Goal: Communication & Community: Answer question/provide support

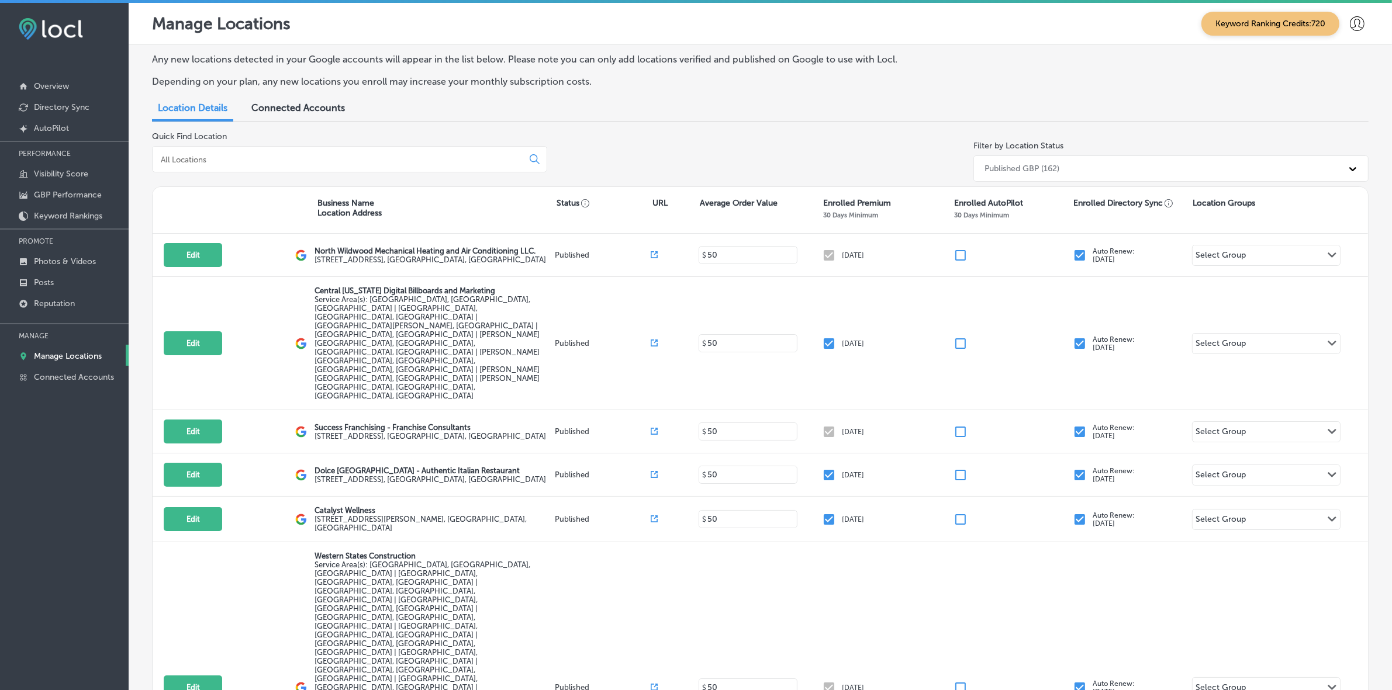
click at [281, 154] on input at bounding box center [340, 159] width 361 height 11
click at [65, 317] on div at bounding box center [64, 316] width 129 height 7
click at [63, 313] on link "Reputation" at bounding box center [64, 302] width 129 height 21
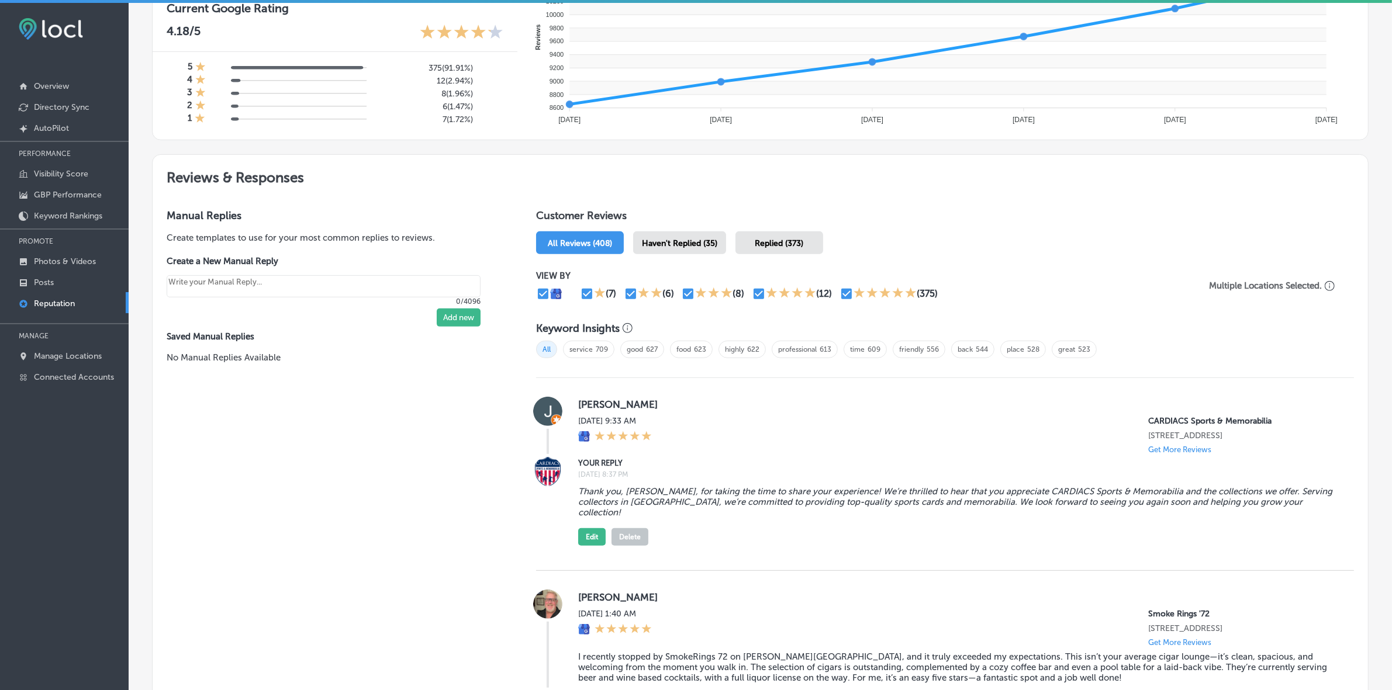
scroll to position [292, 0]
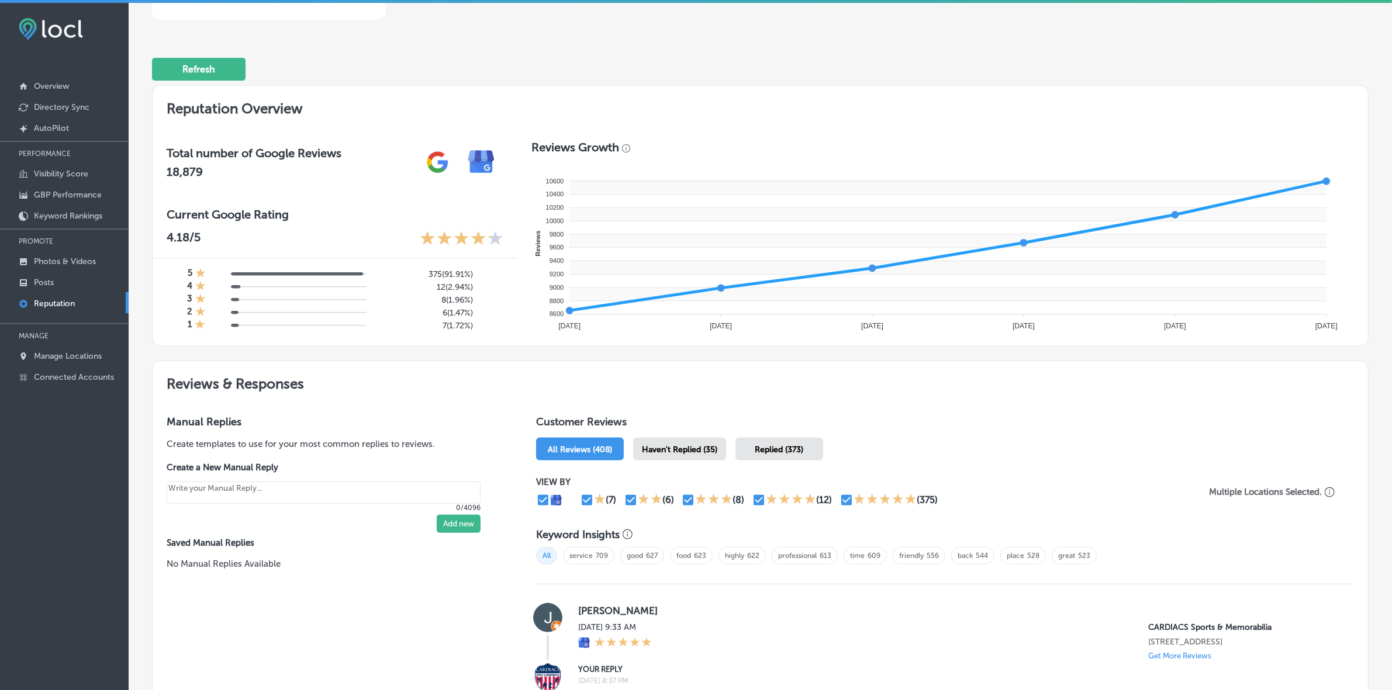
click at [685, 455] on span "Haven't Replied (35)" at bounding box center [679, 450] width 75 height 10
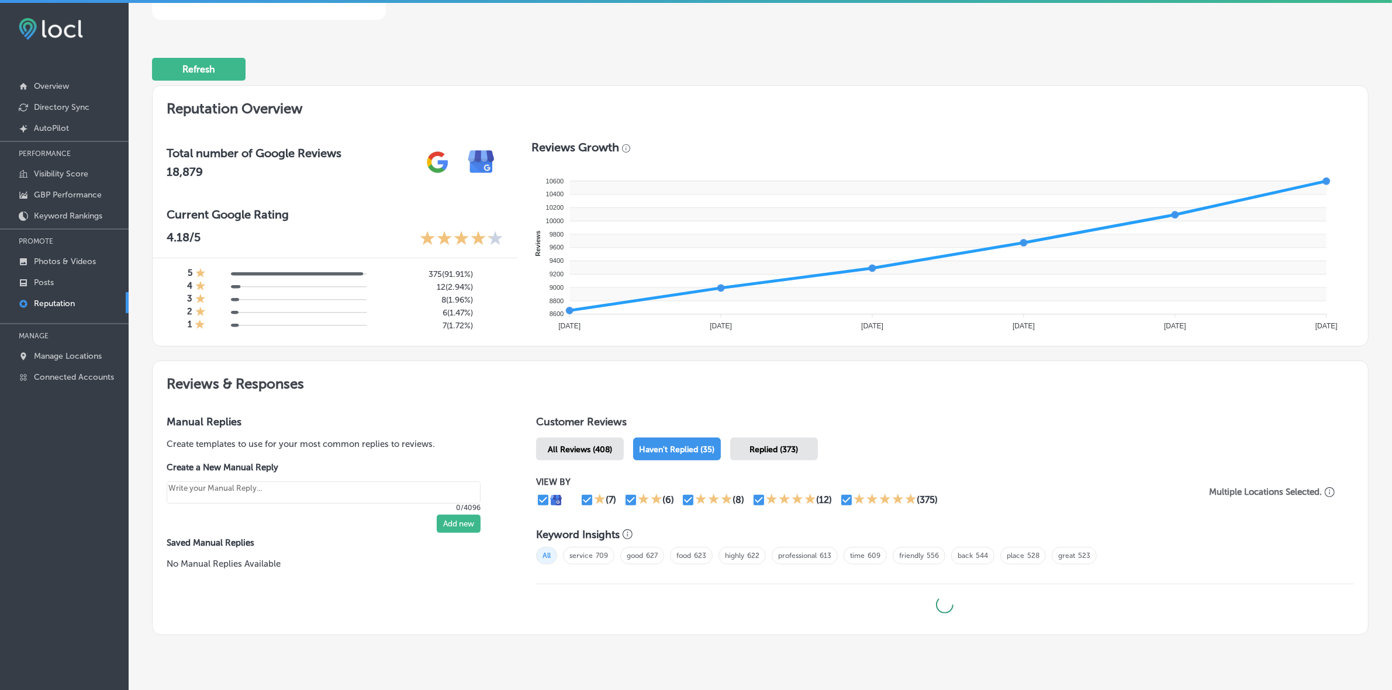
type textarea "x"
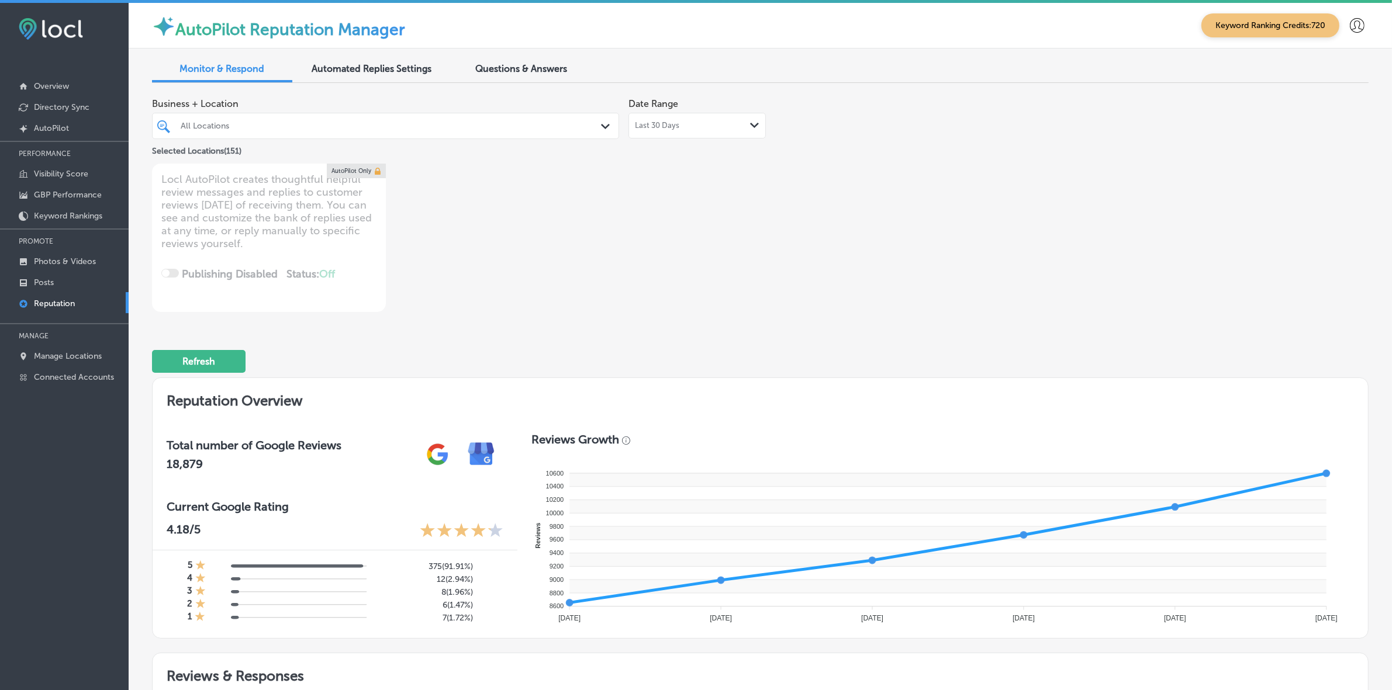
click at [451, 129] on div "All Locations" at bounding box center [392, 126] width 422 height 10
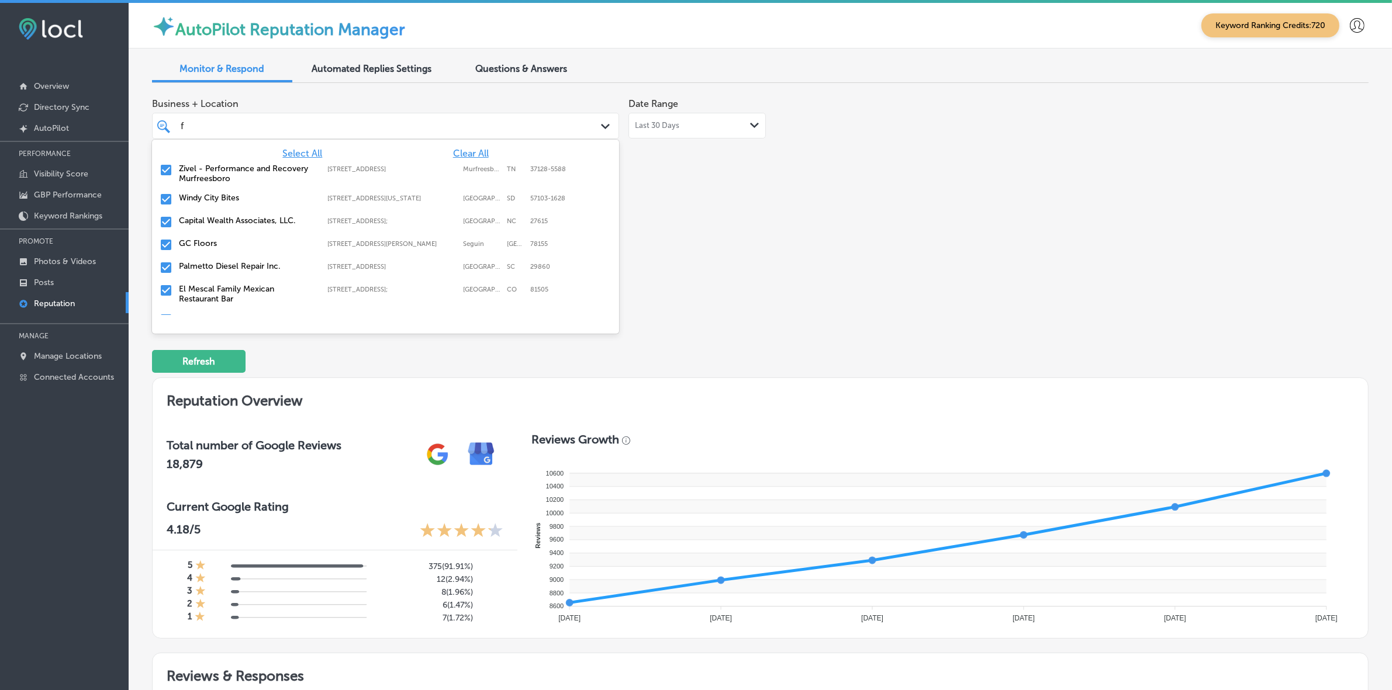
type input "fr"
click at [226, 159] on div "Zivel - Performance and Recovery Murfreesboro [STREET_ADDRESS]-5588 [STREET_ADD…" at bounding box center [385, 173] width 467 height 29
click at [227, 165] on label "Zivel - [GEOGRAPHIC_DATA]" at bounding box center [247, 169] width 137 height 10
click at [228, 165] on label "Success Franchising - Franchise Consultants" at bounding box center [247, 174] width 137 height 20
click at [228, 165] on label "El Mescal Family Mexican Restaurant & Bar - Fruita" at bounding box center [247, 174] width 137 height 20
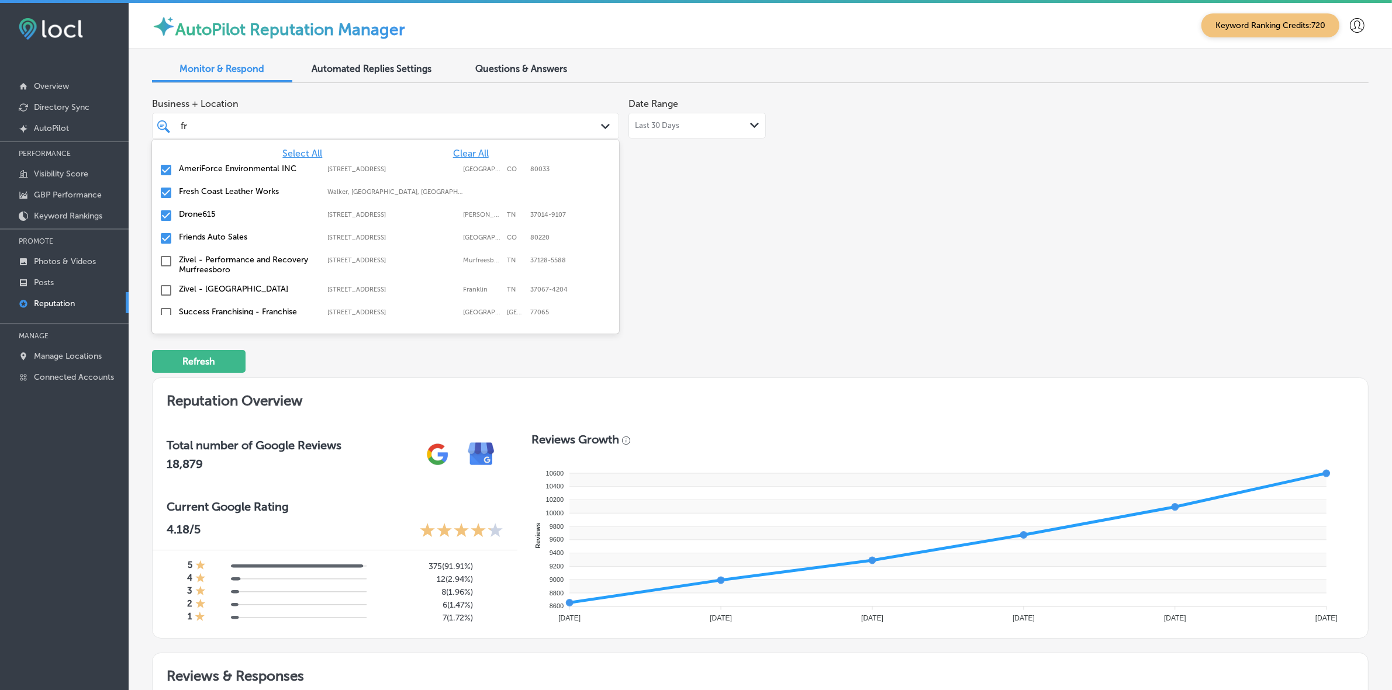
click at [228, 168] on label "AmeriForce Environmental INC" at bounding box center [247, 169] width 137 height 10
click at [228, 168] on label "Fresh Coast Leather Works" at bounding box center [247, 169] width 137 height 10
click at [228, 168] on label "Drone615" at bounding box center [247, 169] width 137 height 10
click at [228, 168] on label "Friends Auto Sales" at bounding box center [247, 169] width 137 height 10
type textarea "x"
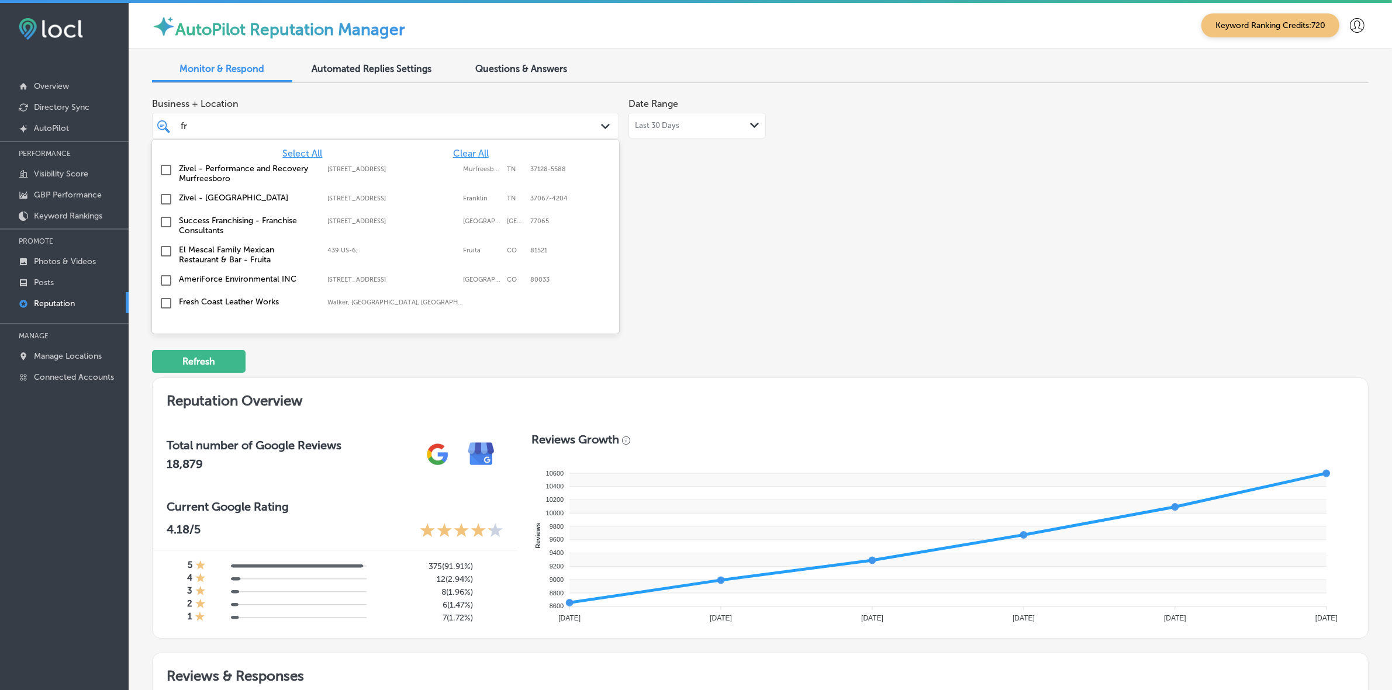
type input "f"
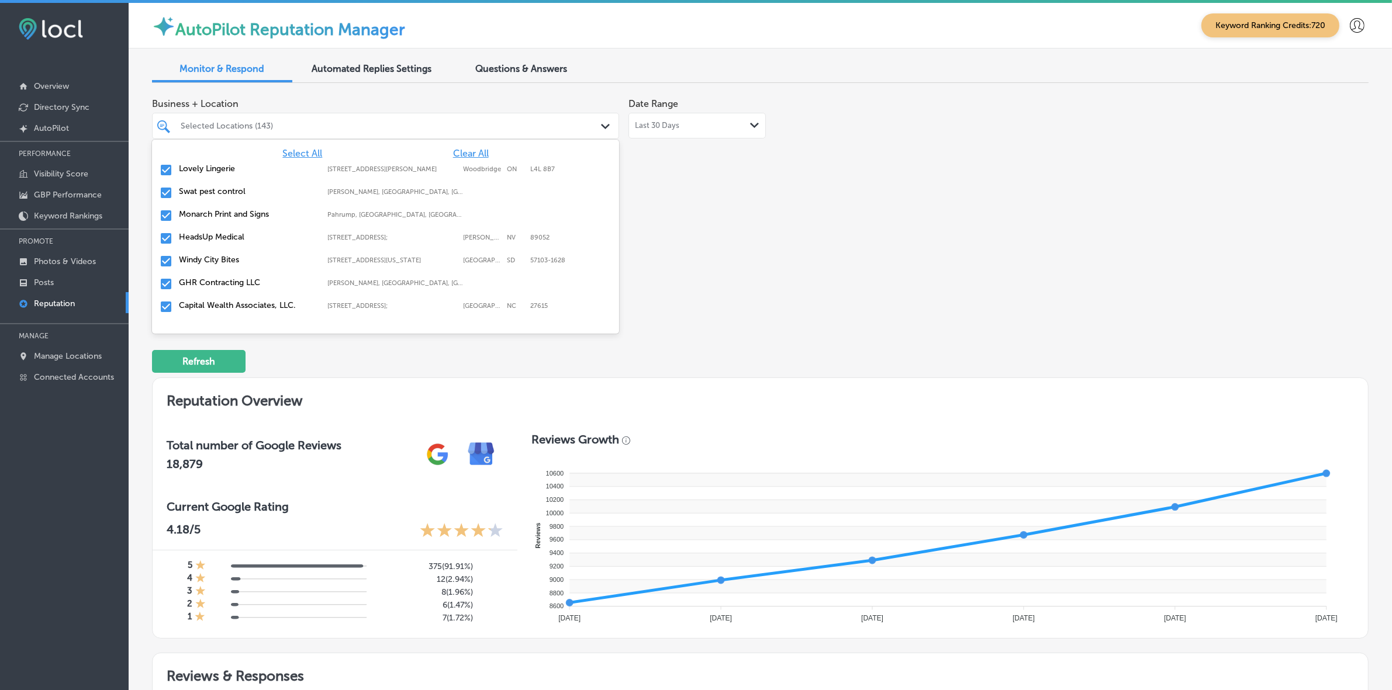
click at [243, 188] on label "Swat pest control" at bounding box center [247, 192] width 137 height 10
click at [243, 188] on label "Monarch Print and Signs" at bounding box center [247, 192] width 137 height 10
click at [243, 188] on label "HeadsUp Medical" at bounding box center [247, 192] width 137 height 10
click at [243, 188] on label "Windy City Bites" at bounding box center [247, 192] width 137 height 10
click at [249, 210] on label "Capital Wealth Associates, LLC." at bounding box center [247, 214] width 137 height 10
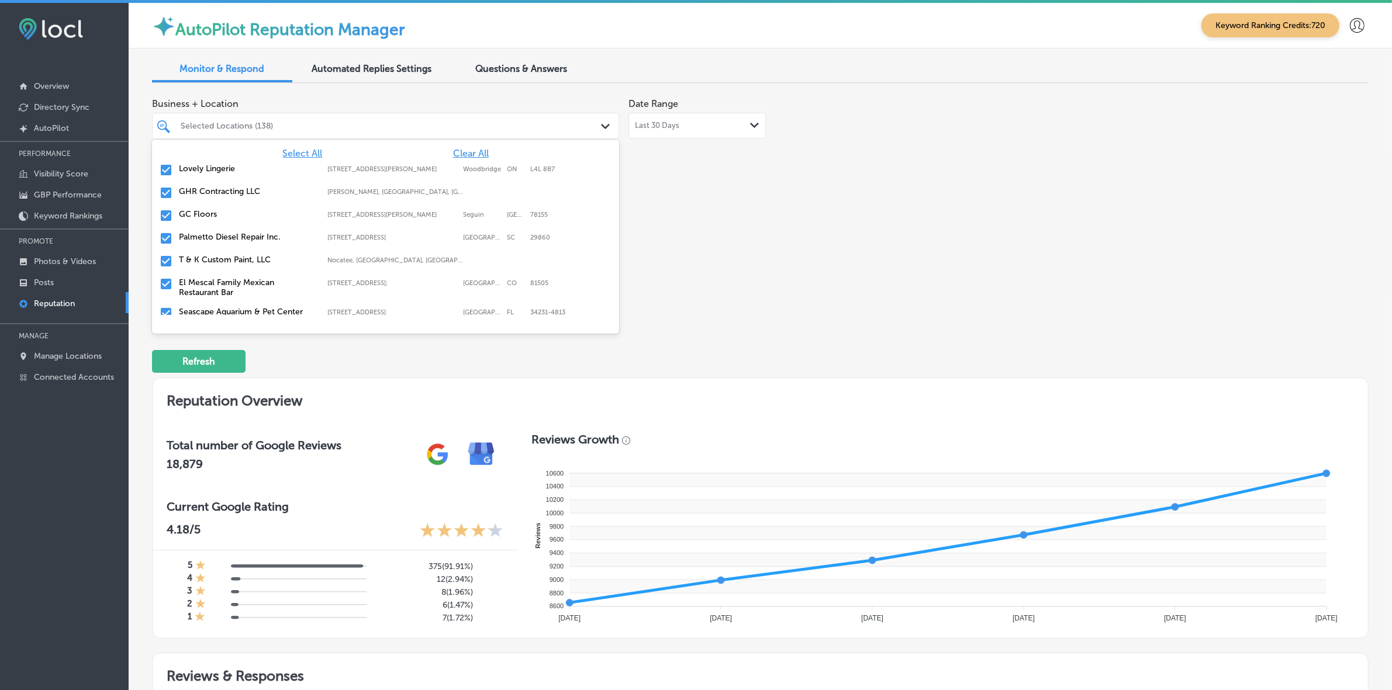
click at [249, 210] on label "GC Floors" at bounding box center [247, 214] width 137 height 10
click at [250, 233] on label "T & K Custom Paint, LLC" at bounding box center [247, 237] width 137 height 10
click at [250, 233] on label "El Mescal Family Mexican Restaurant Bar" at bounding box center [247, 242] width 137 height 20
click at [212, 251] on div "New View Windows 2026 TX-[GEOGRAPHIC_DATA]-3362 [GEOGRAPHIC_DATA]-3362" at bounding box center [385, 261] width 467 height 23
click at [232, 288] on div "KB Insurance [STREET_ADDRESS][GEOGRAPHIC_DATA][US_STATE][STREET_ADDRESS][US_STA…" at bounding box center [386, 284] width 458 height 18
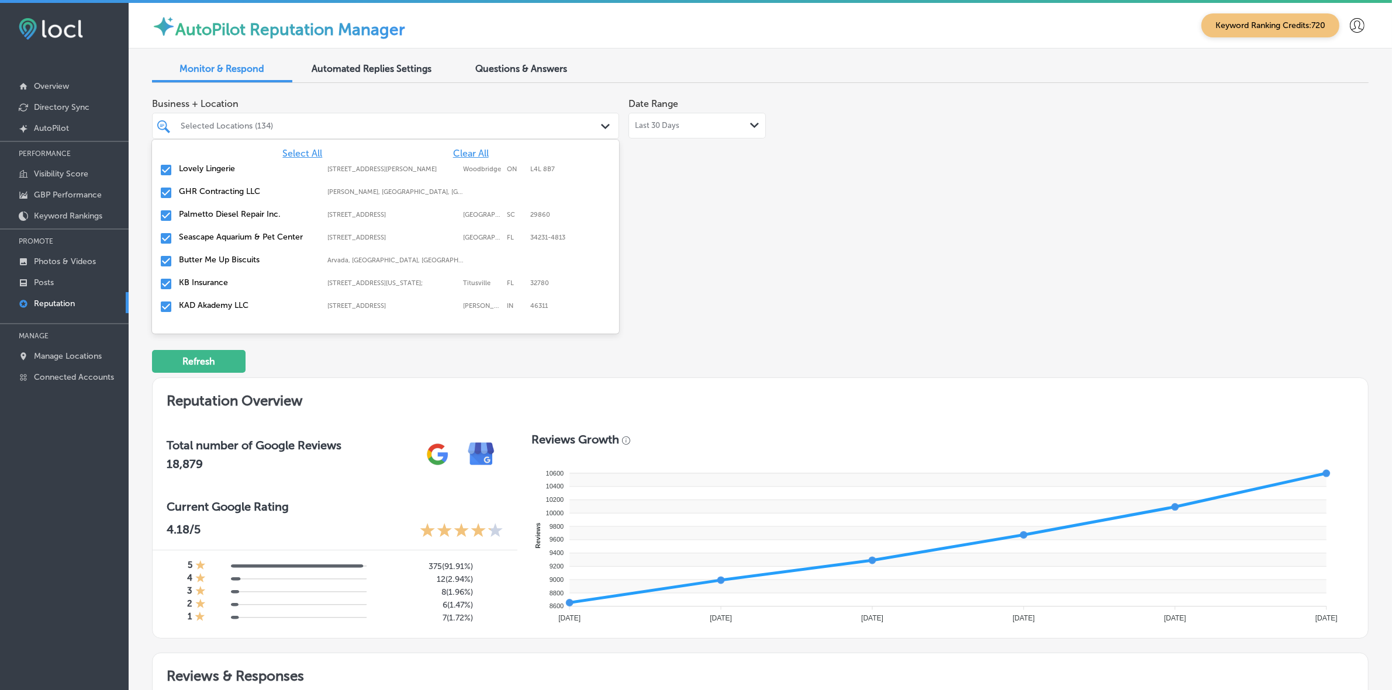
type textarea "x"
type input "st"
click at [236, 230] on div "[PERSON_NAME], Associate Broker [STREET_ADDRESS][PERSON_NAME]-1911 [STREET_ADDR…" at bounding box center [386, 239] width 458 height 18
click at [237, 232] on label "JW's Bierstube" at bounding box center [247, 237] width 137 height 10
click at [237, 233] on label "[GEOGRAPHIC_DATA][DEMOGRAPHIC_DATA]" at bounding box center [247, 242] width 137 height 20
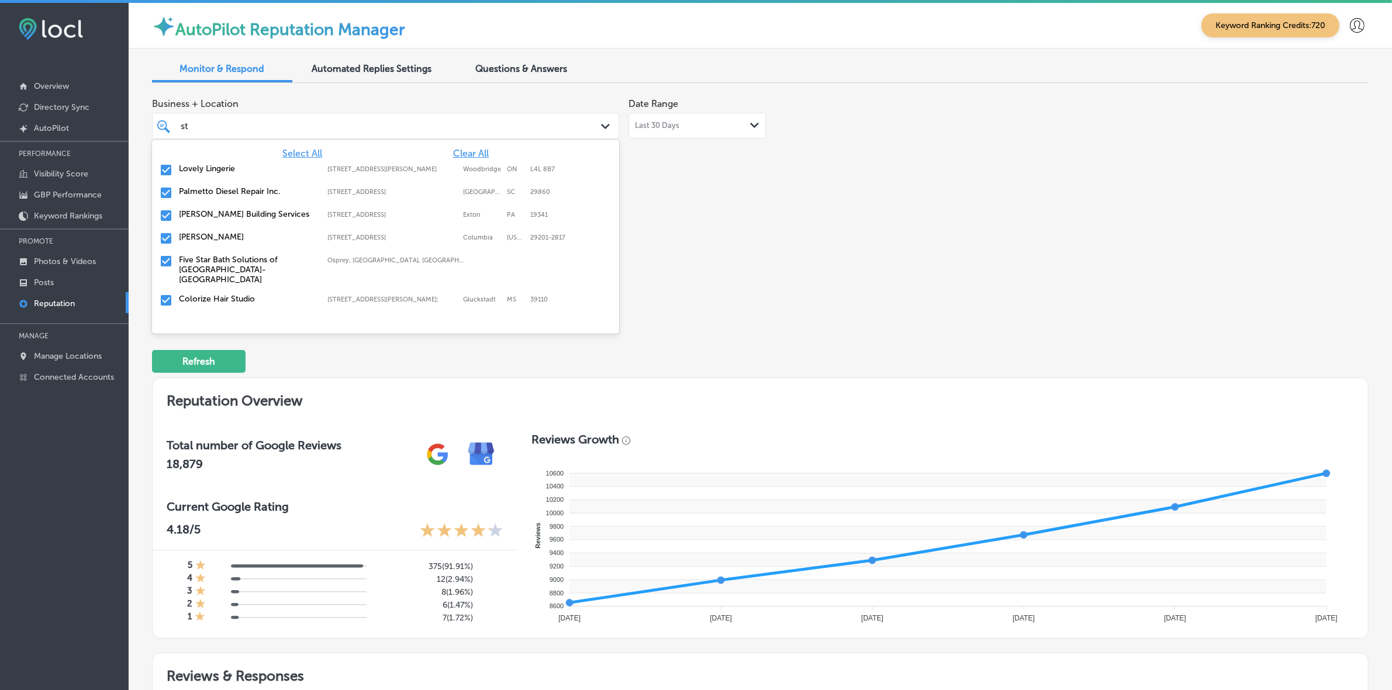
click at [237, 233] on label "[PERSON_NAME]" at bounding box center [247, 237] width 137 height 10
click at [239, 271] on label "Colorize Hair Studio" at bounding box center [247, 276] width 137 height 10
click at [239, 271] on label "Delta Level Defense, LLC" at bounding box center [247, 276] width 137 height 10
click at [239, 271] on label "Hitmen Sports Cards & Collectibles" at bounding box center [247, 276] width 137 height 10
type textarea "x"
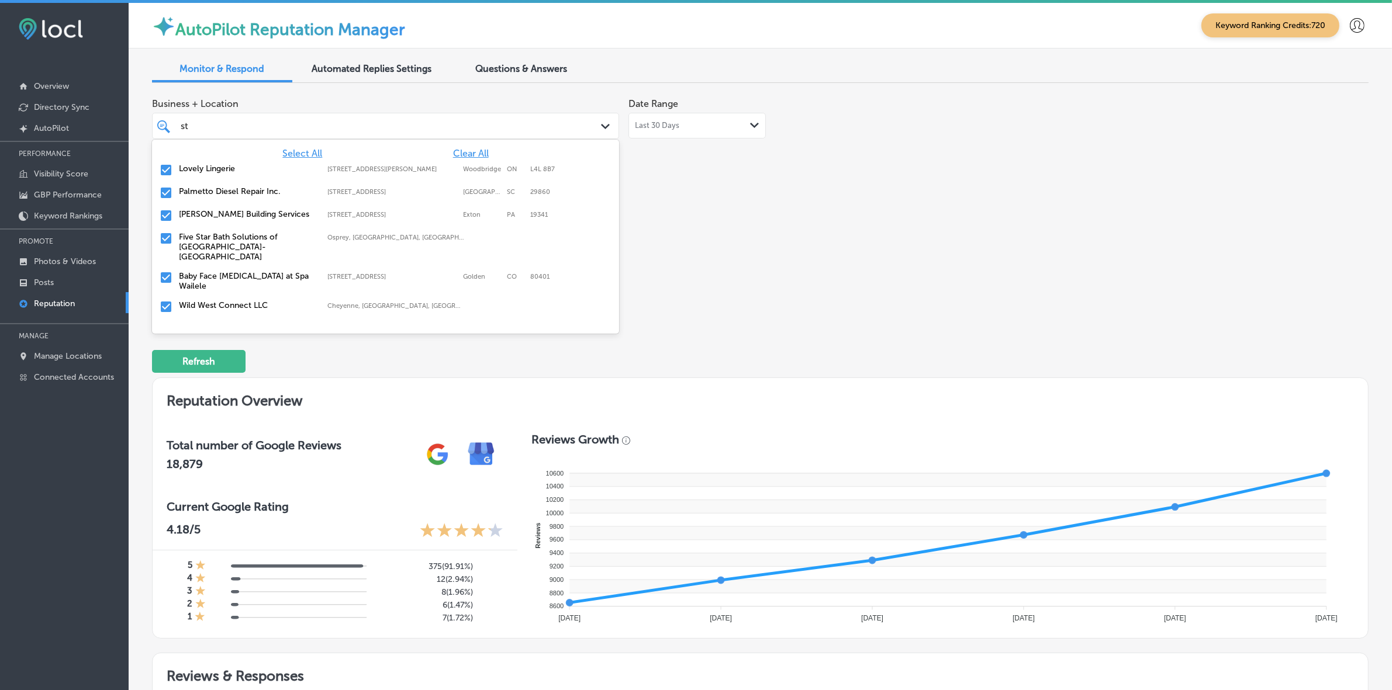
type input "sto"
click at [227, 198] on label "Christian Brothers Automotive Firestone Blvd" at bounding box center [247, 197] width 137 height 20
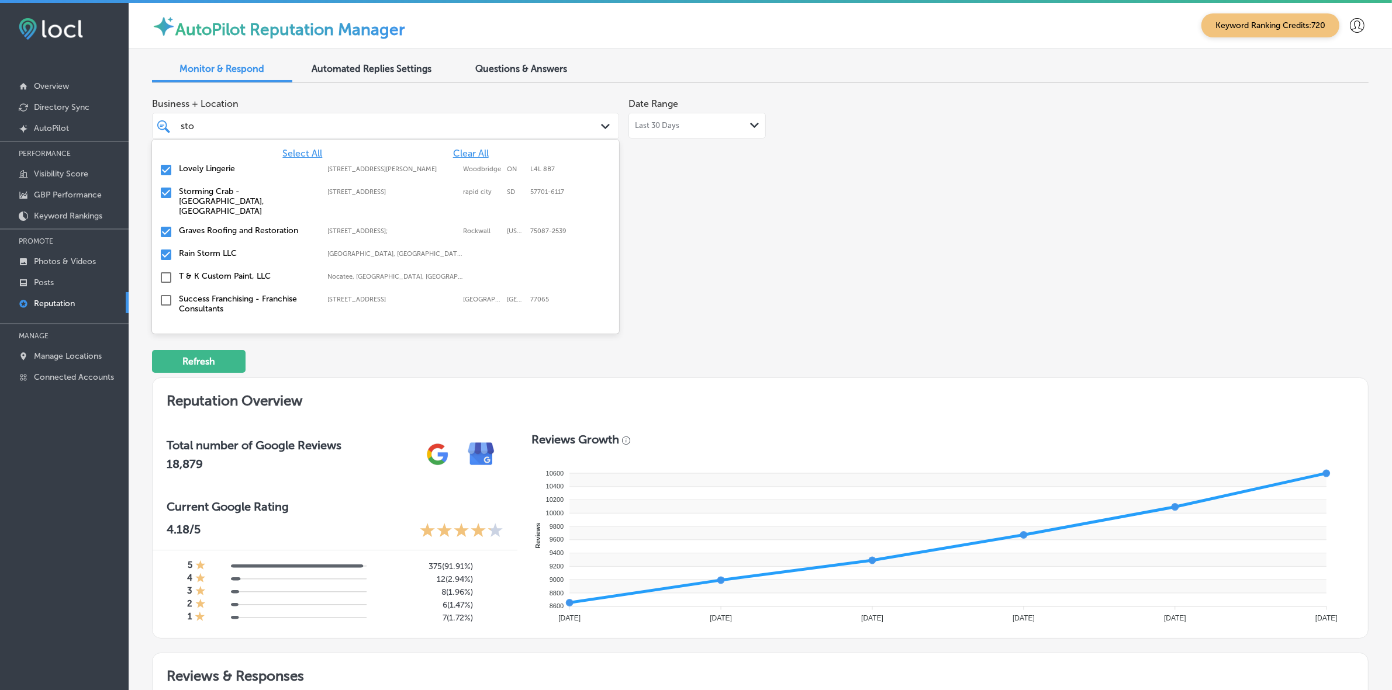
click at [227, 198] on div "Storming Crab - [GEOGRAPHIC_DATA], [GEOGRAPHIC_DATA] [STREET_ADDRESS] [STREET_A…" at bounding box center [386, 201] width 458 height 34
click at [227, 198] on div "[PERSON_NAME] Roofing and Restoration [STREET_ADDRESS][US_STATE] [STREET_ADDRES…" at bounding box center [386, 193] width 458 height 18
click at [227, 198] on div "Rain Storm LLC [GEOGRAPHIC_DATA], [GEOGRAPHIC_DATA], [GEOGRAPHIC_DATA] | [GEOGR…" at bounding box center [386, 193] width 458 height 18
type textarea "x"
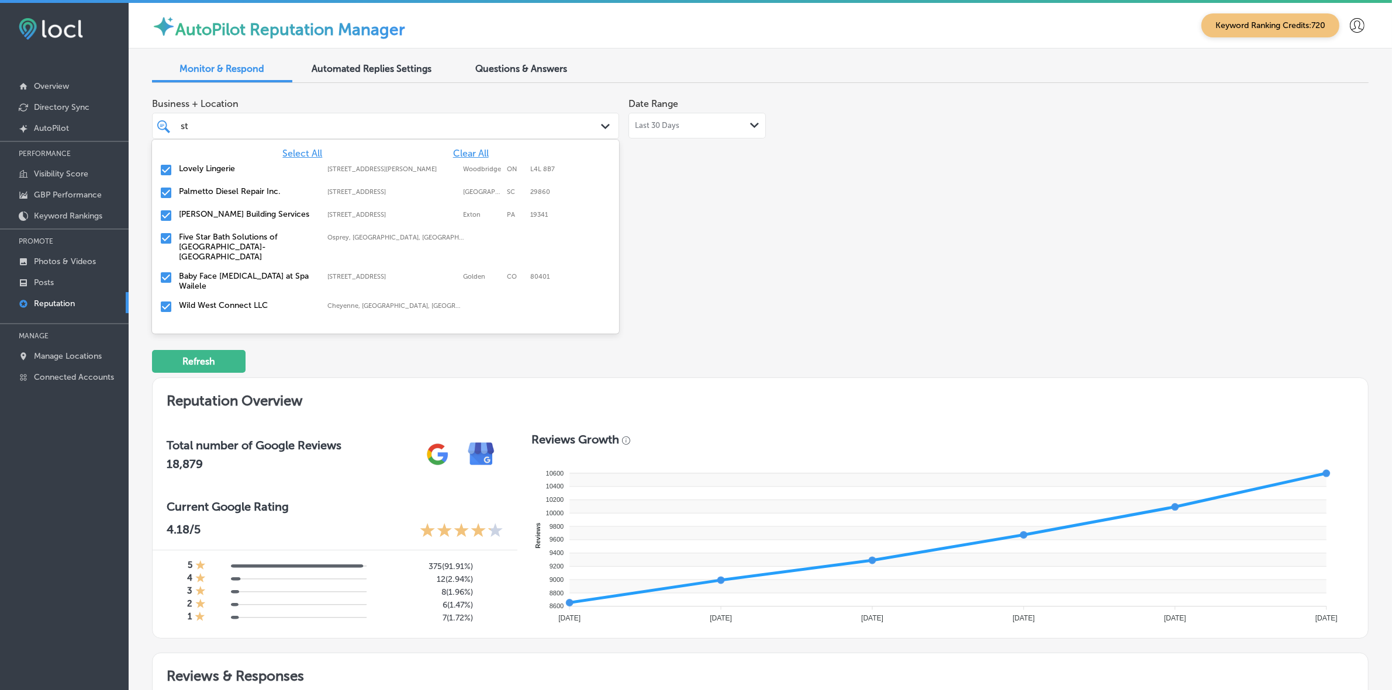
type input "s"
type input "om"
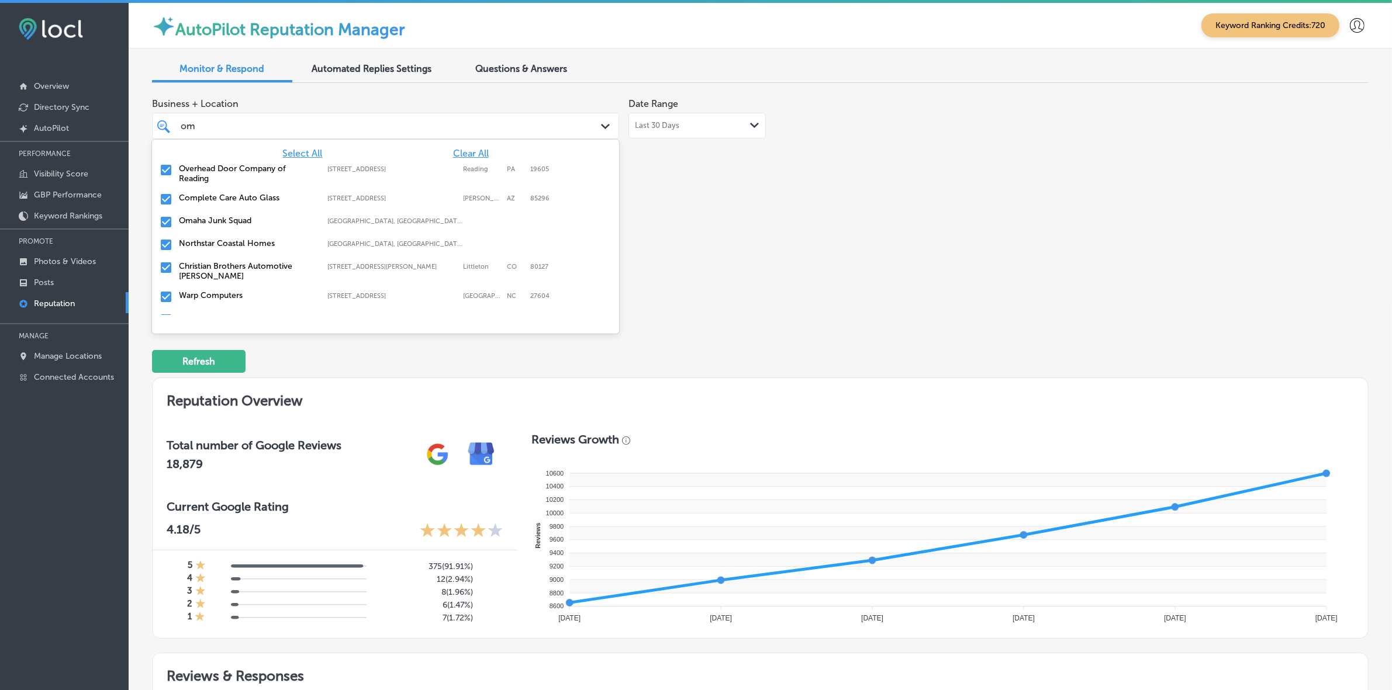
click at [246, 170] on label "Overhead Door Company of Reading" at bounding box center [247, 174] width 137 height 20
click at [226, 188] on label "Omaha Junk Squad" at bounding box center [247, 192] width 137 height 10
click at [217, 246] on label "Warp Computers" at bounding box center [247, 244] width 137 height 10
click at [217, 246] on label "[US_STATE] [DEMOGRAPHIC_DATA] Allergy Clinic, P.A." at bounding box center [247, 249] width 137 height 20
click at [216, 243] on label "The Landscaping Company" at bounding box center [247, 244] width 137 height 10
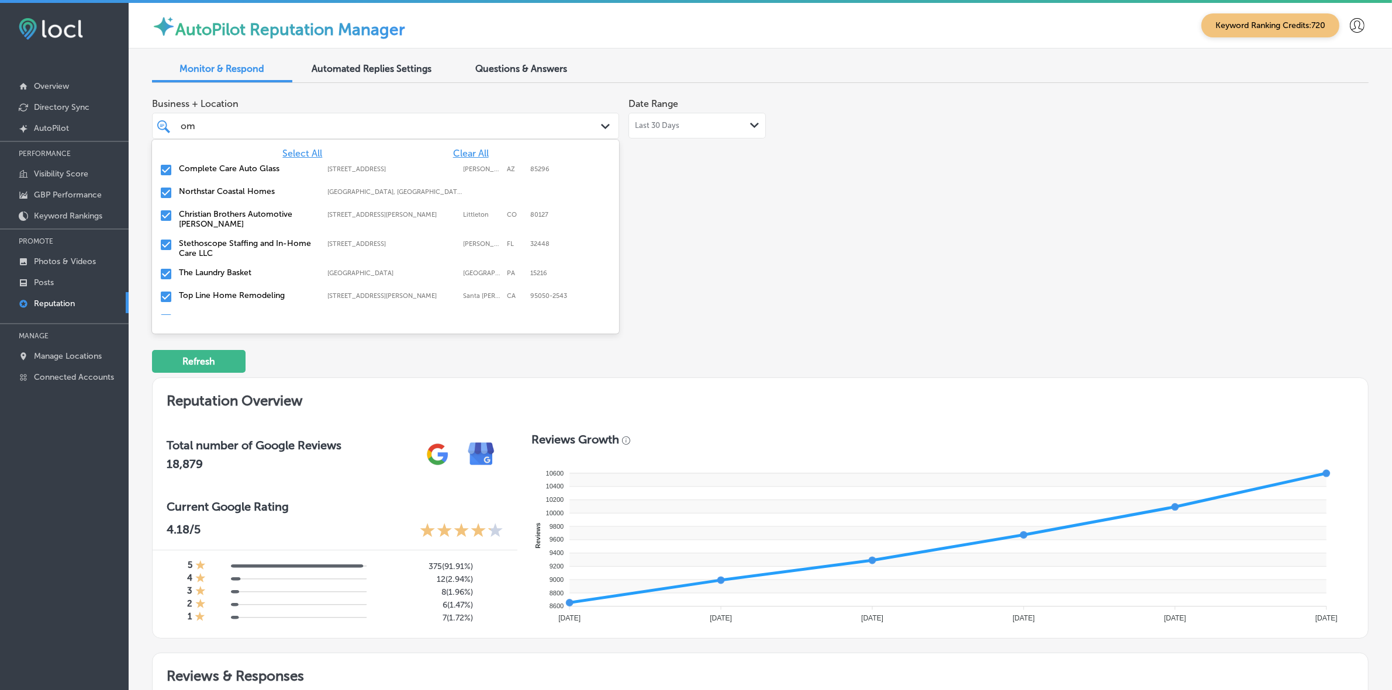
click at [216, 243] on label "Stethoscope Staffing and In-Home Care LLC" at bounding box center [247, 249] width 137 height 20
click at [216, 260] on div "Top Line Home Remodeling [STREET_ADDRESS][PERSON_NAME] [STREET_ADDRESS][PERSON_…" at bounding box center [386, 268] width 458 height 18
click at [216, 260] on div "[GEOGRAPHIC_DATA][STREET_ADDRESS][STREET_ADDRESS]" at bounding box center [386, 271] width 458 height 25
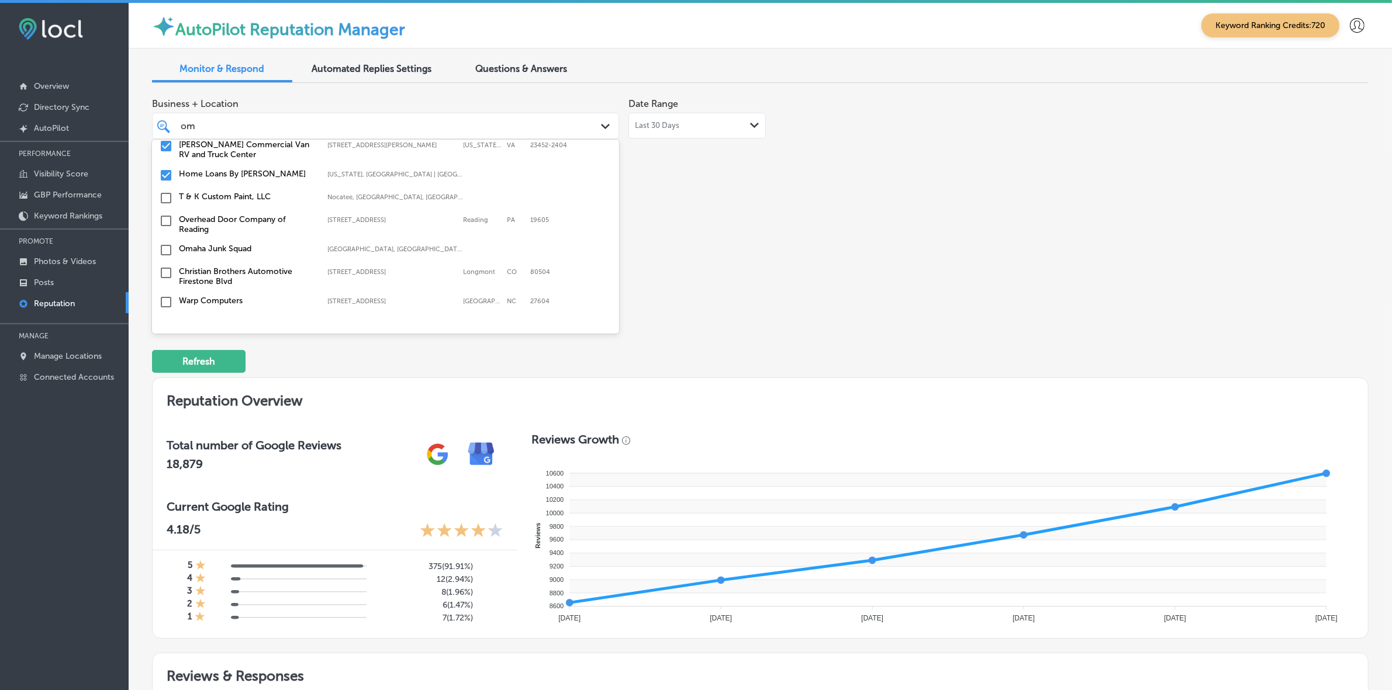
scroll to position [146, 0]
click at [235, 173] on label "Home Loans By [PERSON_NAME]" at bounding box center [247, 172] width 137 height 10
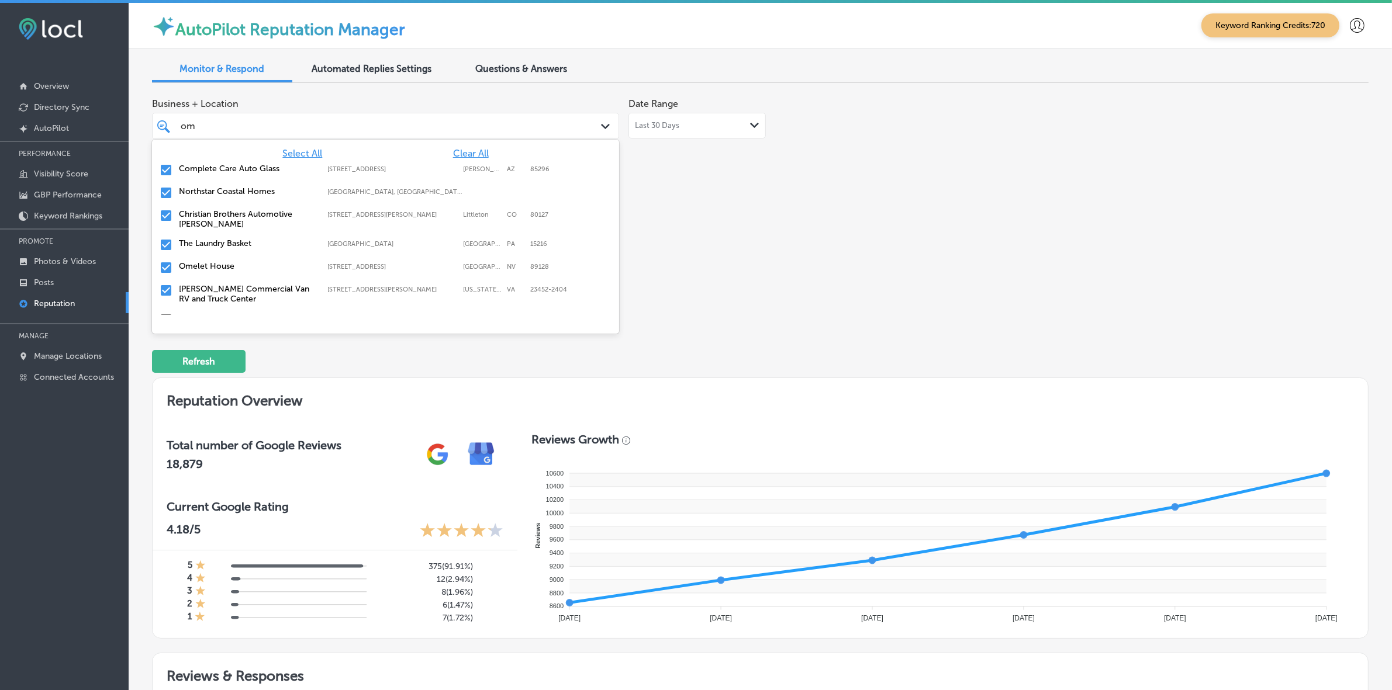
click at [241, 286] on label "[PERSON_NAME] Commercial Van RV and Truck Center" at bounding box center [247, 294] width 137 height 20
type textarea "x"
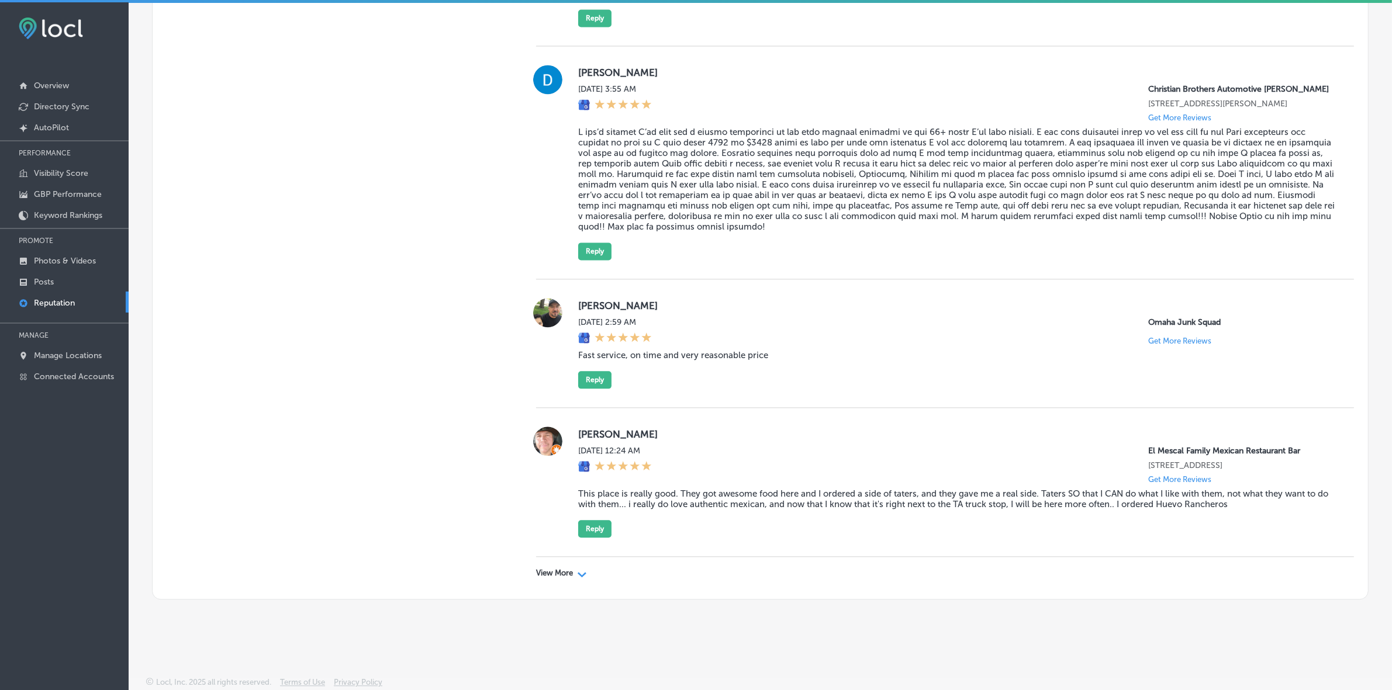
scroll to position [0, 0]
type input "om"
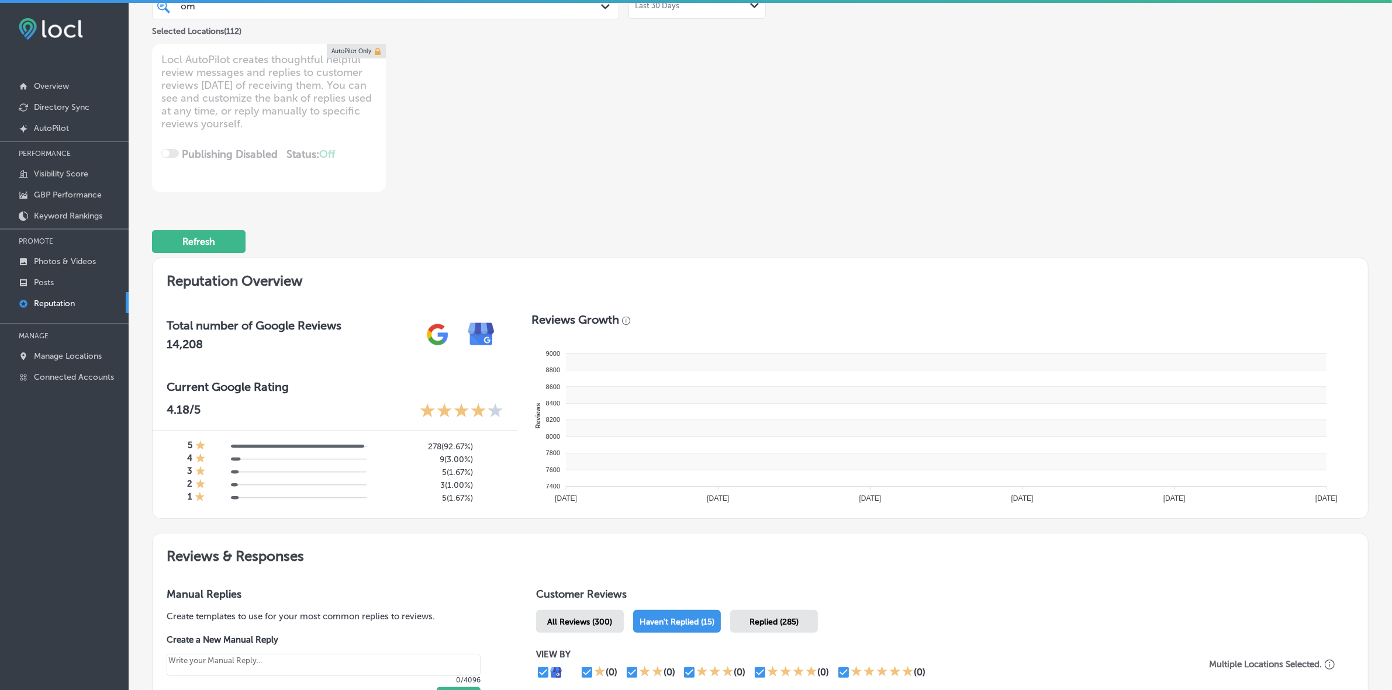
type textarea "x"
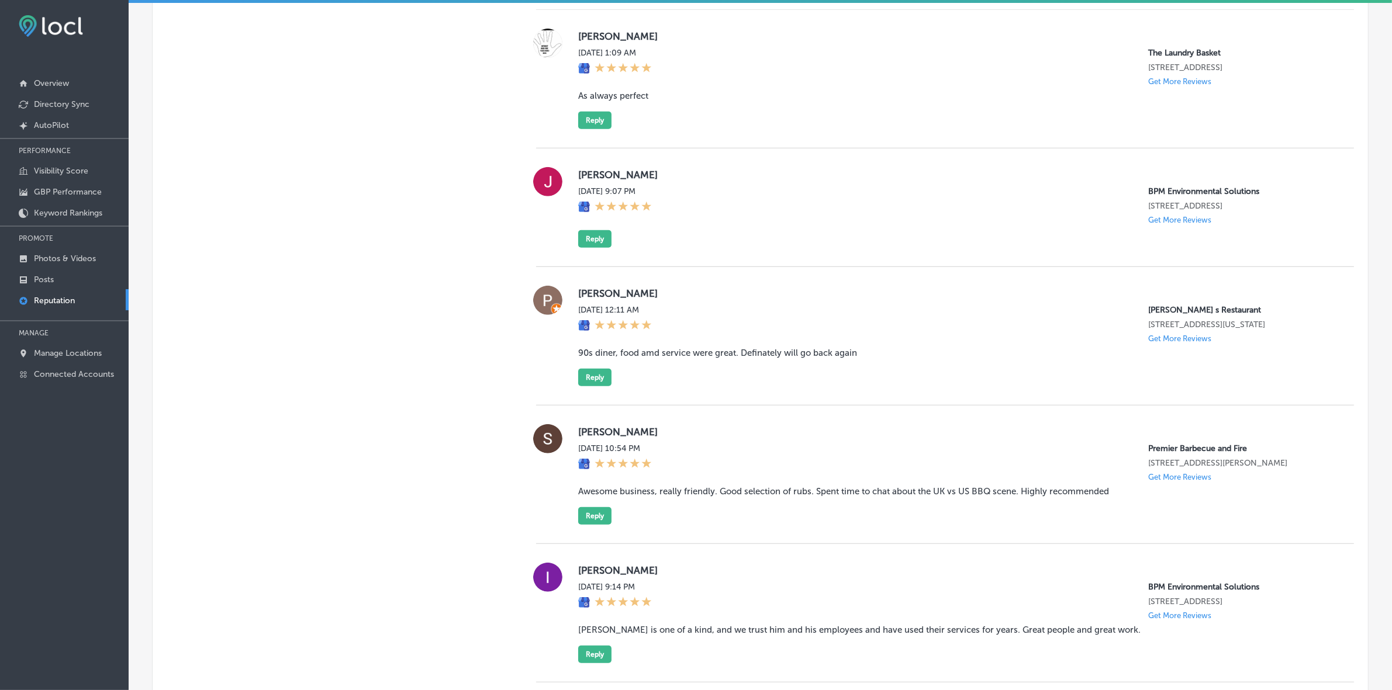
scroll to position [0, 0]
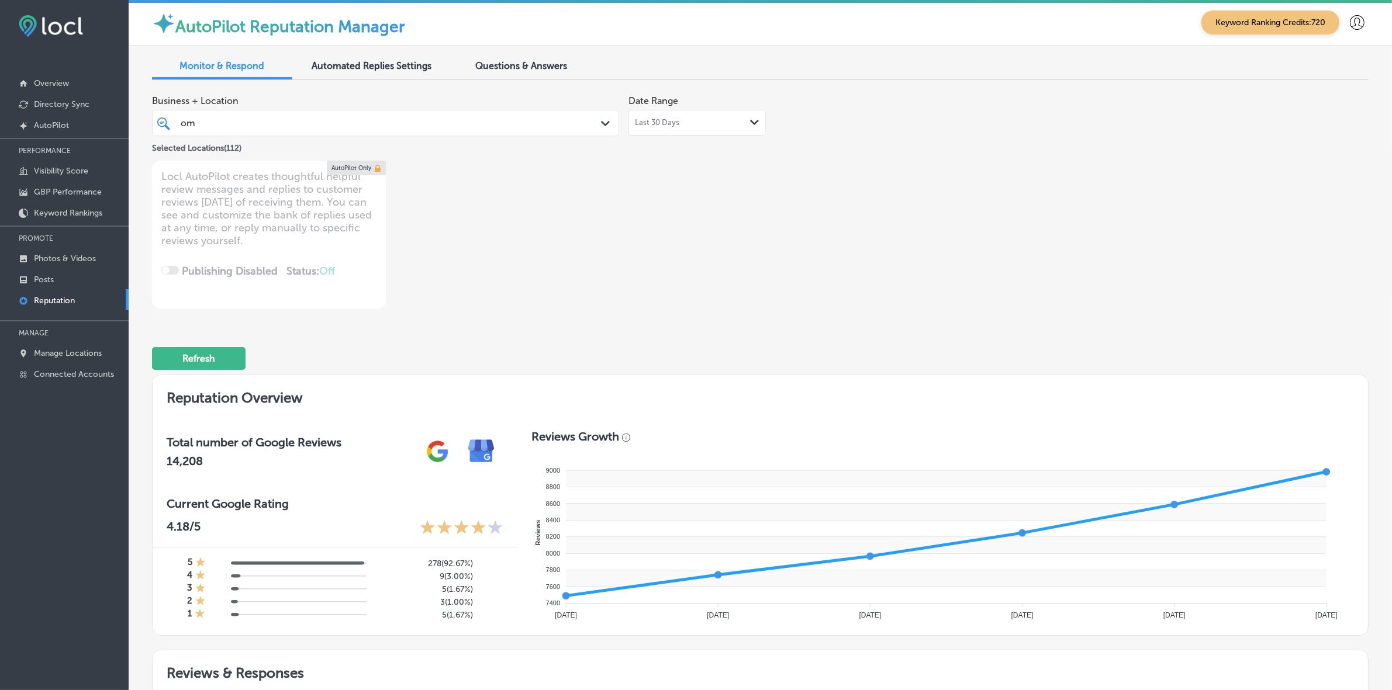
click at [431, 104] on span "Business + Location" at bounding box center [385, 100] width 467 height 11
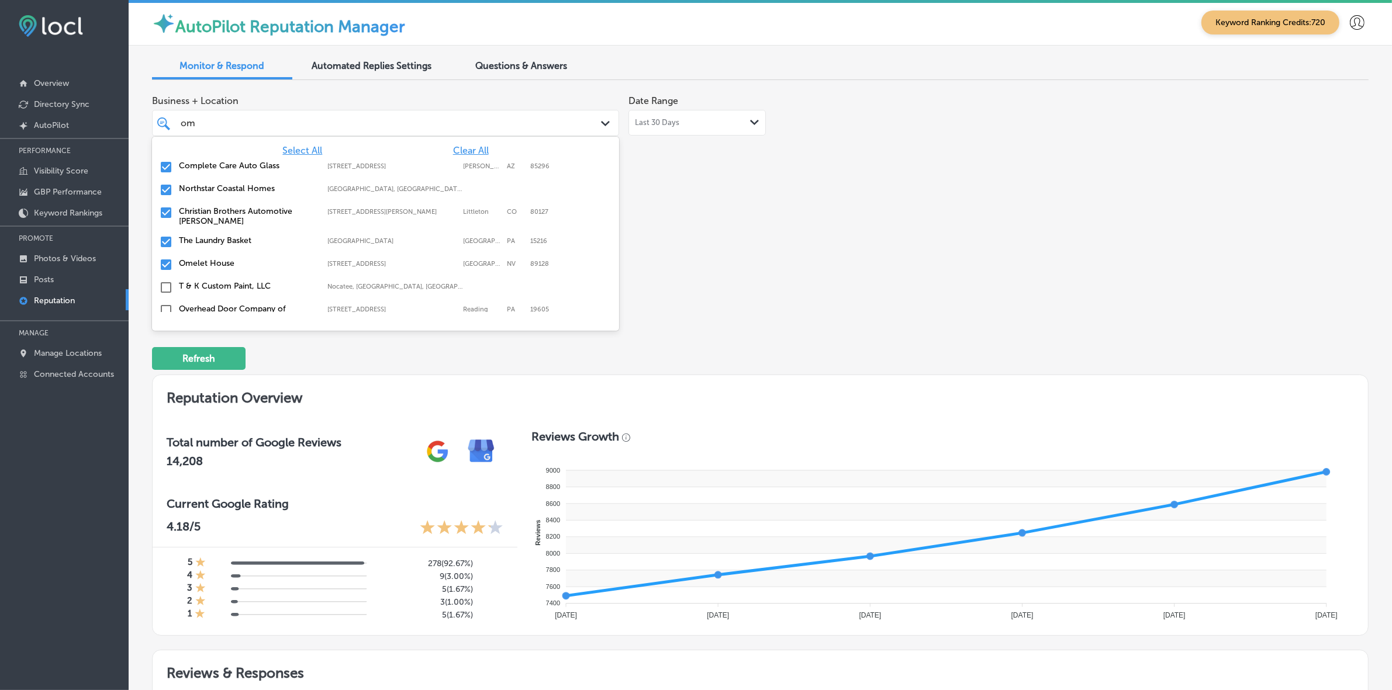
click at [427, 125] on div "om om" at bounding box center [364, 123] width 371 height 16
type input "o"
type input "zi"
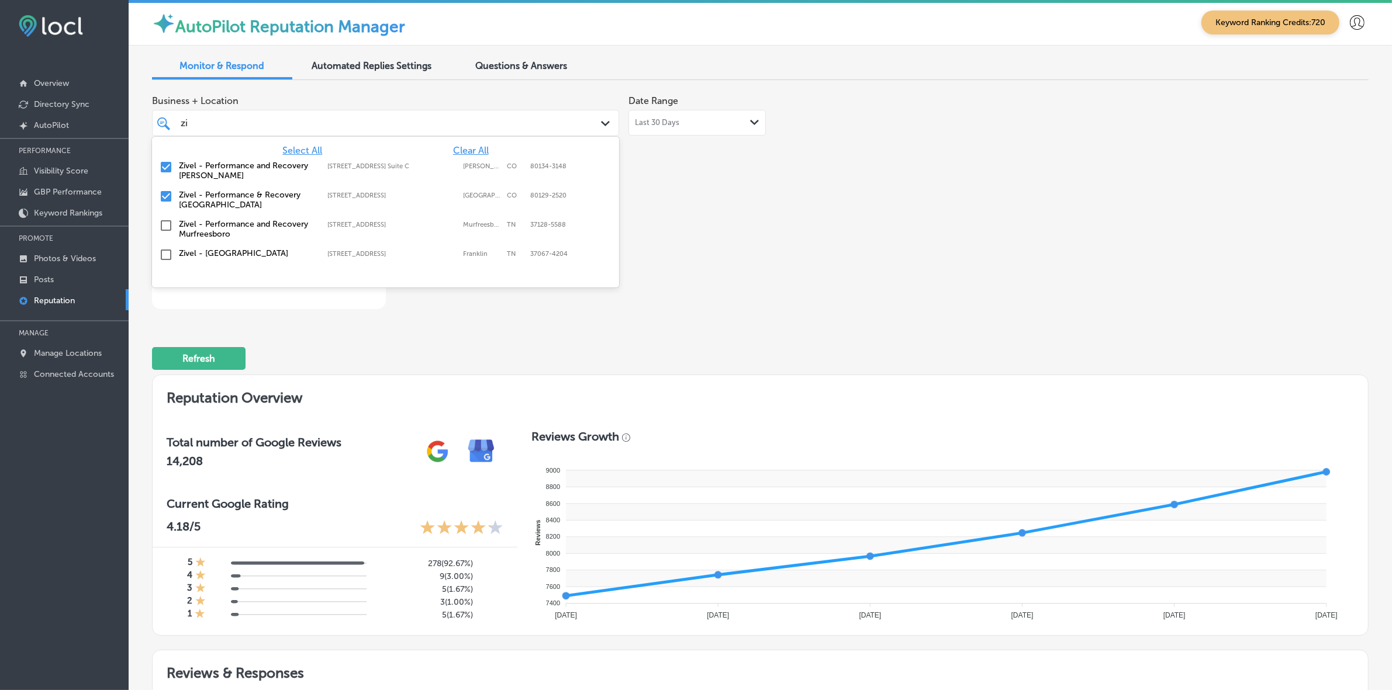
click at [217, 170] on label "Zivel - Performance and Recovery [PERSON_NAME]" at bounding box center [247, 171] width 137 height 20
click at [217, 170] on label "Zivel - Performance & Recovery [GEOGRAPHIC_DATA]" at bounding box center [247, 171] width 137 height 20
type textarea "x"
type input "z"
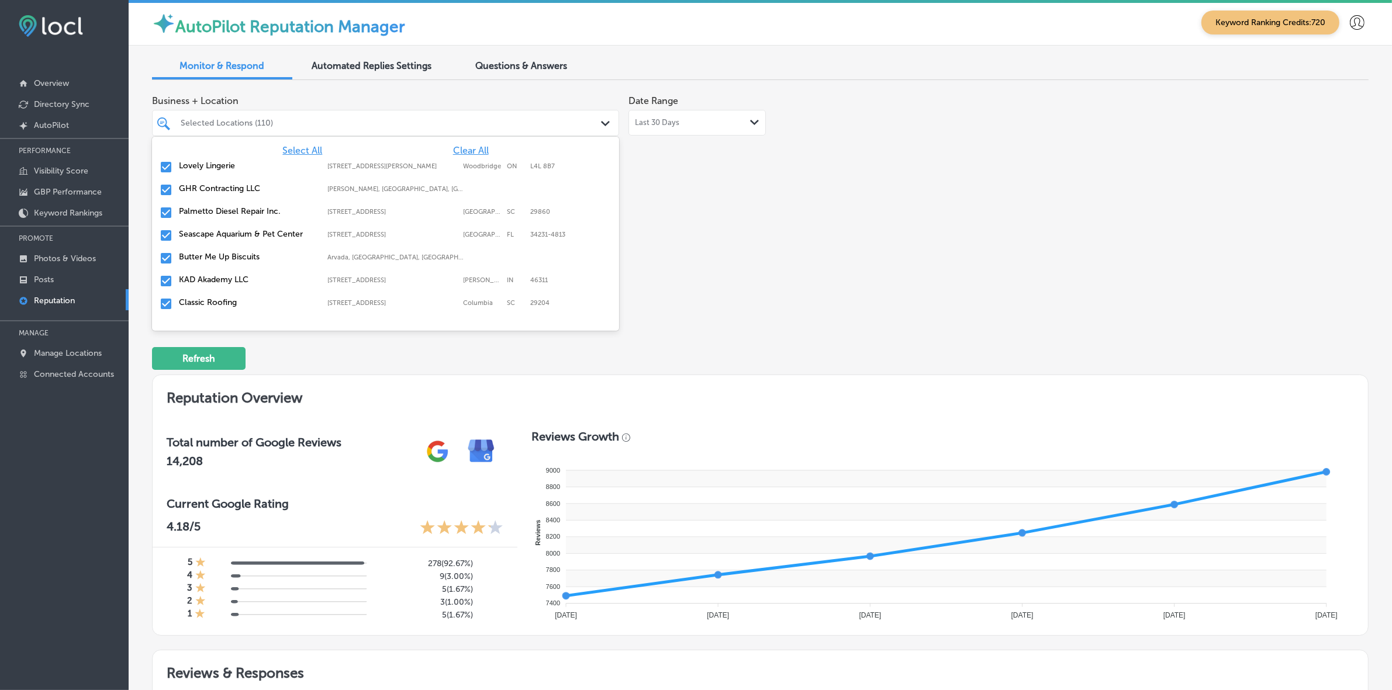
type input "s"
type input "pr"
click at [238, 161] on label "Superior [MEDICAL_DATA] & Rehab" at bounding box center [247, 166] width 137 height 10
click at [238, 161] on label "Tri Force [MEDICAL_DATA]" at bounding box center [247, 166] width 137 height 10
click at [238, 161] on label "[PERSON_NAME] Boutique" at bounding box center [247, 166] width 137 height 10
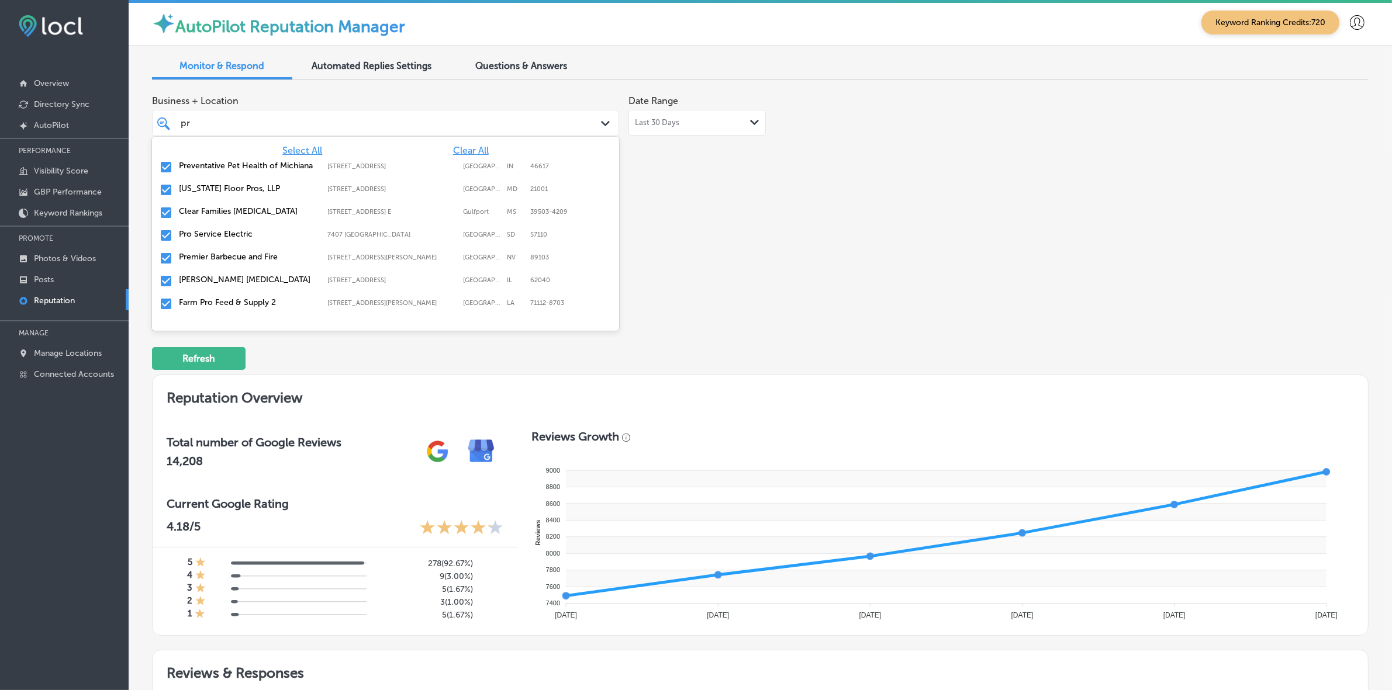
click at [238, 161] on label "Preventative Pet Health of Michiana" at bounding box center [247, 166] width 137 height 10
click at [238, 161] on label "[US_STATE] Floor Pros, LLP" at bounding box center [247, 166] width 137 height 10
click at [238, 161] on label "Clear Families [MEDICAL_DATA]" at bounding box center [247, 166] width 137 height 10
click at [238, 161] on label "Pro Service Electric" at bounding box center [247, 166] width 137 height 10
click at [238, 161] on label "Premier Barbecue and Fire" at bounding box center [247, 166] width 137 height 10
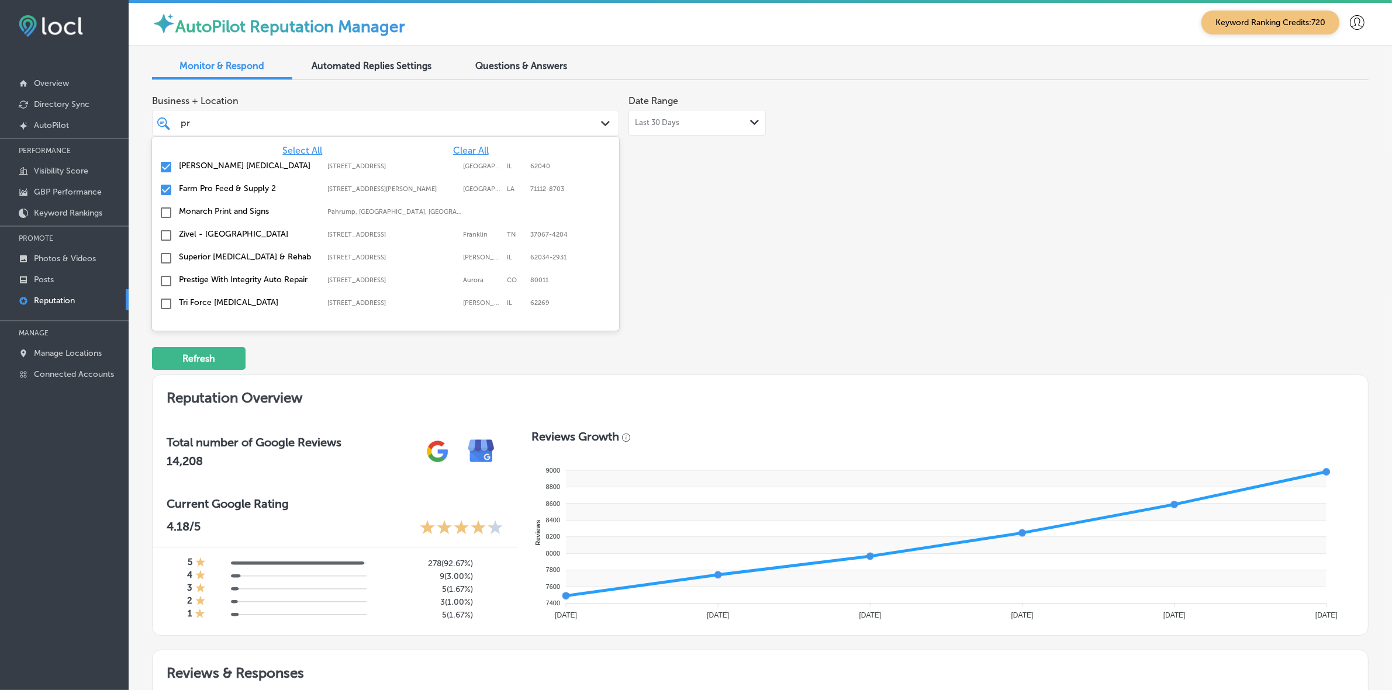
click at [238, 161] on label "[PERSON_NAME] [MEDICAL_DATA]" at bounding box center [247, 166] width 137 height 10
click at [238, 161] on label "Farm Pro Feed & Supply 2" at bounding box center [247, 166] width 137 height 10
type textarea "x"
type input "p"
type input "sm"
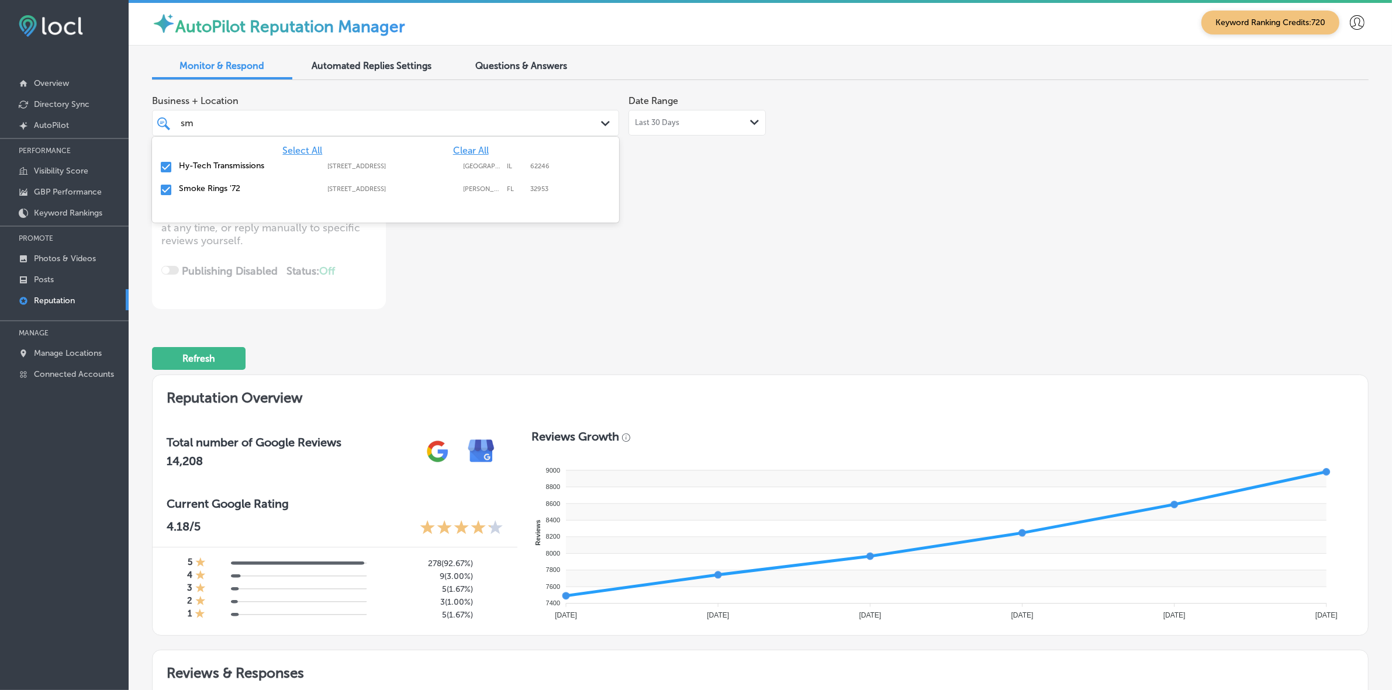
click at [240, 185] on label "Smoke Rings '72" at bounding box center [247, 189] width 137 height 10
click at [355, 165] on label "[STREET_ADDRESS]" at bounding box center [392, 167] width 130 height 8
type textarea "x"
type input "sm"
click at [883, 223] on div "Business + Location [STREET_ADDRESS] option [STREET_ADDRESS], 139 of 152. 3 res…" at bounding box center [760, 199] width 1217 height 220
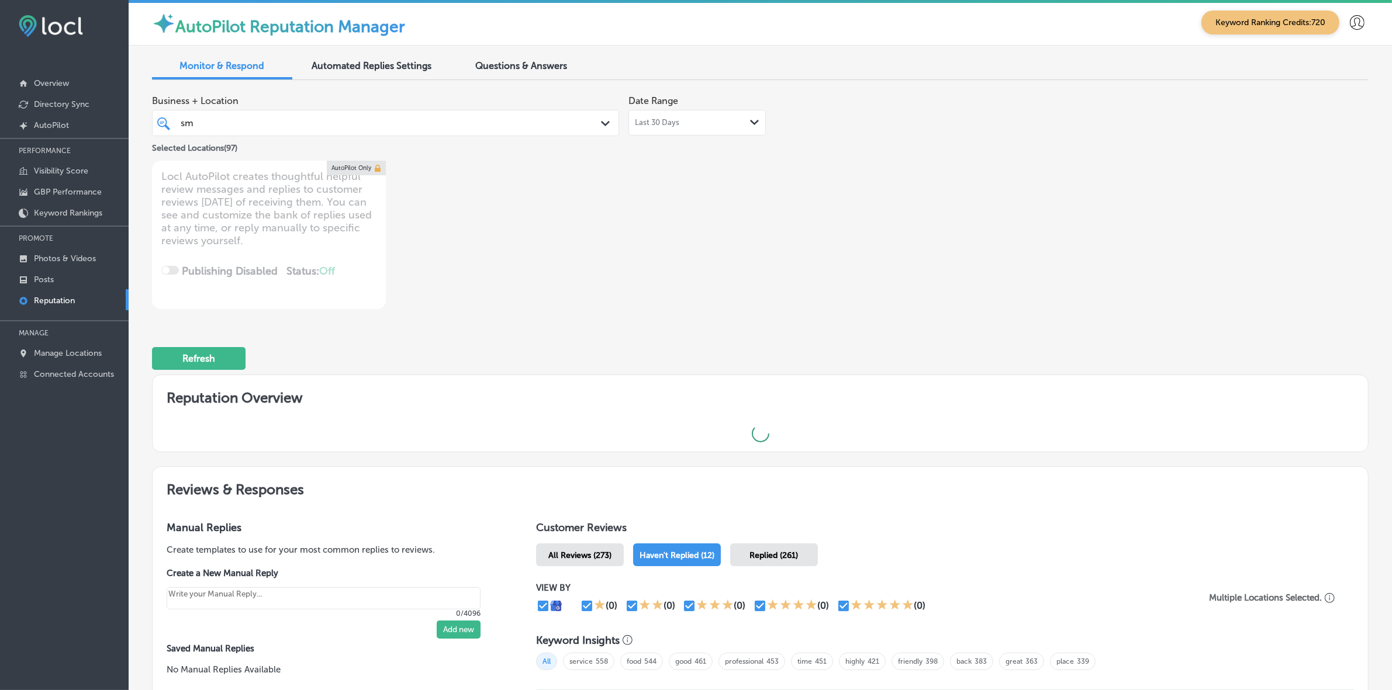
type textarea "x"
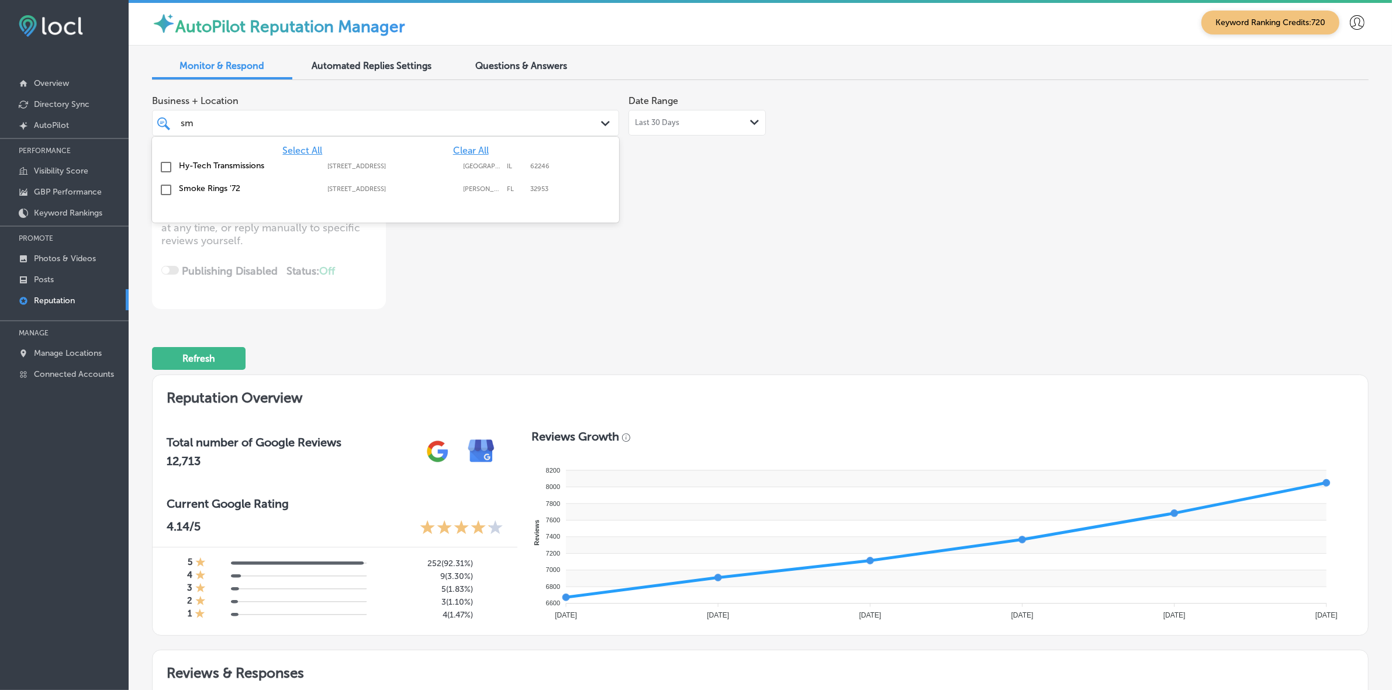
click at [399, 126] on div "sm sm" at bounding box center [364, 123] width 371 height 16
type input "s"
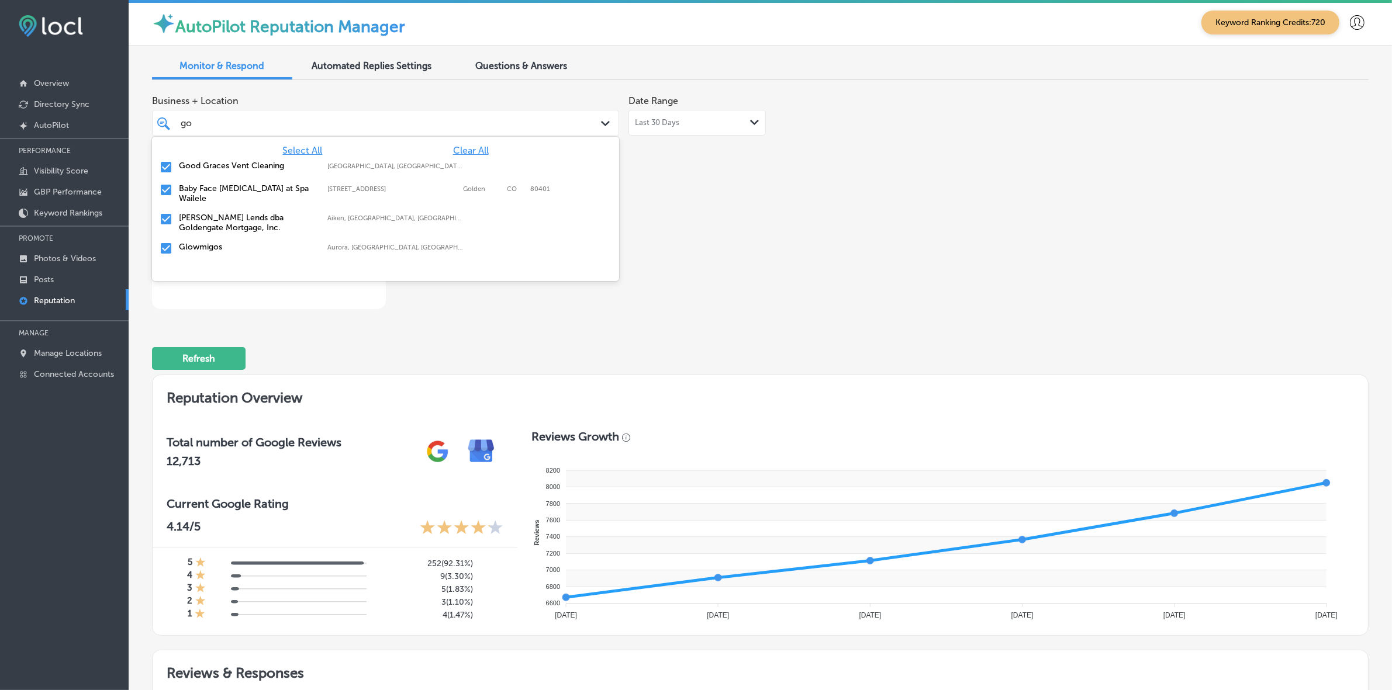
click at [266, 170] on label "Good Graces Vent Cleaning" at bounding box center [247, 166] width 137 height 10
click at [215, 191] on label "[PERSON_NAME] Lends dba Goldengate Mortgage, Inc." at bounding box center [247, 200] width 137 height 20
click at [213, 194] on div "Glowmigos Aurora, [GEOGRAPHIC_DATA], [GEOGRAPHIC_DATA] | [GEOGRAPHIC_DATA], [GE…" at bounding box center [386, 197] width 458 height 18
type textarea "x"
type input "g"
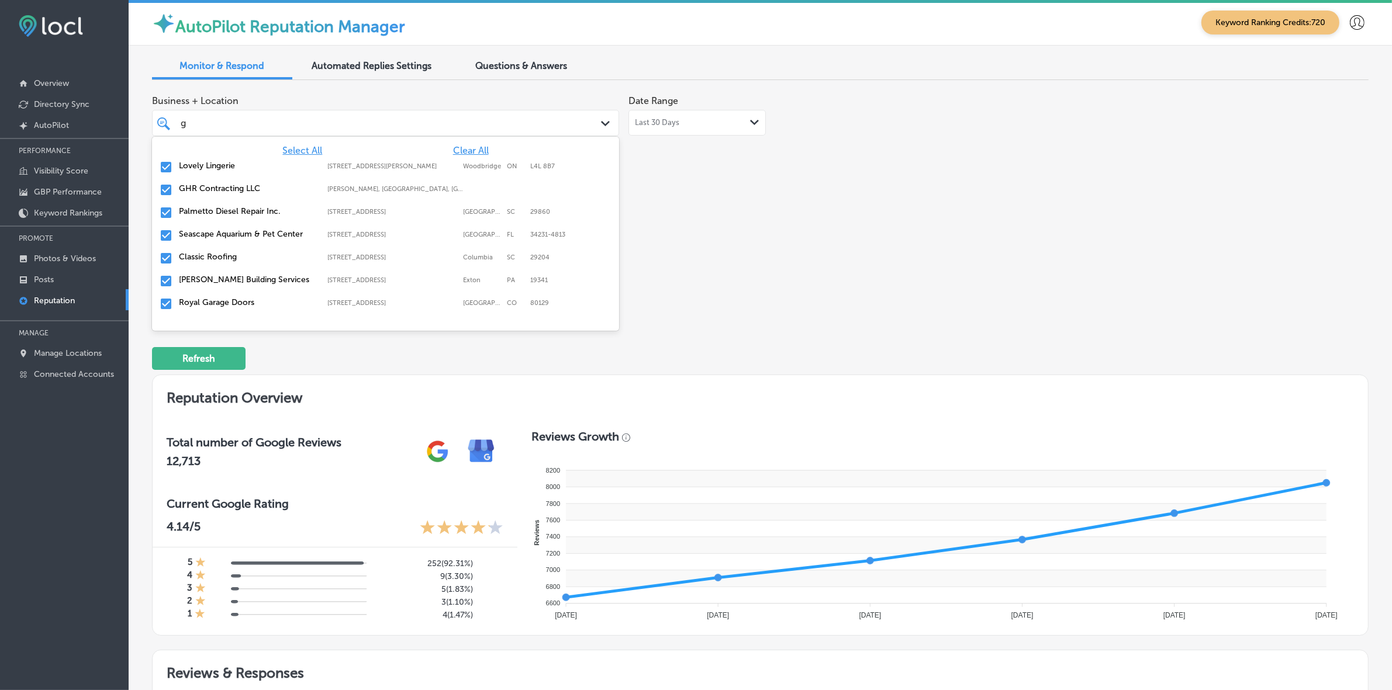
click at [227, 295] on div "Royal Garage Doors [STREET_ADDRESS][GEOGRAPHIC_DATA][STREET_ADDRESS]" at bounding box center [386, 304] width 458 height 18
click at [229, 261] on label "Classic Roofing" at bounding box center [247, 257] width 137 height 10
type textarea "x"
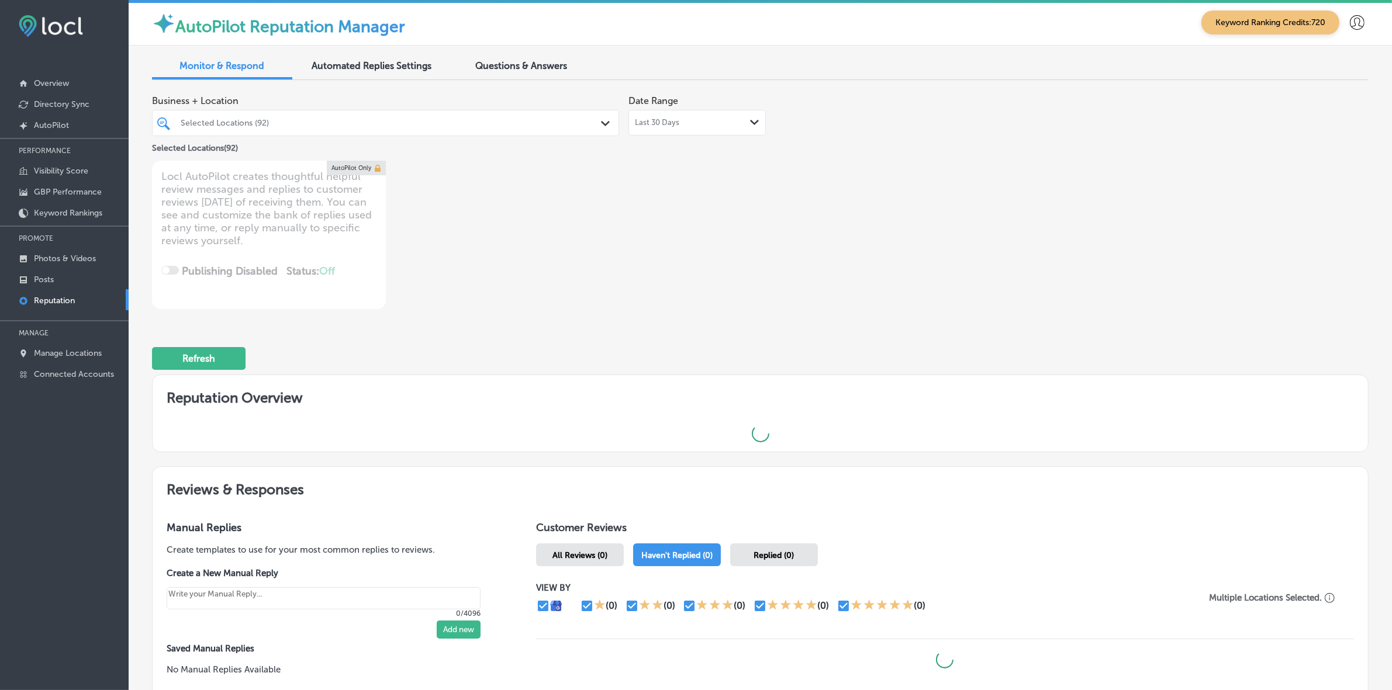
click at [956, 258] on div "Business + Location Selected Locations (92) Path Created with Sketch. Selected …" at bounding box center [760, 199] width 1217 height 220
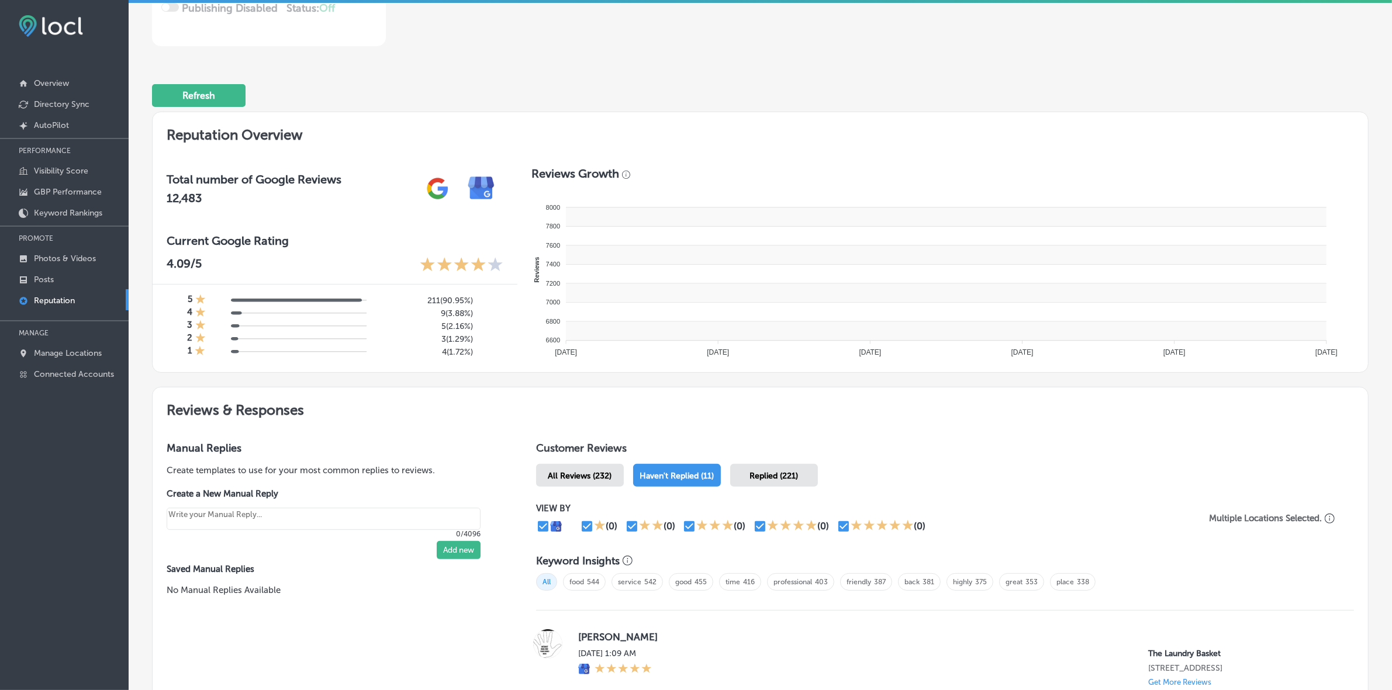
scroll to position [585, 0]
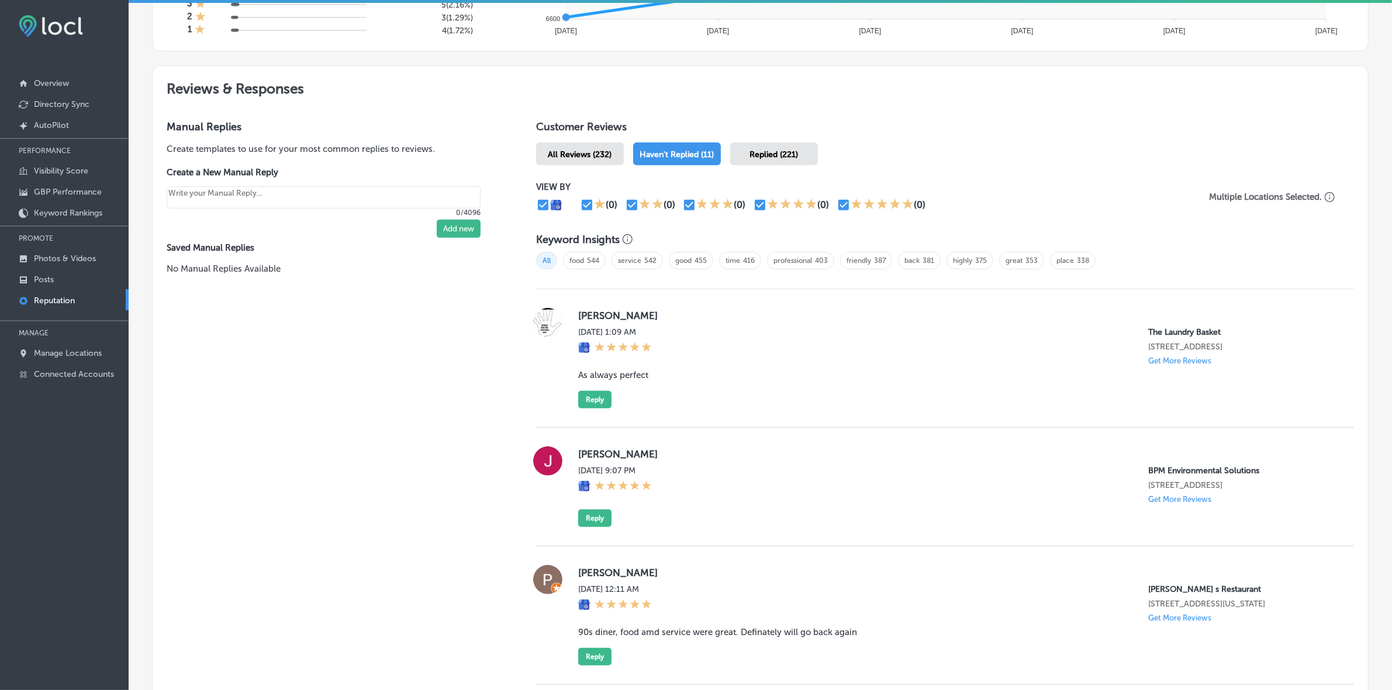
click at [580, 317] on label "[PERSON_NAME]" at bounding box center [956, 316] width 757 height 12
copy label "[PERSON_NAME]"
click at [622, 378] on blockquote "As always perfect" at bounding box center [956, 375] width 757 height 11
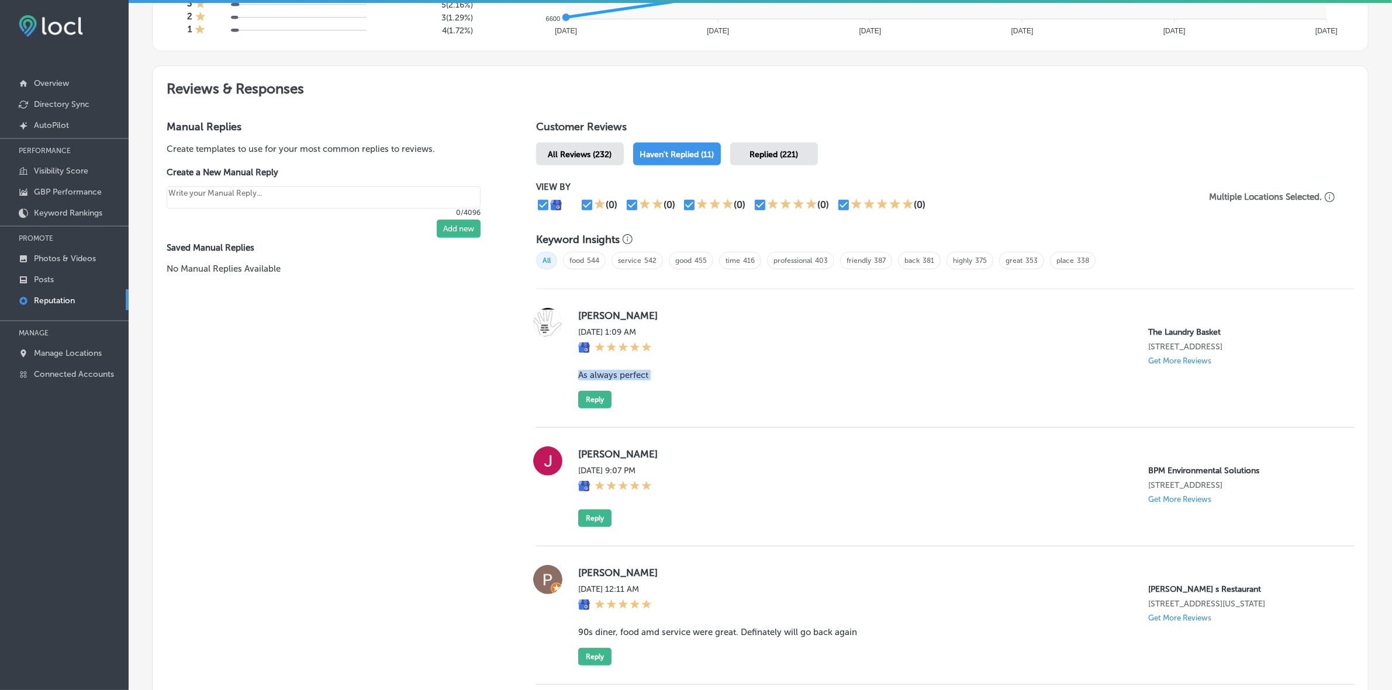
click at [622, 378] on blockquote "As always perfect" at bounding box center [956, 375] width 757 height 11
copy blockquote "As always perfect"
click at [604, 405] on button "Reply" at bounding box center [594, 400] width 33 height 18
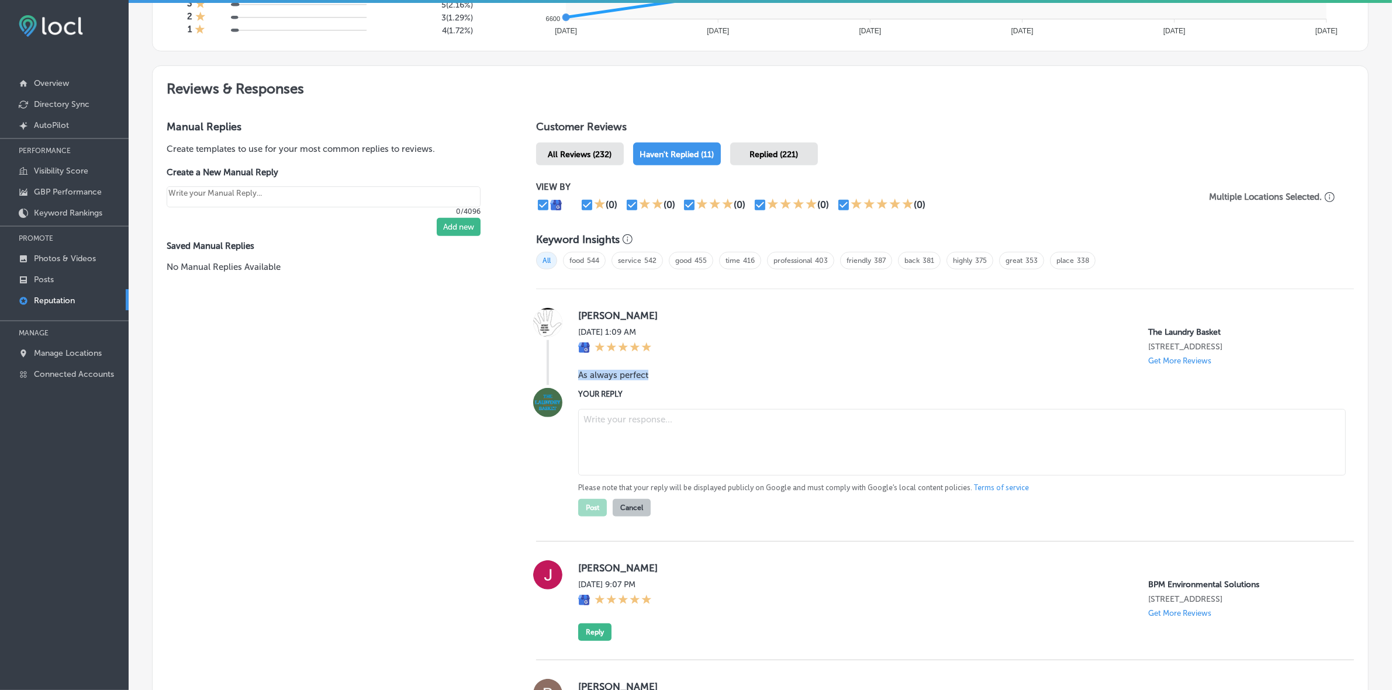
type textarea "x"
click at [702, 434] on textarea at bounding box center [962, 442] width 768 height 67
paste textarea "we really appreciate your kind words! It’s wonderful to hear that The Laundry B…"
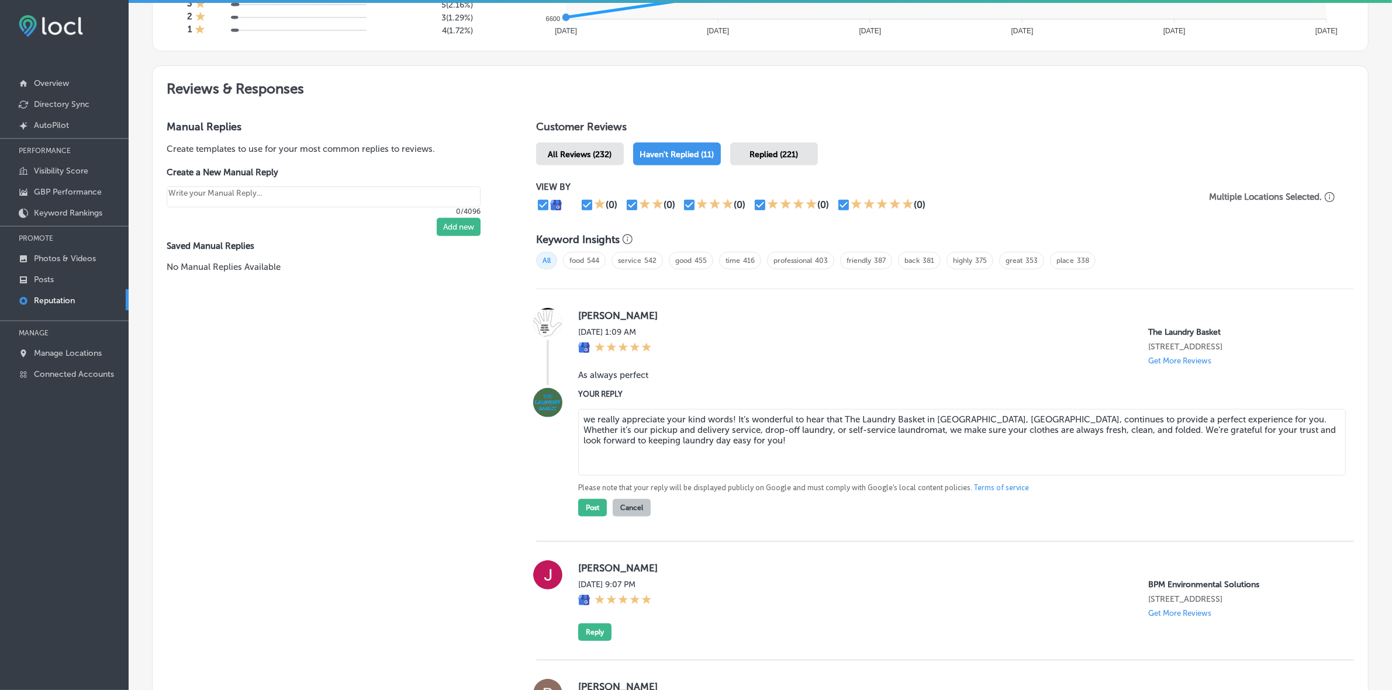
click at [588, 422] on textarea "we really appreciate your kind words! It’s wonderful to hear that The Laundry B…" at bounding box center [962, 442] width 768 height 67
click at [730, 423] on textarea "We really appreciate your kind words! It’s wonderful to hear that The Laundry B…" at bounding box center [962, 442] width 768 height 67
paste textarea "[PERSON_NAME]"
type textarea "We really appreciate your kind words [PERSON_NAME]! It’s wonderful to hear that…"
click at [588, 462] on button "Post" at bounding box center [592, 508] width 29 height 18
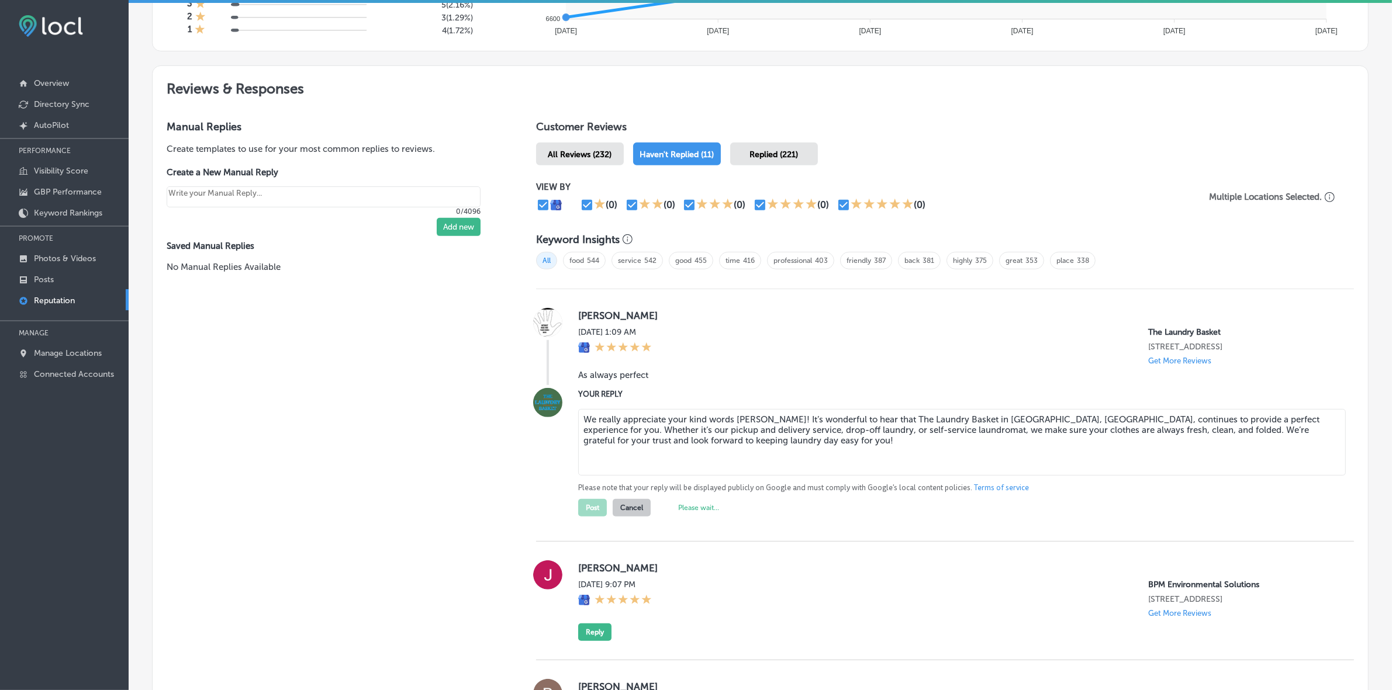
type textarea "x"
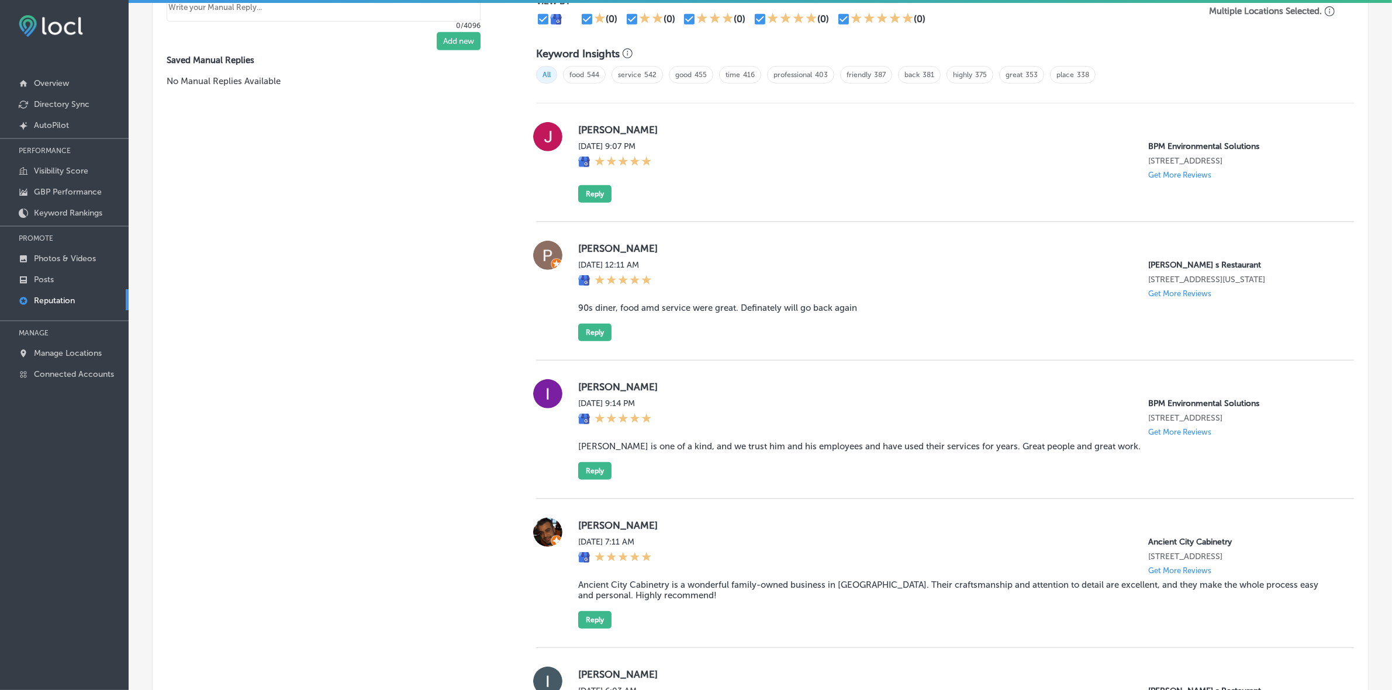
scroll to position [782, 0]
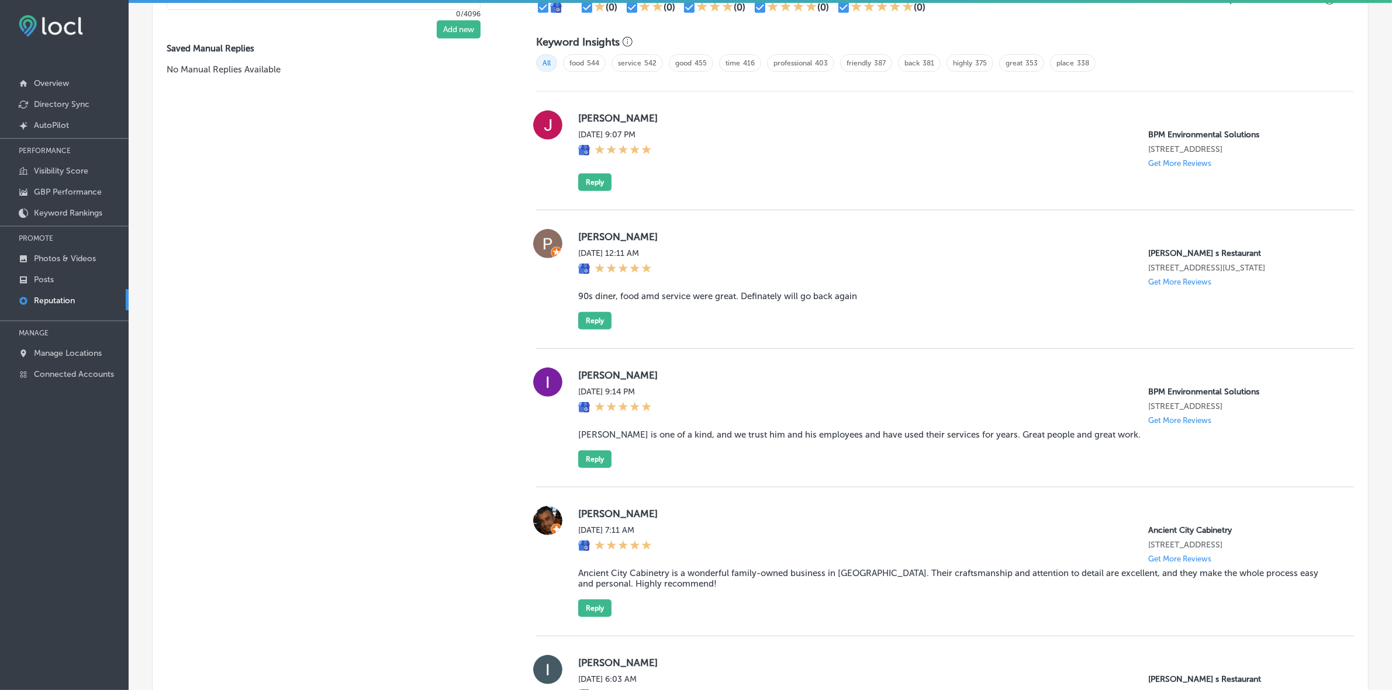
click at [585, 119] on label "[PERSON_NAME]" at bounding box center [956, 118] width 757 height 12
copy label "[PERSON_NAME]"
click at [591, 191] on button "Reply" at bounding box center [594, 183] width 33 height 18
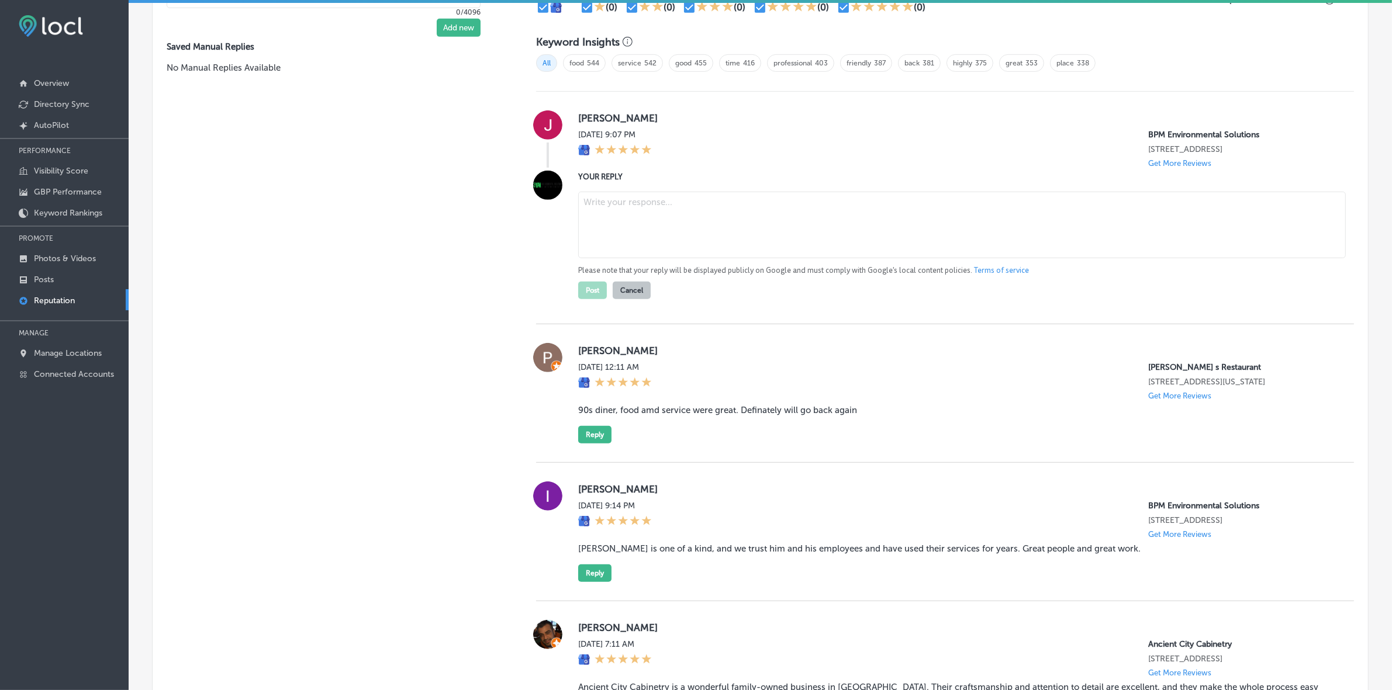
click at [686, 240] on textarea at bounding box center [962, 225] width 768 height 67
paste textarea "Thank you for the five-star review, [PERSON_NAME]! We’re glad you trust BPM Env…"
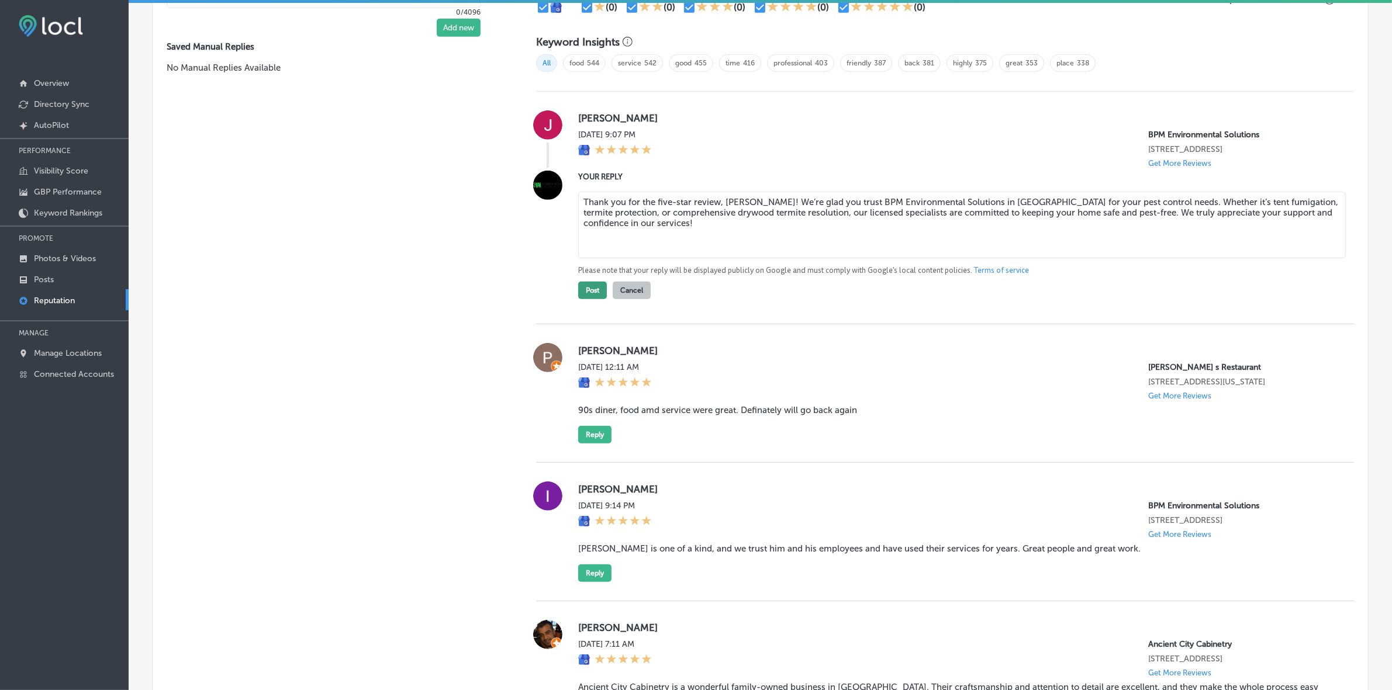
type textarea "Thank you for the five-star review, [PERSON_NAME]! We’re glad you trust BPM Env…"
click at [588, 293] on button "Post" at bounding box center [592, 291] width 29 height 18
type textarea "x"
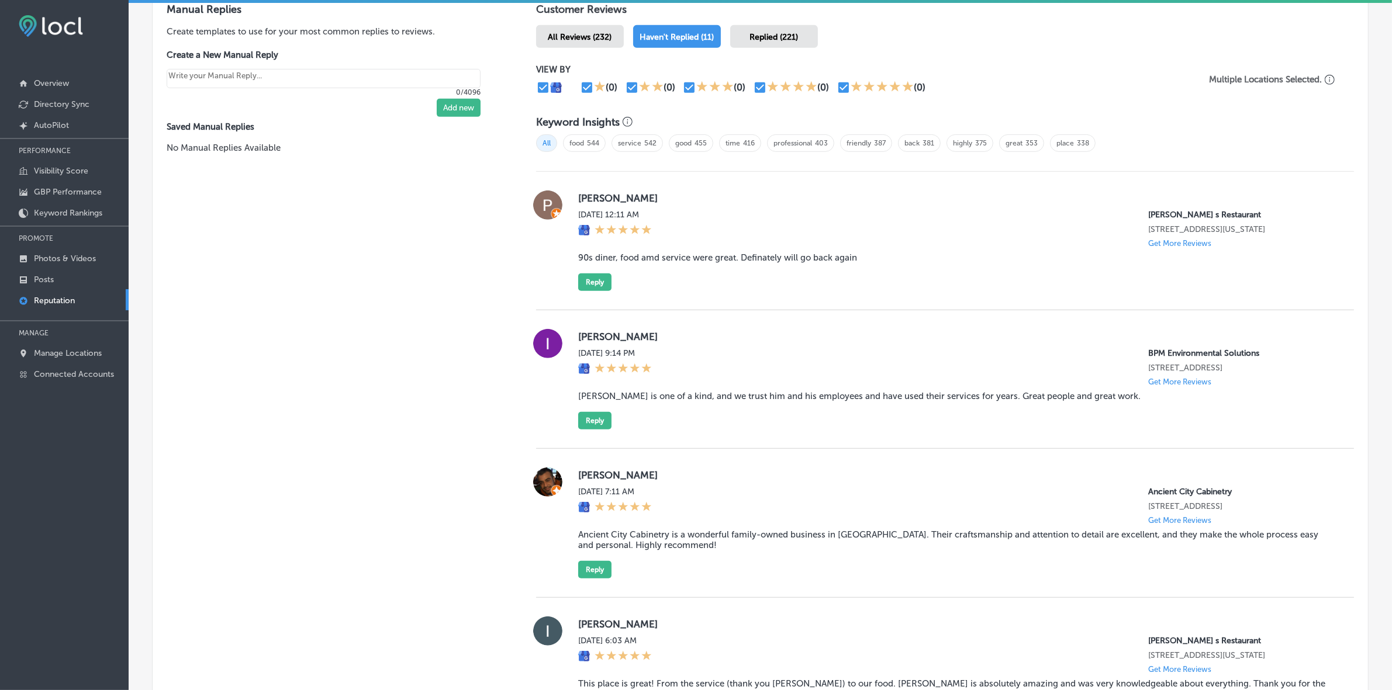
scroll to position [735, 0]
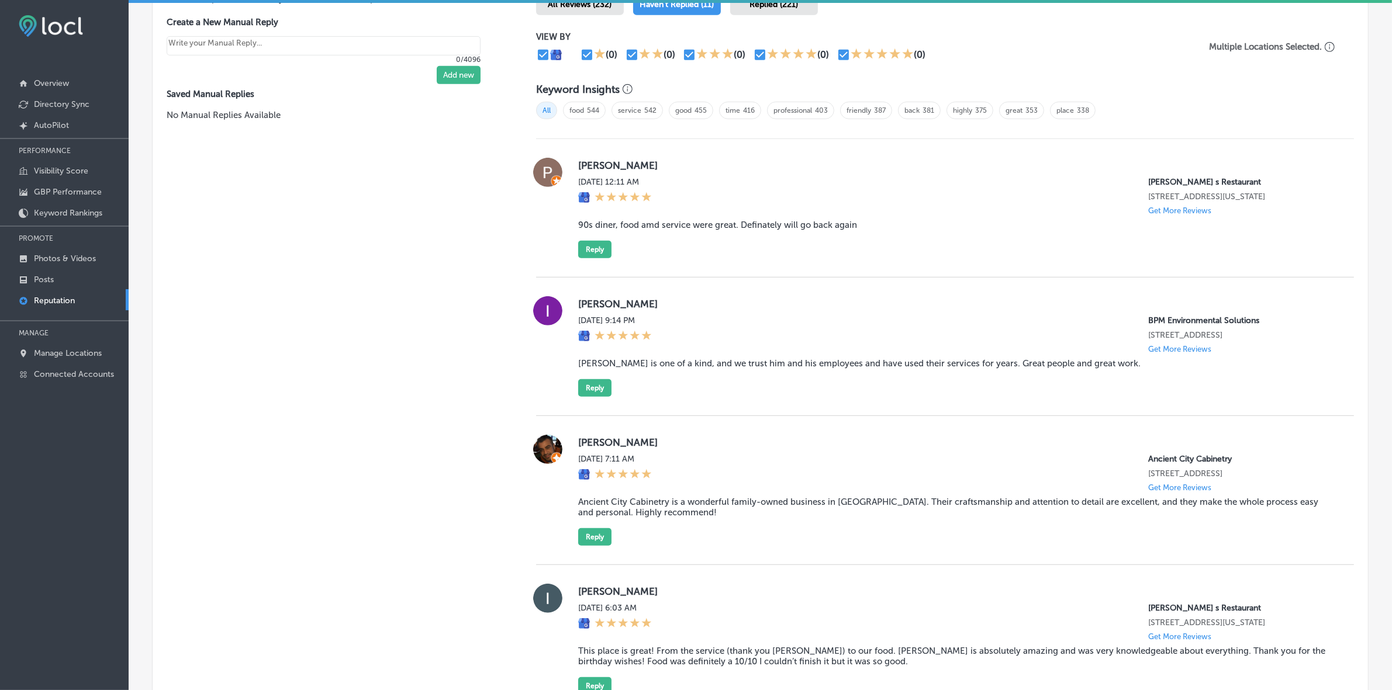
click at [582, 310] on label "[PERSON_NAME]" at bounding box center [956, 304] width 757 height 12
copy label "Iva"
click at [603, 369] on blockquote "[PERSON_NAME] is one of a kind, and we trust him and his employees and have use…" at bounding box center [956, 363] width 757 height 11
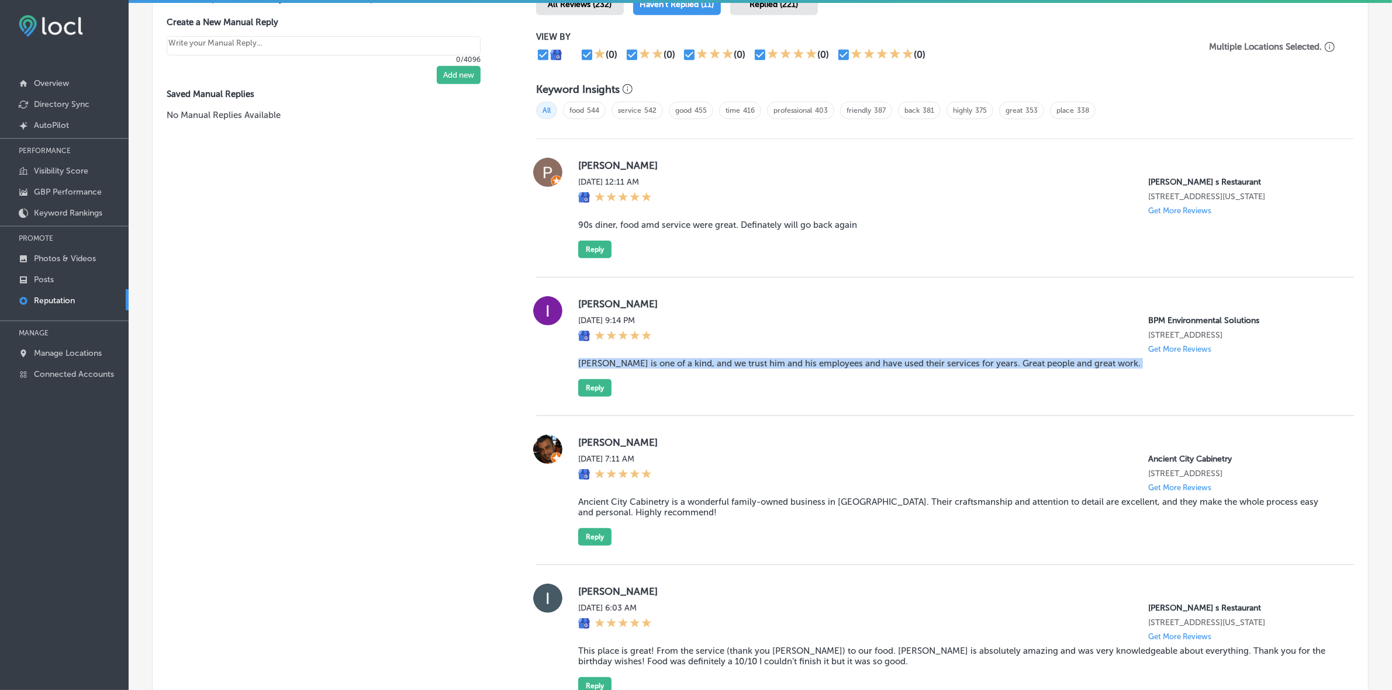
click at [603, 369] on blockquote "[PERSON_NAME] is one of a kind, and we trust him and his employees and have use…" at bounding box center [956, 363] width 757 height 11
copy blockquote "[PERSON_NAME] is one of a kind, and we trust him and his employees and have use…"
click at [596, 395] on button "Reply" at bounding box center [594, 388] width 33 height 18
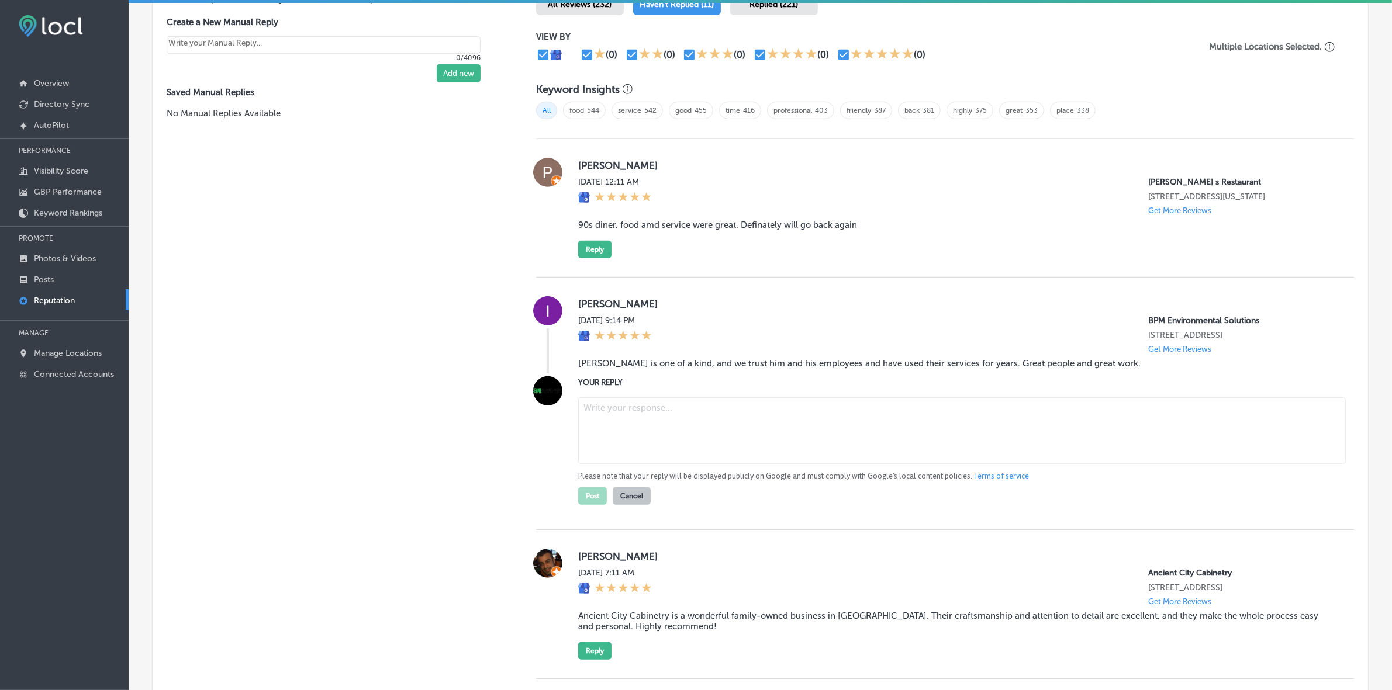
click at [677, 419] on textarea at bounding box center [962, 431] width 768 height 67
paste textarea "ChatGPT said: Thank you for your kind words, Iva! We’re thrilled to hear that y…"
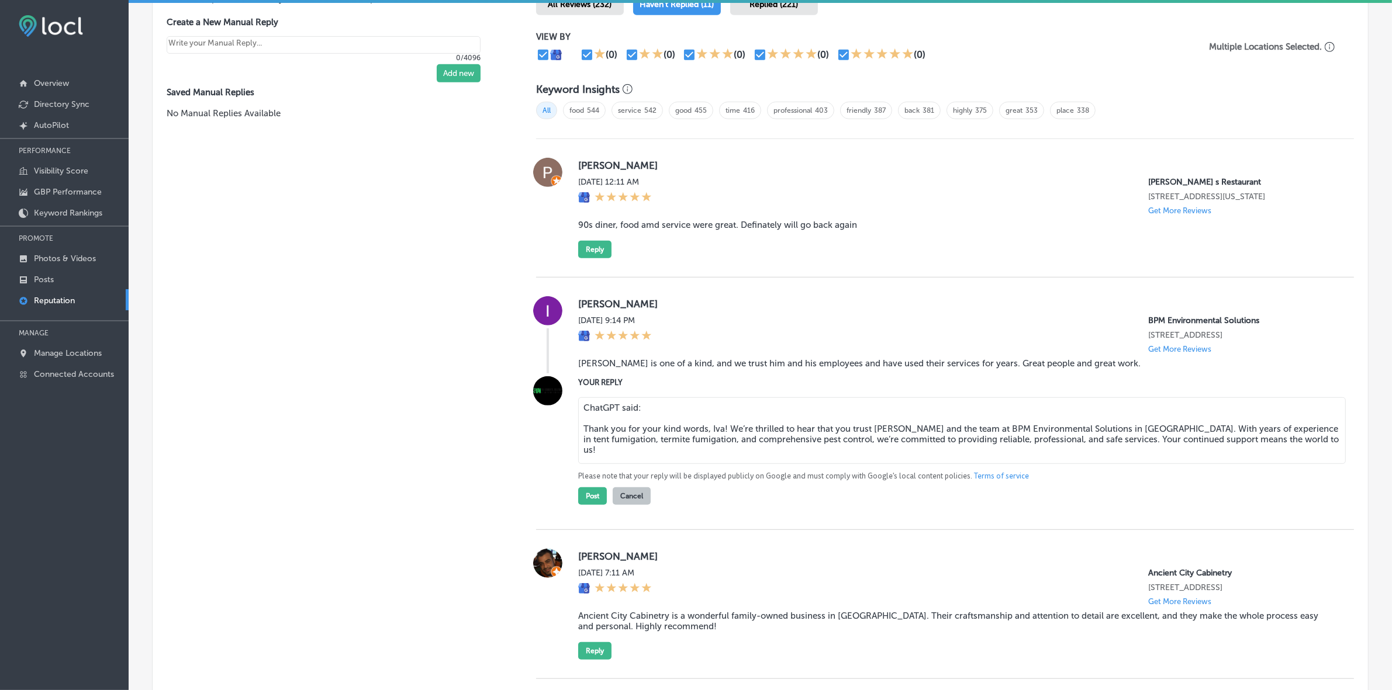
drag, startPoint x: 662, startPoint y: 416, endPoint x: 539, endPoint y: 411, distance: 122.9
click at [539, 411] on div "YOUR REPLY ChatGPT said: Thank you for your kind words, Iva! We’re thrilled to …" at bounding box center [945, 441] width 818 height 129
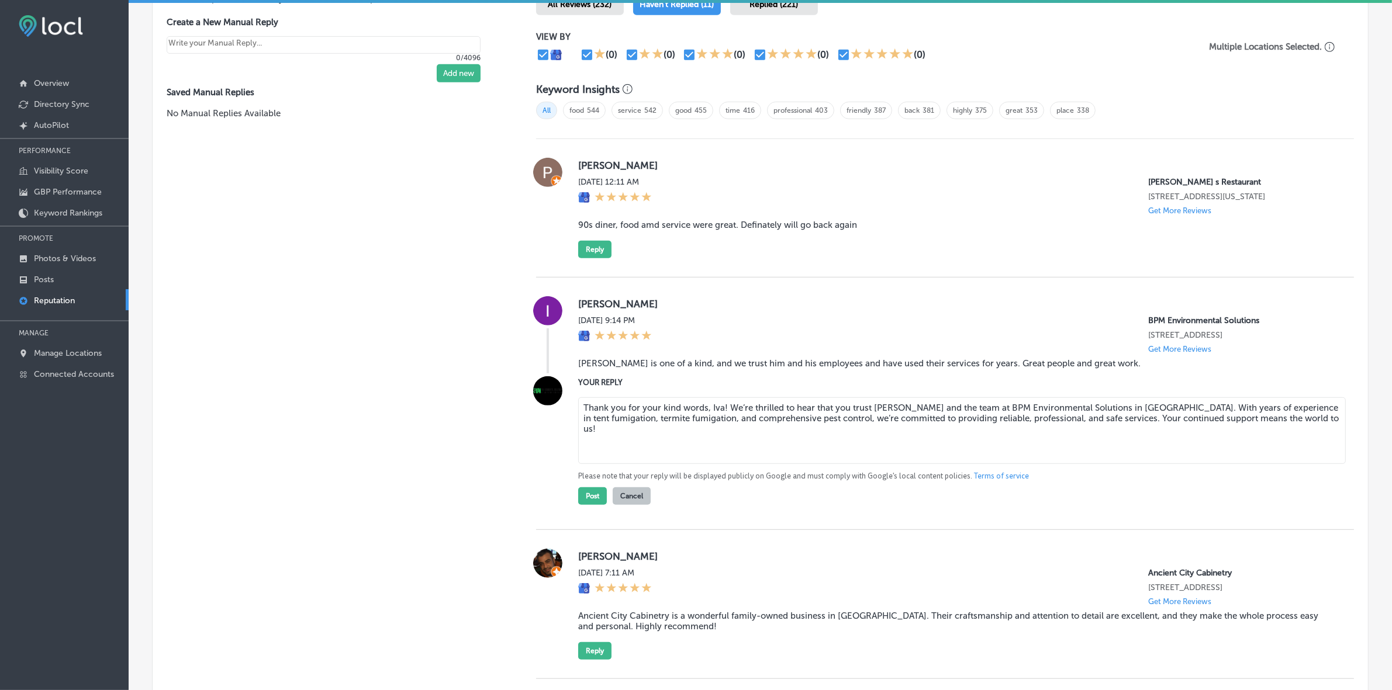
click at [581, 434] on textarea "Thank you for your kind words, Iva! We’re thrilled to hear that you trust [PERS…" at bounding box center [962, 431] width 768 height 67
type textarea "Thank you for your kind words, Iva! We’re thrilled to hear that you trust [PERS…"
click at [588, 462] on div "Post Cancel" at bounding box center [614, 493] width 72 height 23
click at [589, 462] on button "Post" at bounding box center [592, 497] width 29 height 18
type textarea "x"
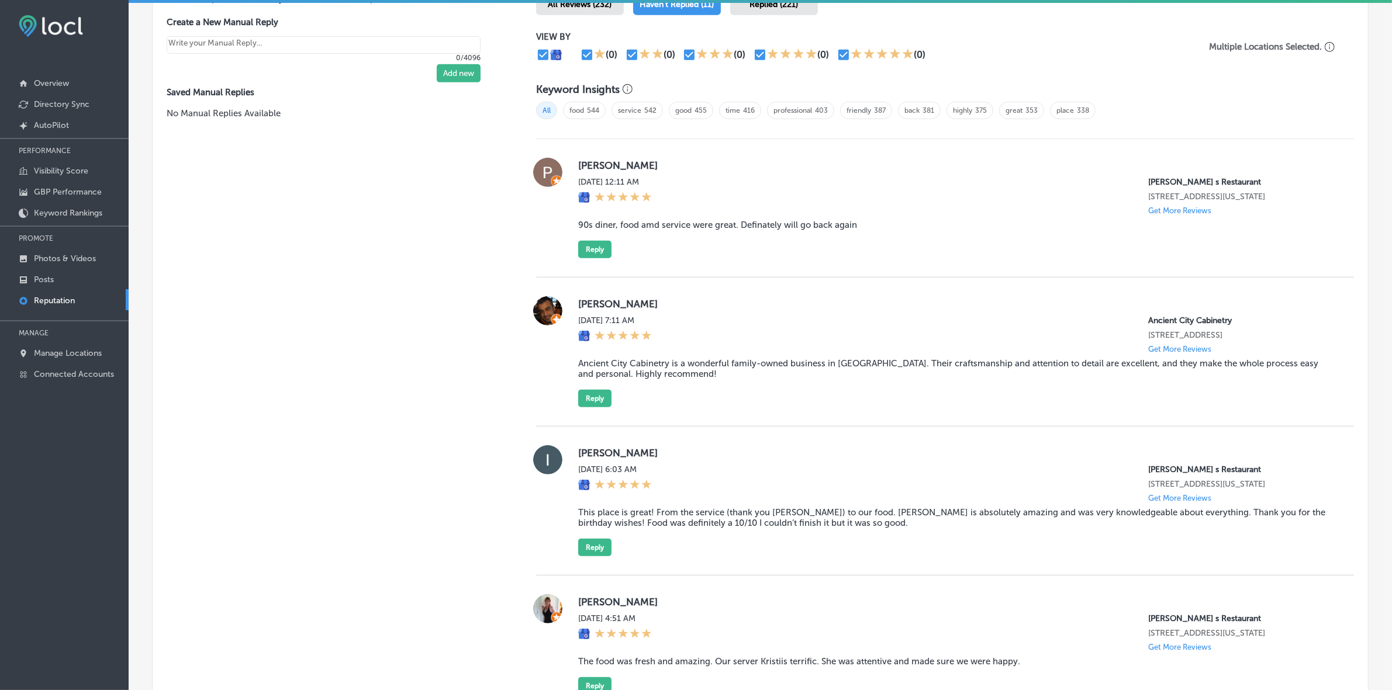
click at [591, 161] on label "[PERSON_NAME]" at bounding box center [956, 166] width 757 height 12
copy label "[PERSON_NAME]"
drag, startPoint x: 578, startPoint y: 229, endPoint x: 627, endPoint y: 228, distance: 49.1
click at [627, 228] on blockquote "90s diner, food amd service were great. Definately will go back again" at bounding box center [956, 225] width 757 height 11
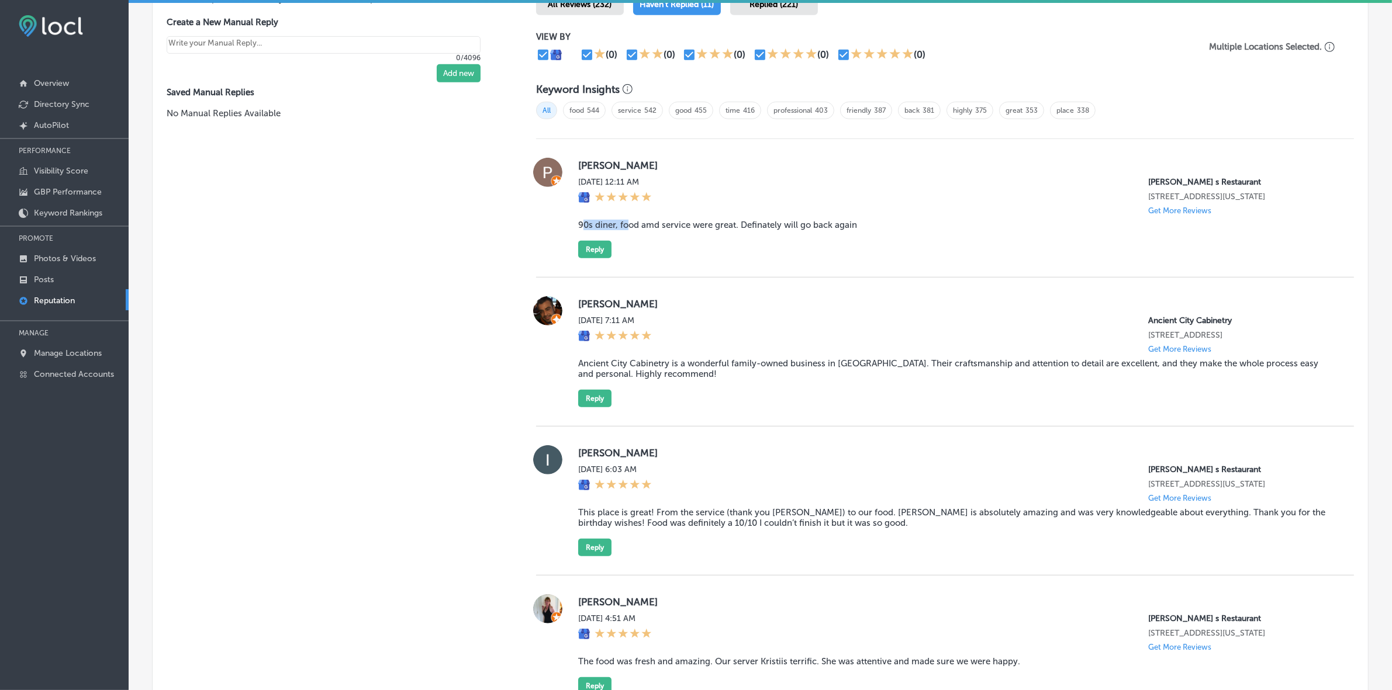
click at [624, 228] on blockquote "90s diner, food amd service were great. Definately will go back again" at bounding box center [956, 225] width 757 height 11
click at [585, 249] on button "Reply" at bounding box center [594, 250] width 33 height 18
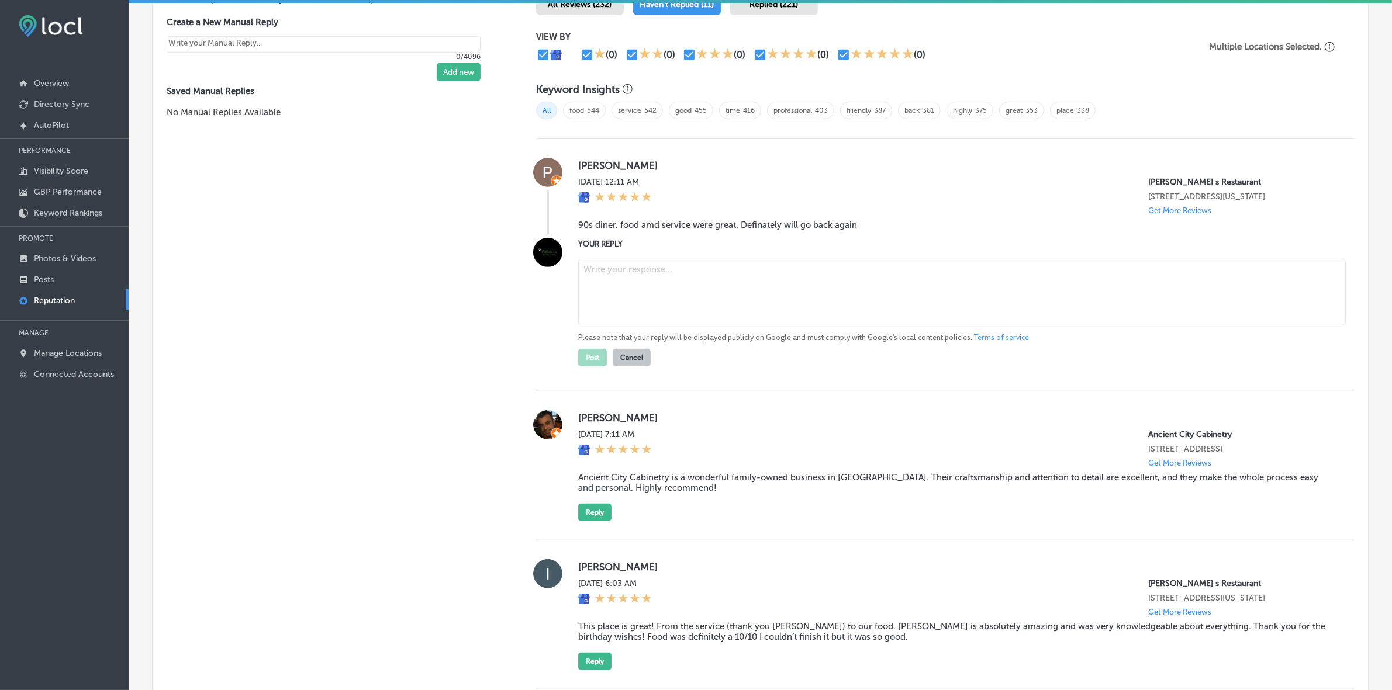
click at [641, 284] on textarea at bounding box center [962, 292] width 768 height 67
paste textarea "Hi [PERSON_NAME], thank you for sharing your experience! We’re delighted you en…"
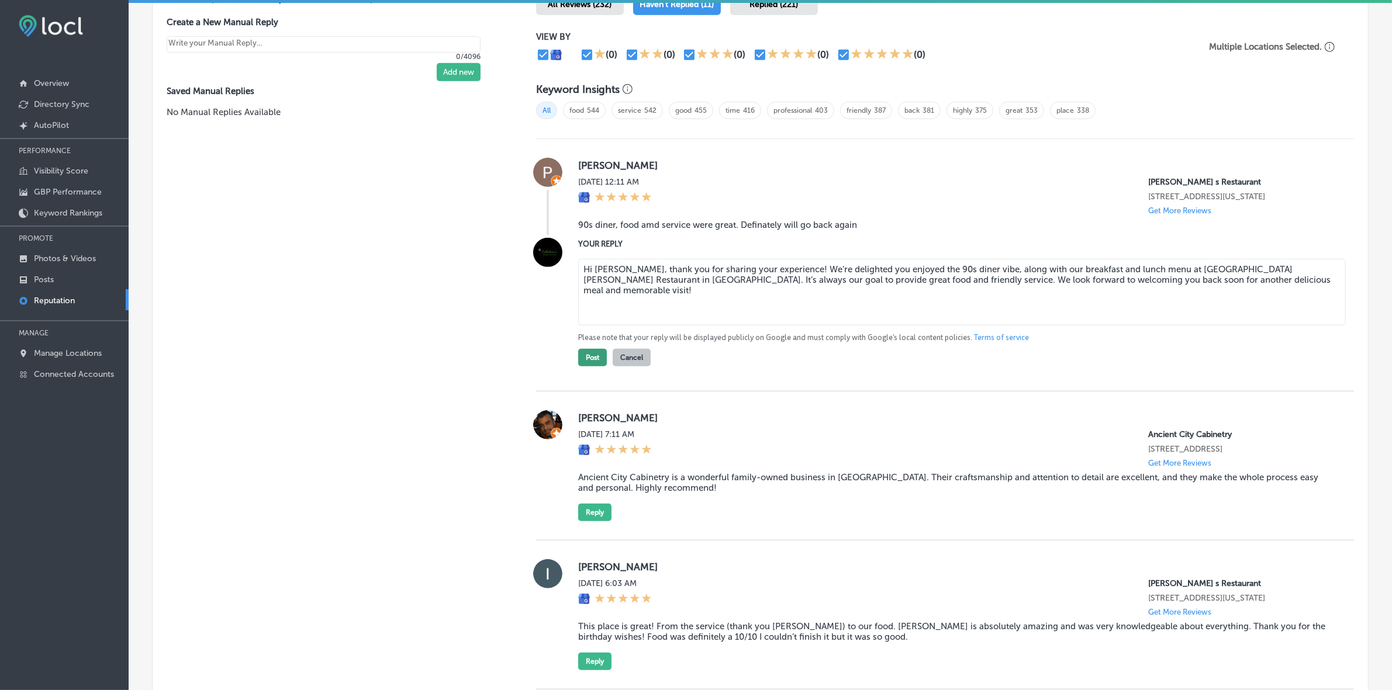
type textarea "Hi [PERSON_NAME], thank you for sharing your experience! We’re delighted you en…"
click at [589, 361] on button "Post" at bounding box center [592, 358] width 29 height 18
type textarea "x"
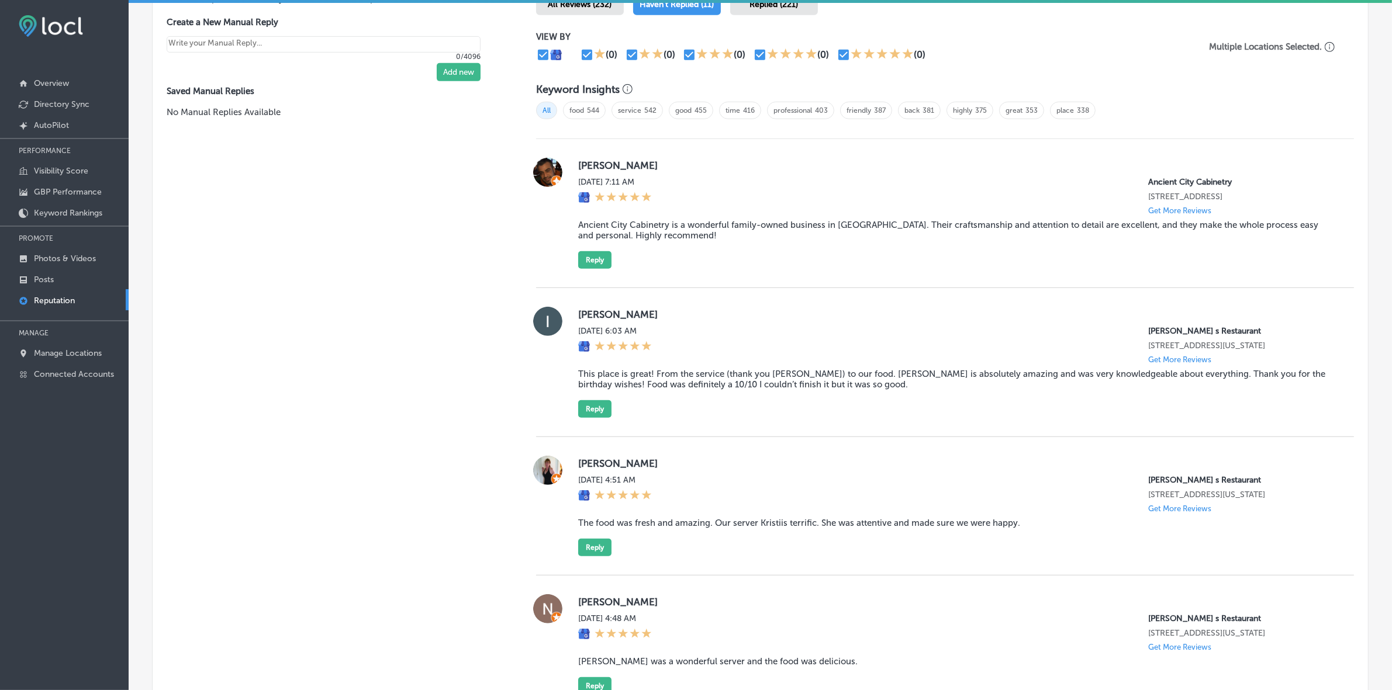
click at [586, 315] on label "[PERSON_NAME]" at bounding box center [956, 315] width 757 height 12
copy label "[PERSON_NAME]"
click at [639, 379] on blockquote "This place is great! From the service (thank you [PERSON_NAME]) to our food. [P…" at bounding box center [956, 379] width 757 height 21
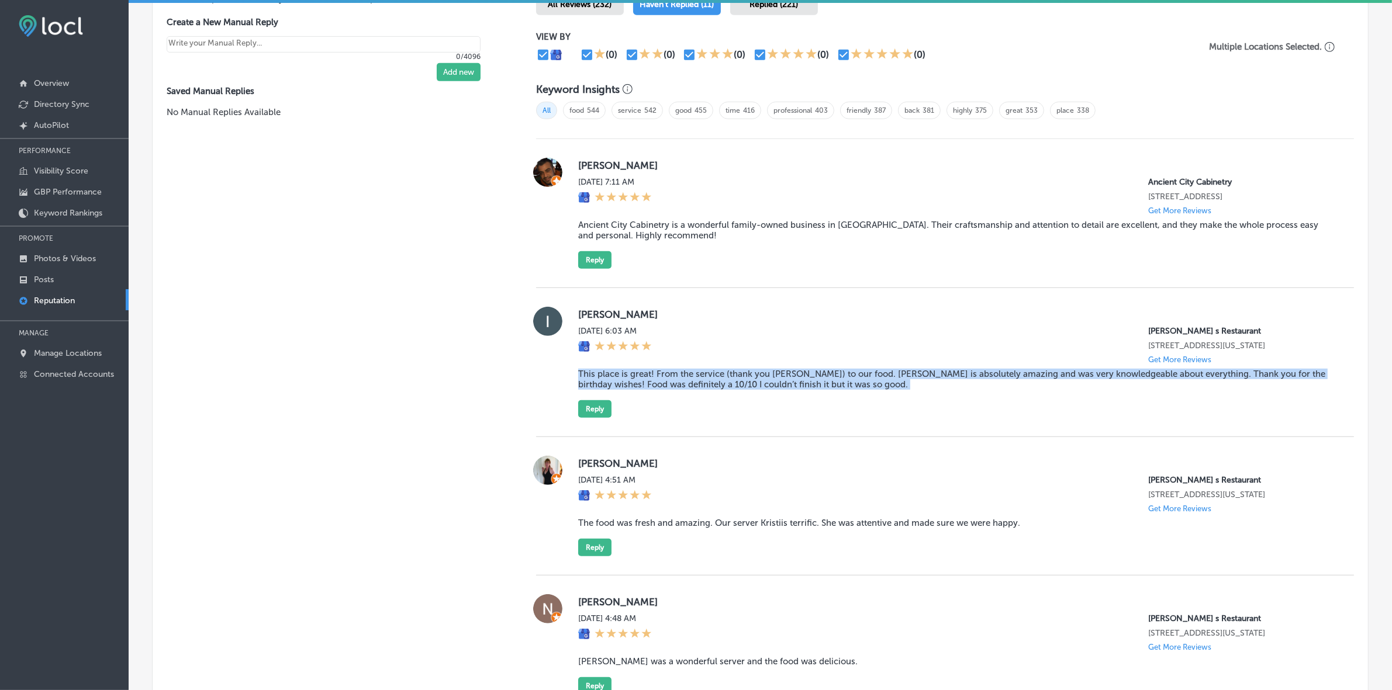
click at [639, 379] on blockquote "This place is great! From the service (thank you [PERSON_NAME]) to our food. [P…" at bounding box center [956, 379] width 757 height 21
copy blockquote "This place is great! From the service (thank you [PERSON_NAME]) to our food. [P…"
click at [588, 418] on button "Reply" at bounding box center [594, 409] width 33 height 18
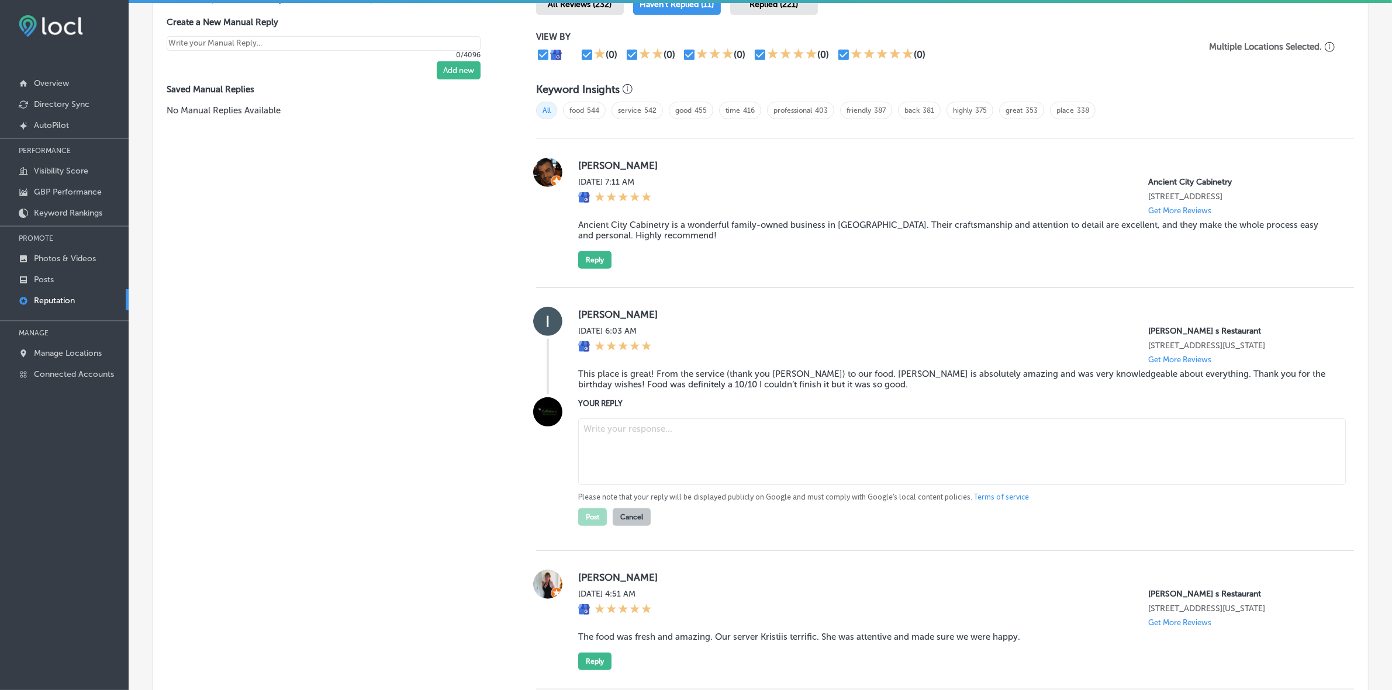
click at [643, 452] on textarea at bounding box center [962, 452] width 768 height 67
paste textarea "Hi [PERSON_NAME], we’re thrilled you had such a great experience at [PERSON_NAM…"
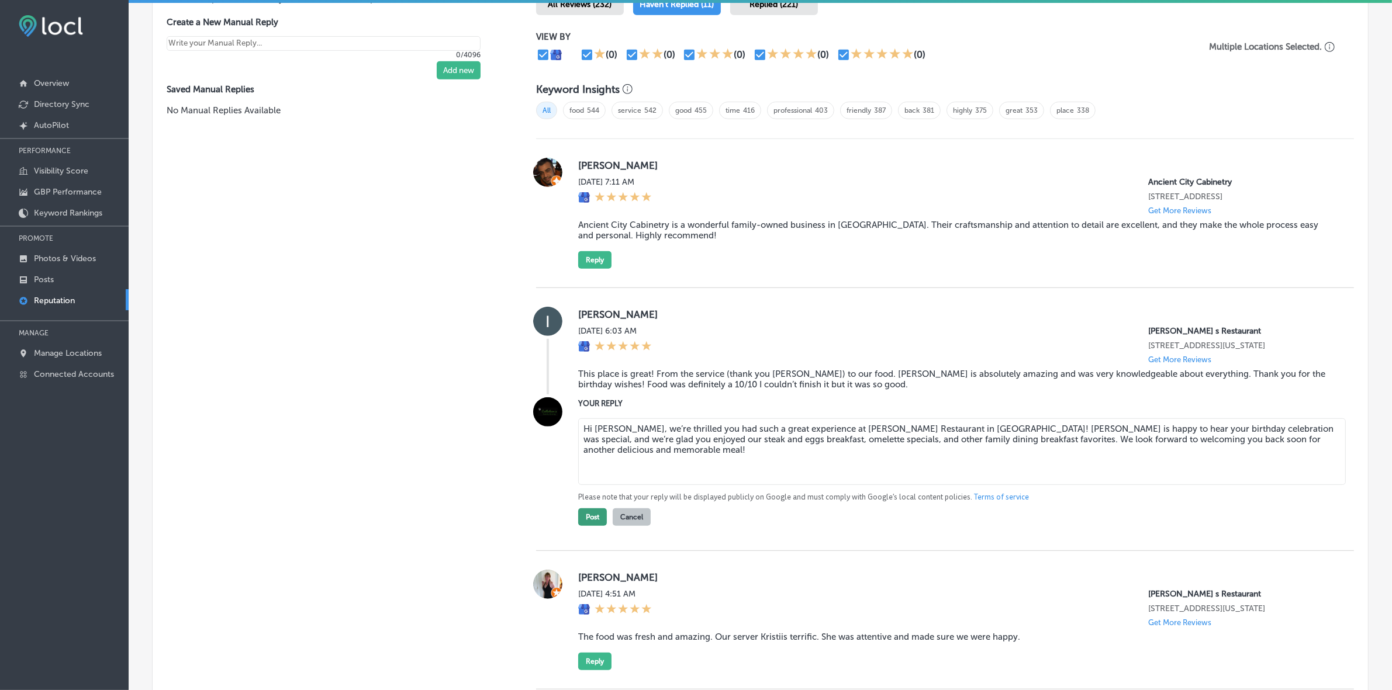
type textarea "Hi [PERSON_NAME], we’re thrilled you had such a great experience at [PERSON_NAM…"
click at [582, 462] on button "Post" at bounding box center [592, 518] width 29 height 18
type textarea "x"
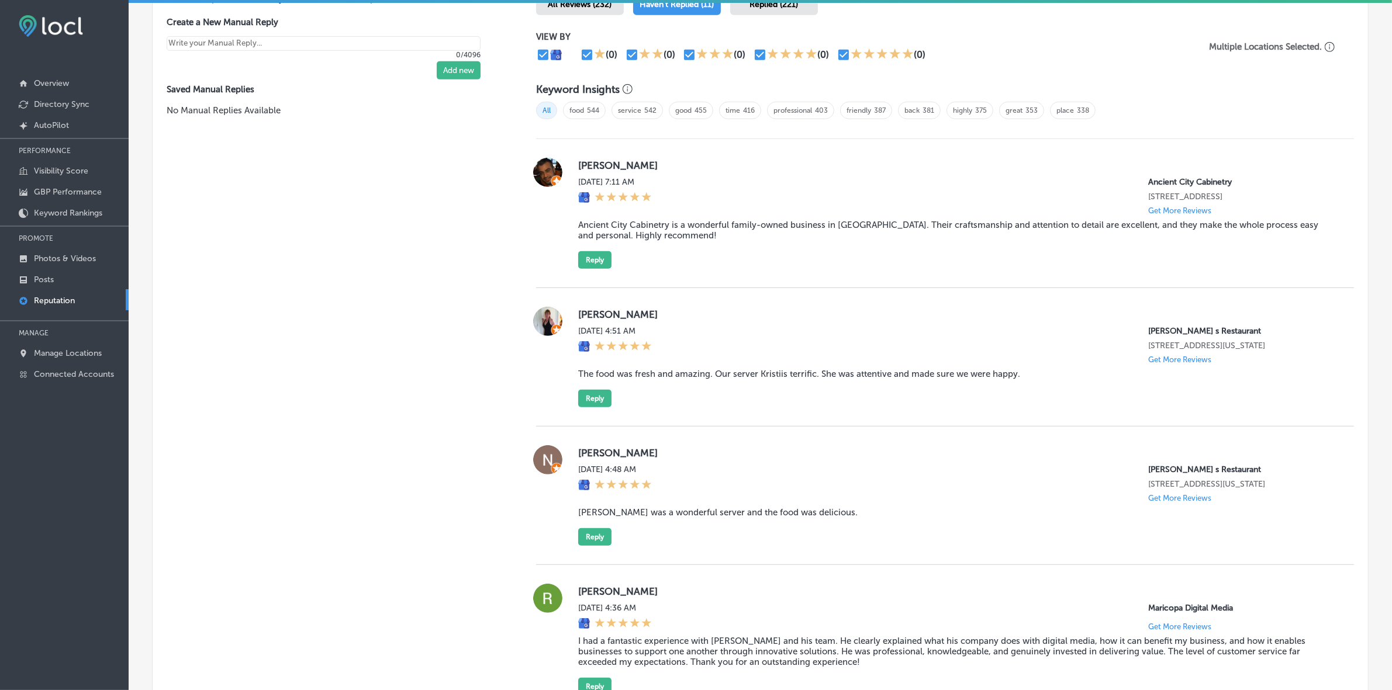
click at [589, 317] on label "[PERSON_NAME]" at bounding box center [956, 315] width 757 height 12
copy label "[PERSON_NAME]"
click at [637, 377] on blockquote "The food was fresh and amazing. Our server Kristiis terrific. She was attentive…" at bounding box center [956, 374] width 757 height 11
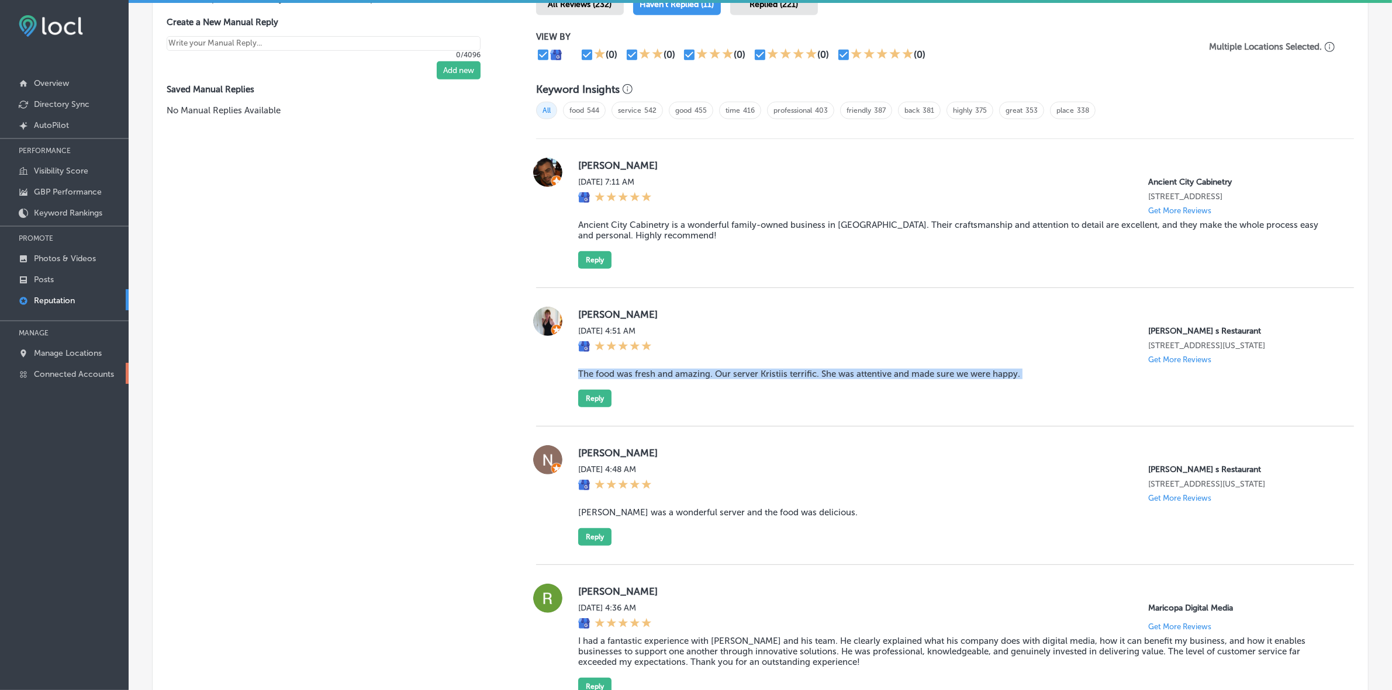
copy blockquote "The food was fresh and amazing. Our server Kristiis terrific. She was attentive…"
click at [594, 407] on button "Reply" at bounding box center [594, 399] width 33 height 18
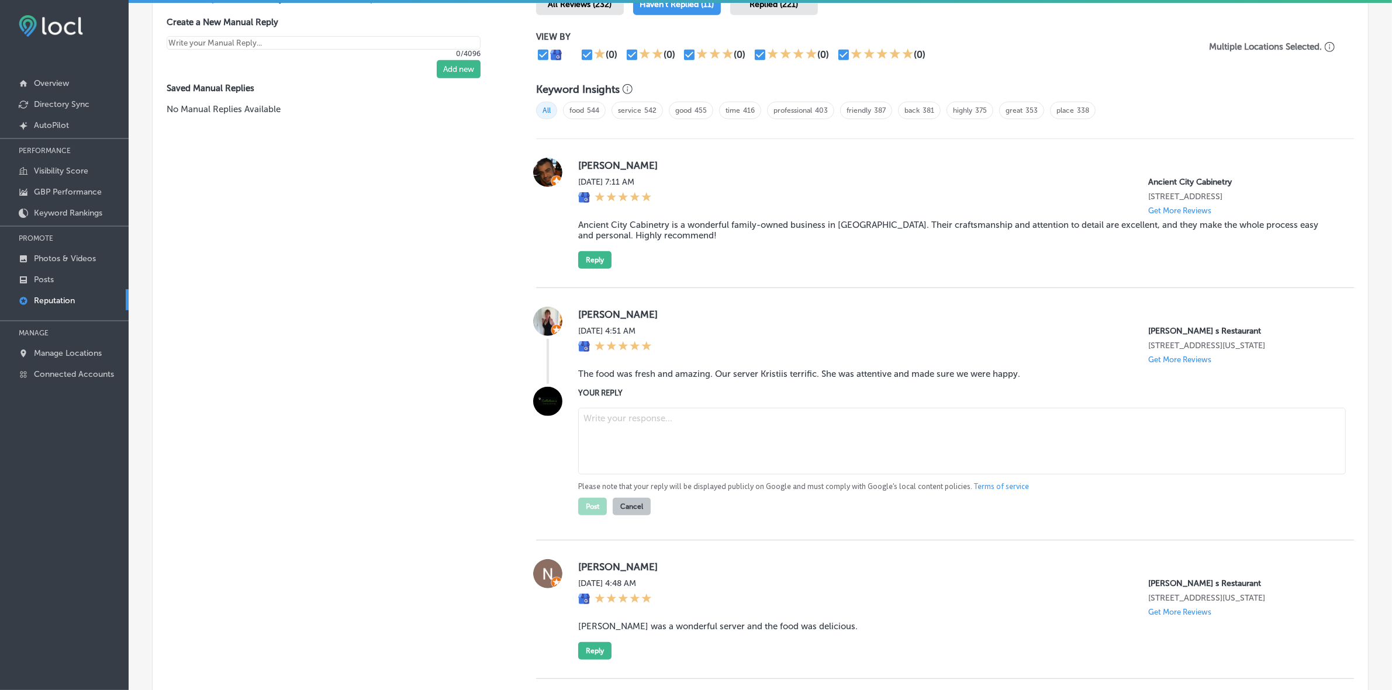
click at [631, 428] on textarea at bounding box center [962, 441] width 768 height 67
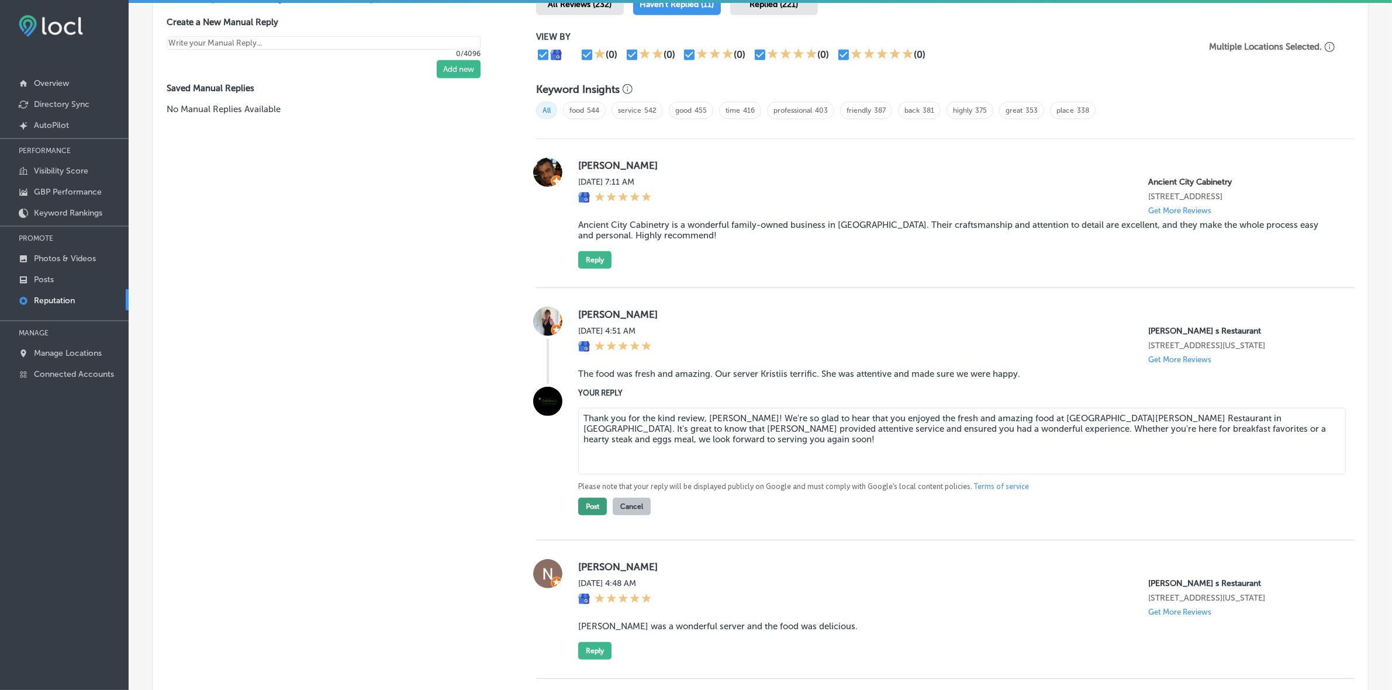
type textarea "Thank you for the kind review, [PERSON_NAME]! We're so glad to hear that you en…"
click at [583, 462] on button "Post" at bounding box center [592, 507] width 29 height 18
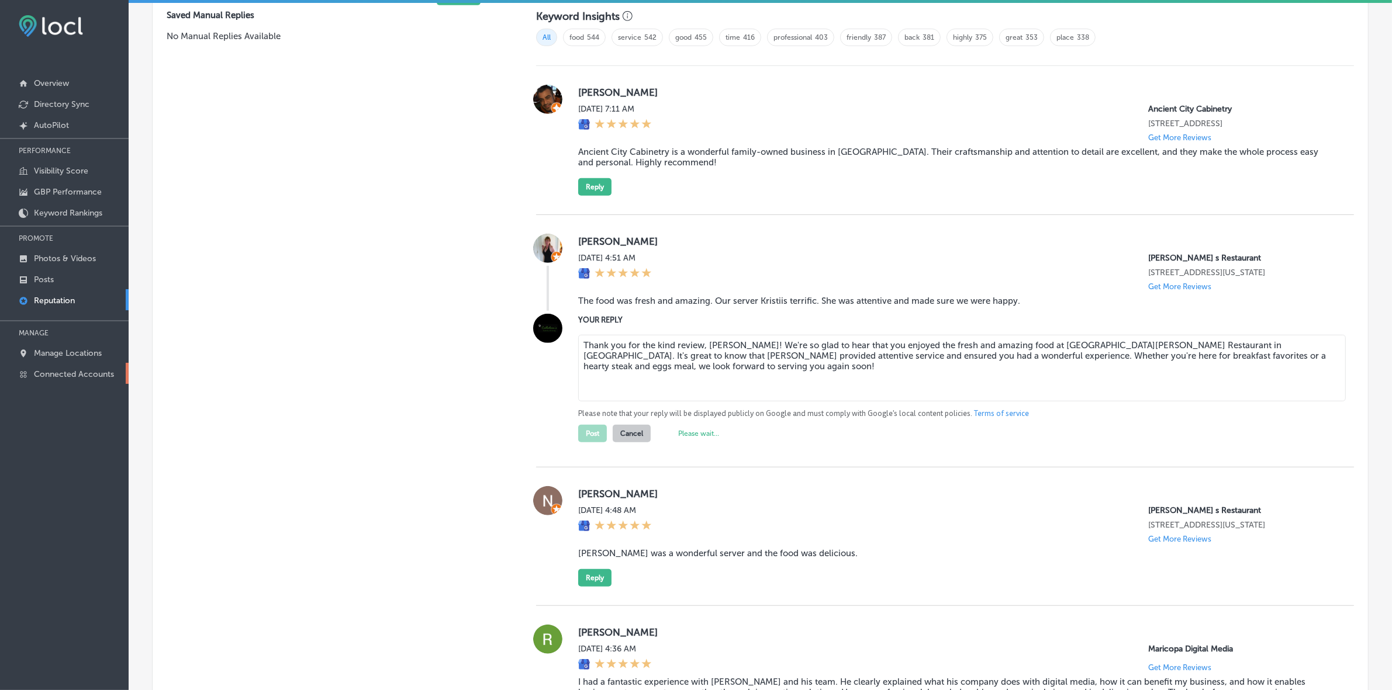
type textarea "x"
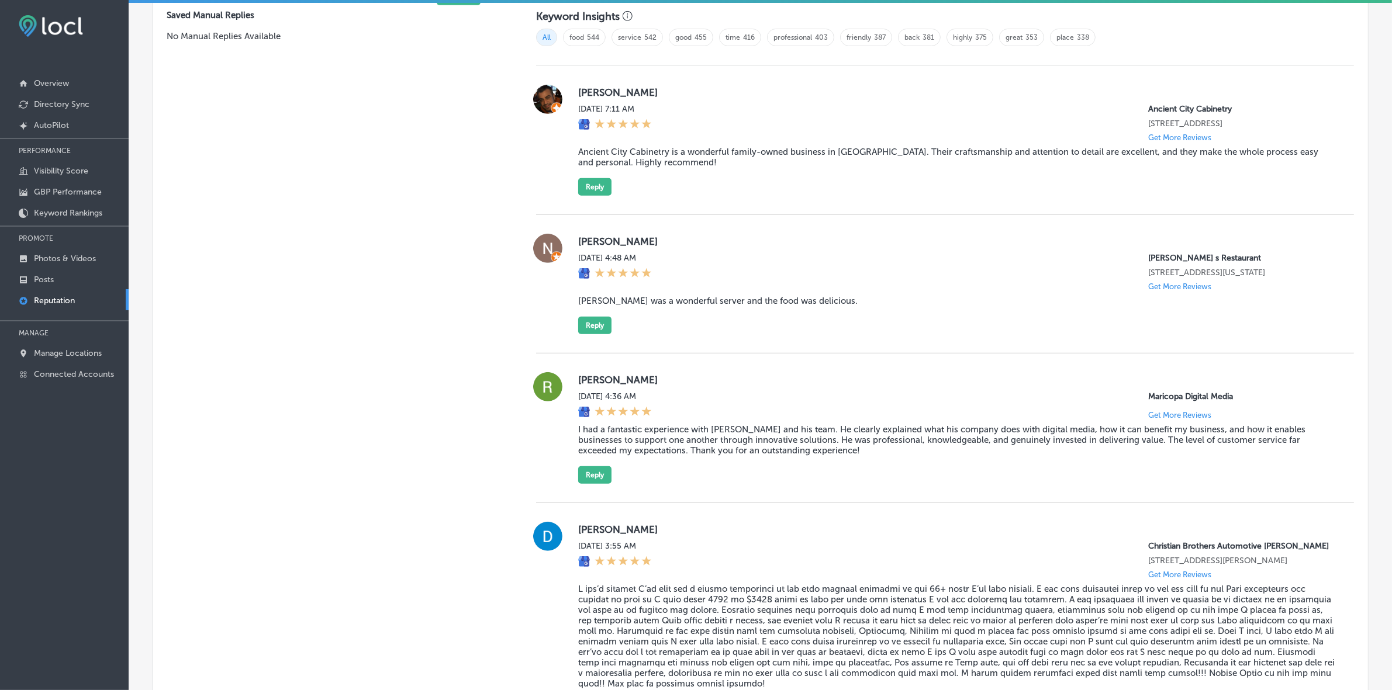
click at [589, 240] on label "[PERSON_NAME]" at bounding box center [956, 242] width 757 height 12
click at [636, 305] on blockquote "[PERSON_NAME] was a wonderful server and the food was delicious." at bounding box center [956, 301] width 757 height 11
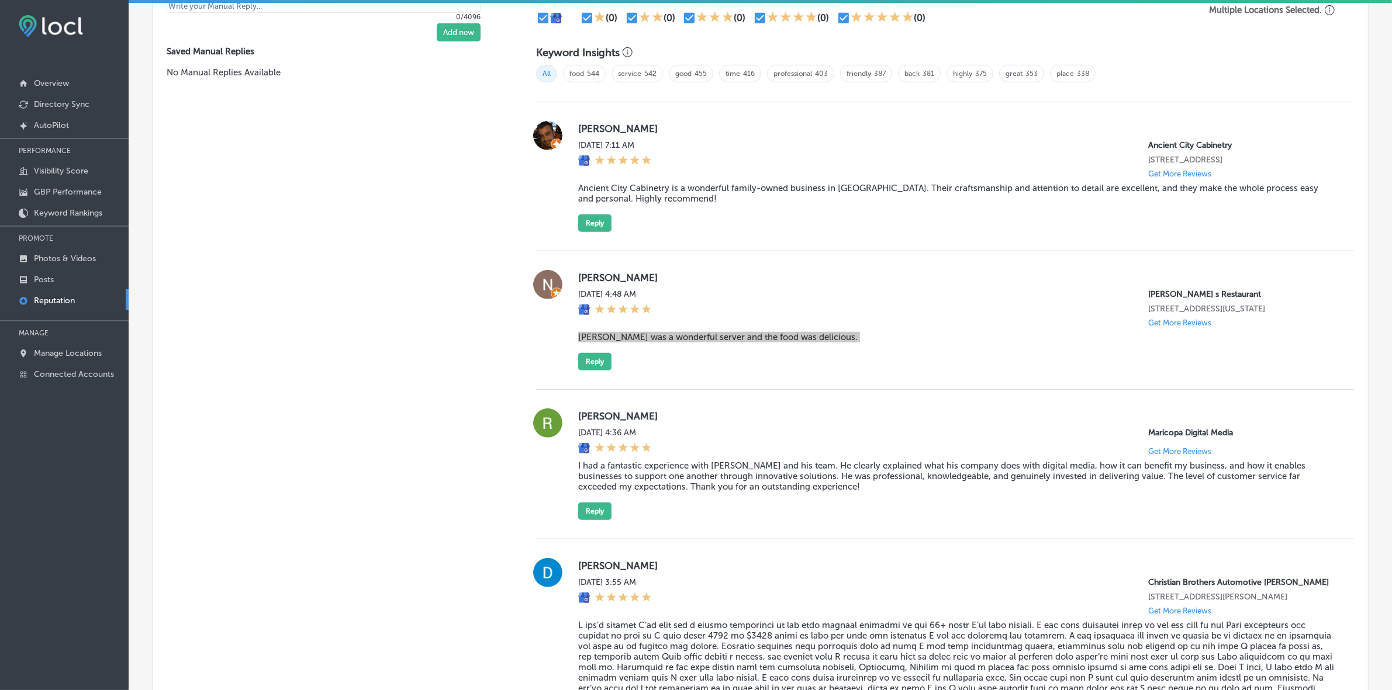
scroll to position [735, 0]
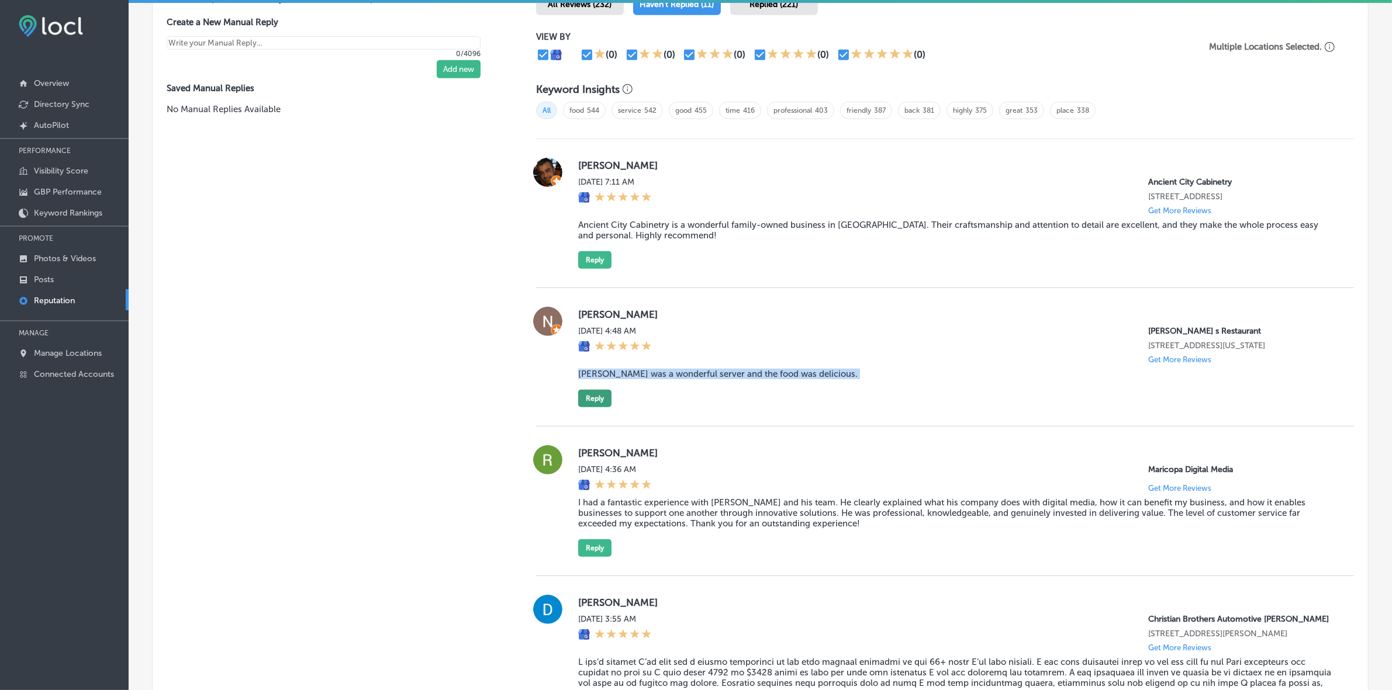
click at [586, 400] on button "Reply" at bounding box center [594, 399] width 33 height 18
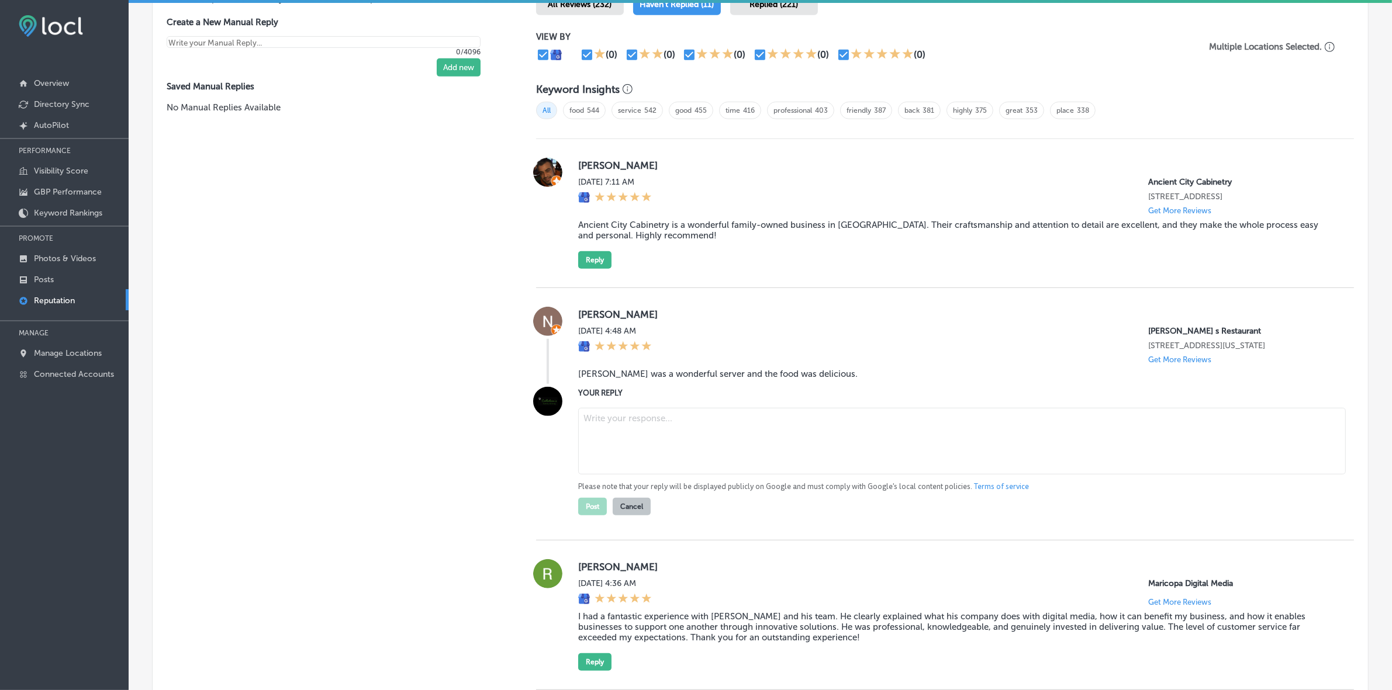
click at [629, 436] on textarea at bounding box center [962, 441] width 768 height 67
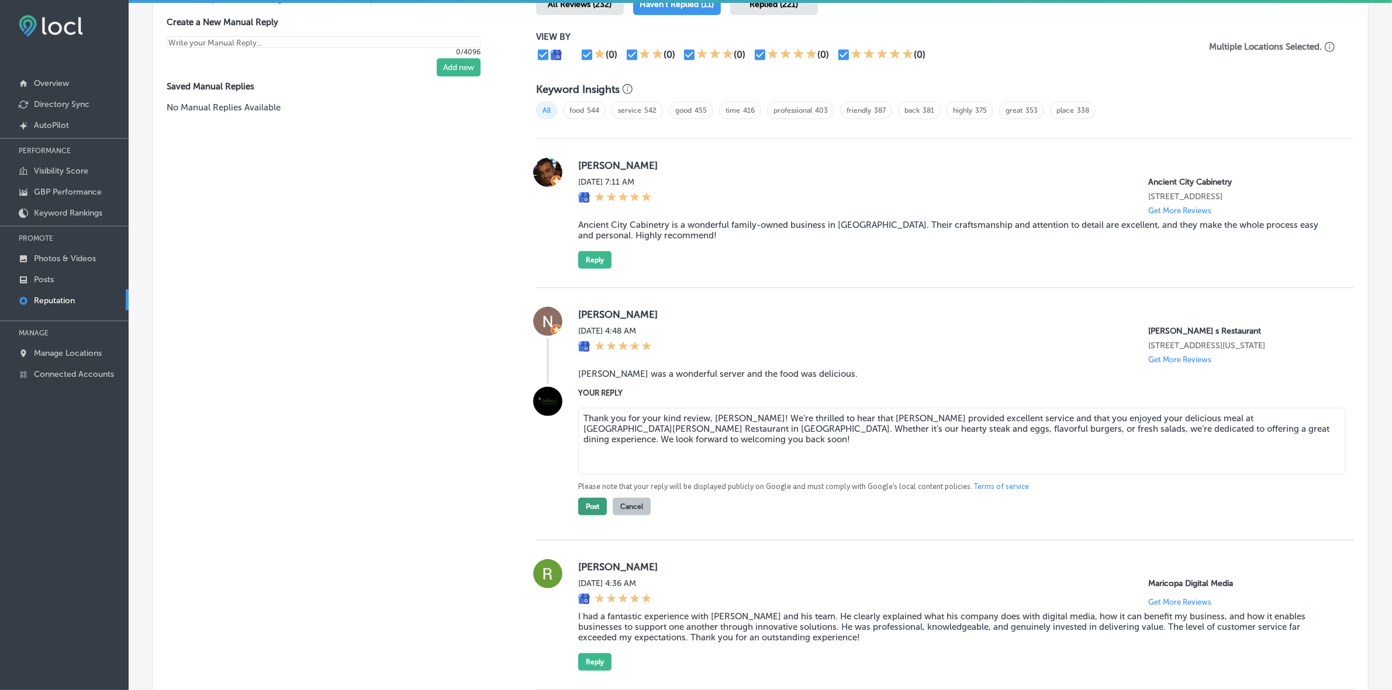
type textarea "Thank you for your kind review, [PERSON_NAME]! We’re thrilled to hear that [PER…"
click at [585, 462] on button "Post" at bounding box center [592, 507] width 29 height 18
type textarea "x"
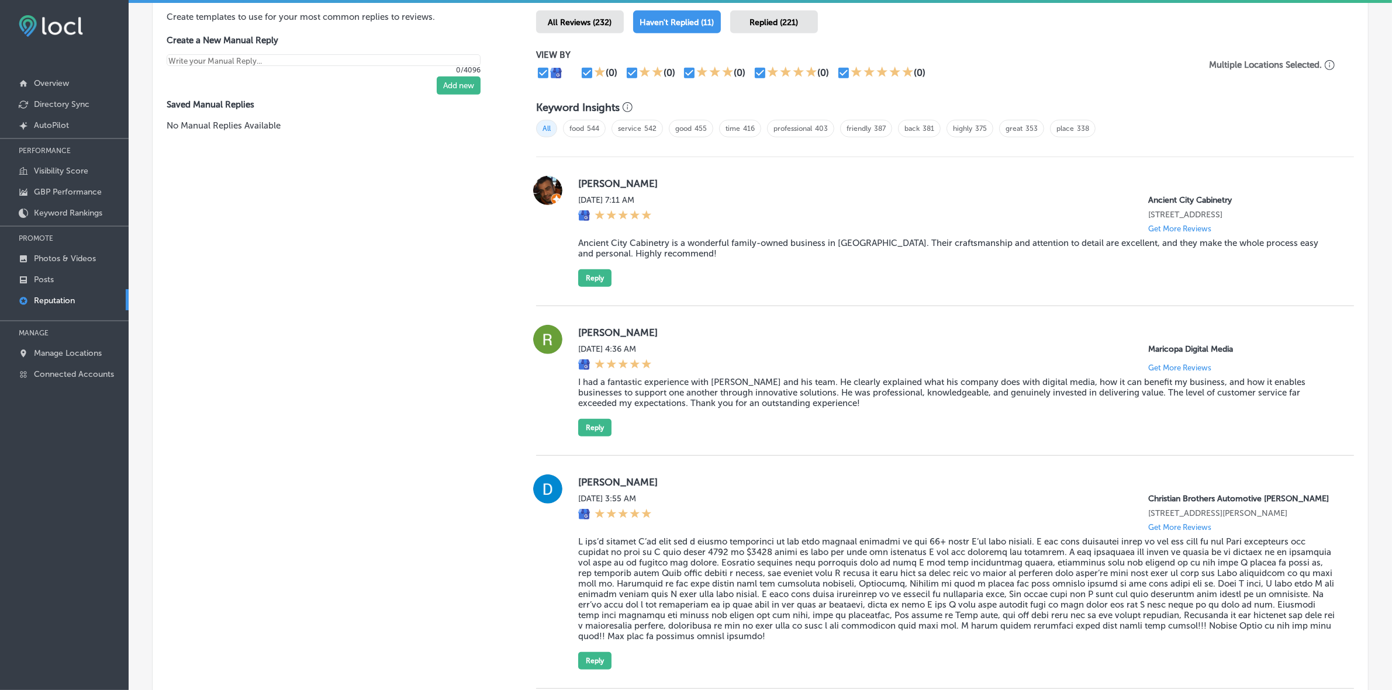
scroll to position [681, 0]
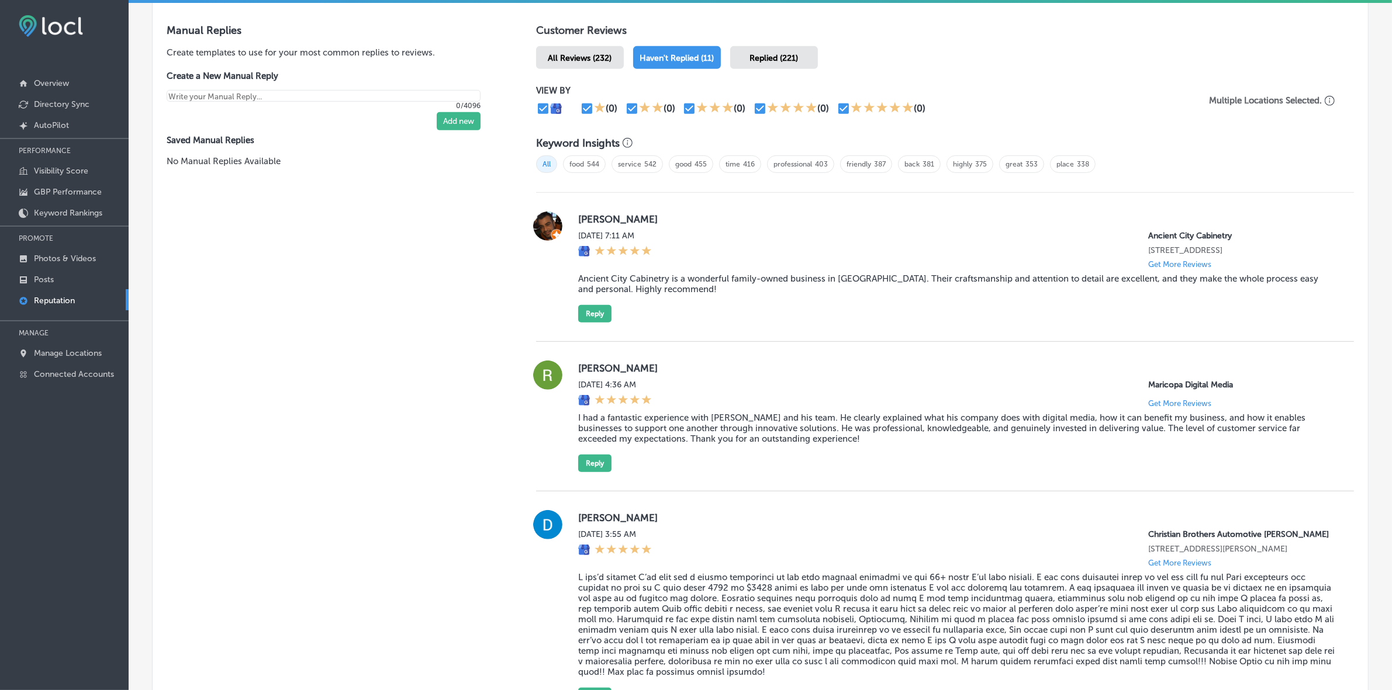
click at [573, 218] on div "[PERSON_NAME] [DATE] 7:11 AM Ancient City Cabinetry [STREET_ADDRESS] Get More R…" at bounding box center [945, 267] width 818 height 111
click at [648, 286] on blockquote "Ancient City Cabinetry is a wonderful family-owned business in [GEOGRAPHIC_DATA…" at bounding box center [956, 284] width 757 height 21
click at [648, 285] on blockquote "Ancient City Cabinetry is a wonderful family-owned business in [GEOGRAPHIC_DATA…" at bounding box center [956, 284] width 757 height 21
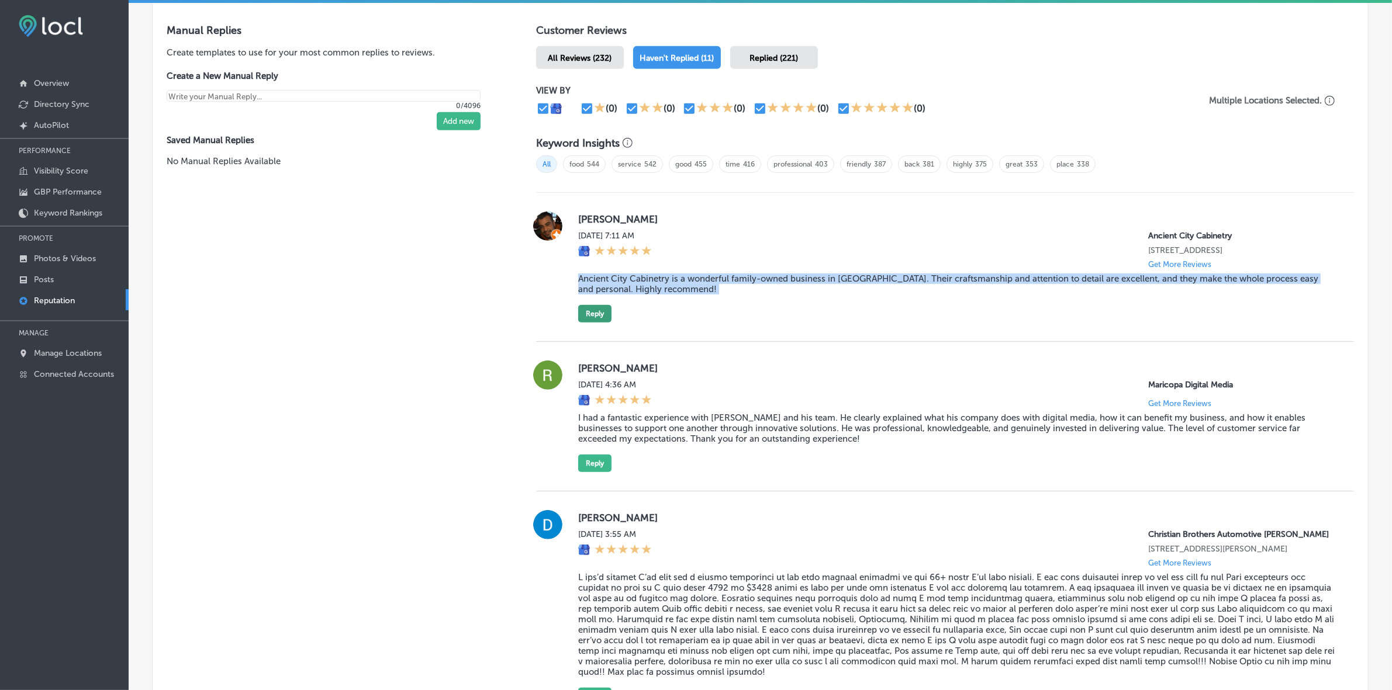
click at [589, 317] on button "Reply" at bounding box center [594, 314] width 33 height 18
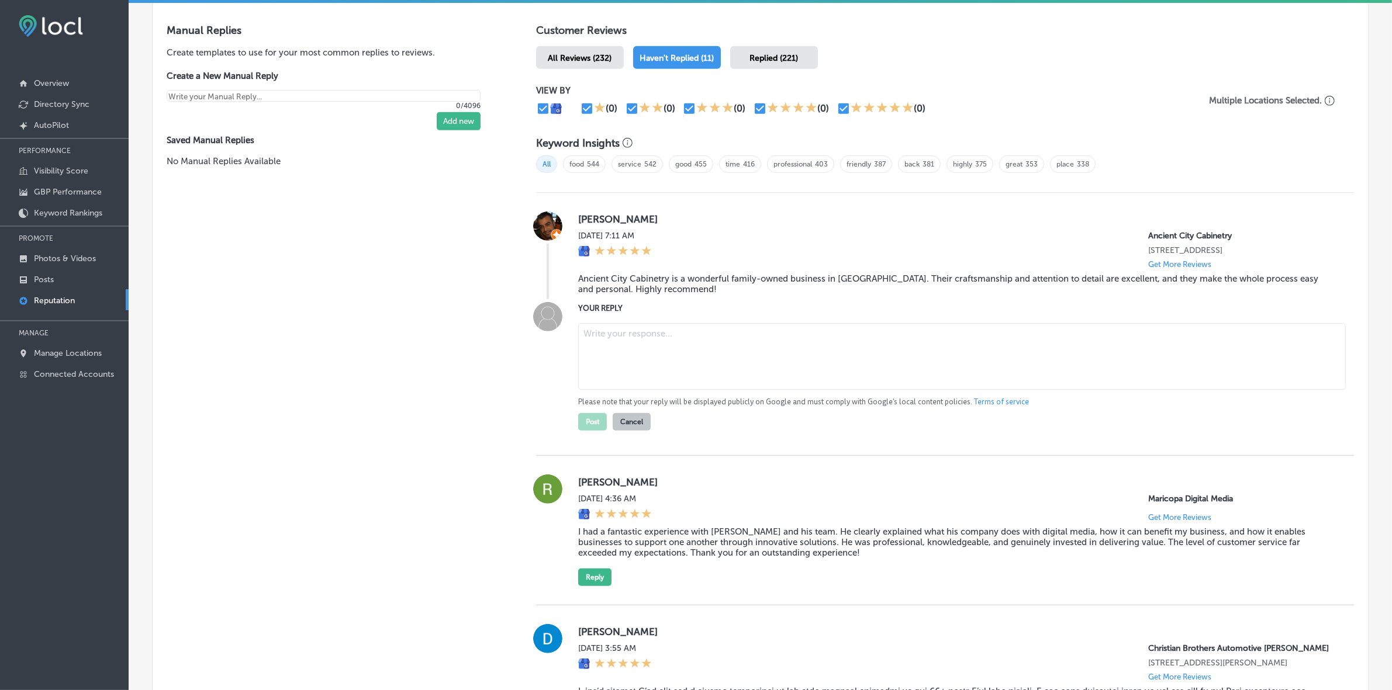
click at [634, 355] on textarea at bounding box center [962, 356] width 768 height 67
paste textarea "Thank you so much for the wonderful review, [PERSON_NAME]! We're so happy to he…"
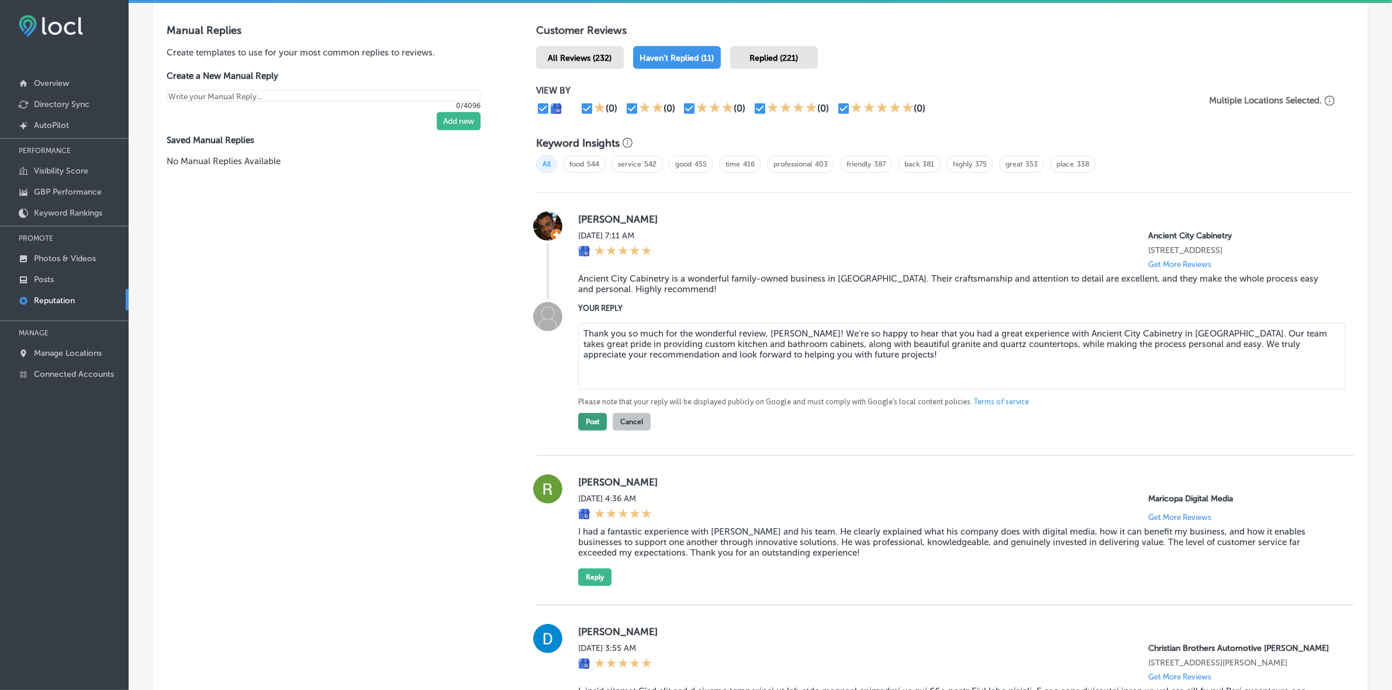
type textarea "Thank you so much for the wonderful review, [PERSON_NAME]! We're so happy to he…"
click at [585, 424] on button "Post" at bounding box center [592, 422] width 29 height 18
type textarea "x"
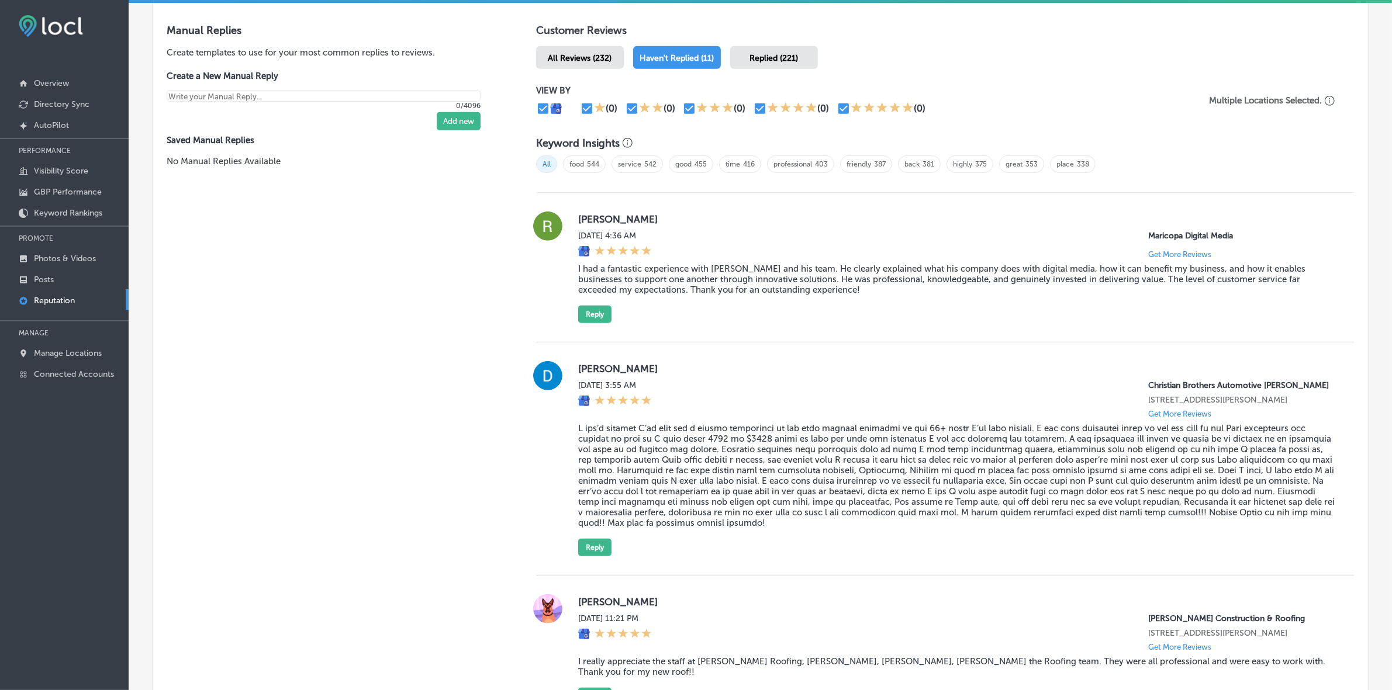
click at [583, 220] on label "[PERSON_NAME]" at bounding box center [956, 219] width 757 height 12
click at [627, 279] on blockquote "I had a fantastic experience with [PERSON_NAME] and his team. He clearly explai…" at bounding box center [956, 280] width 757 height 32
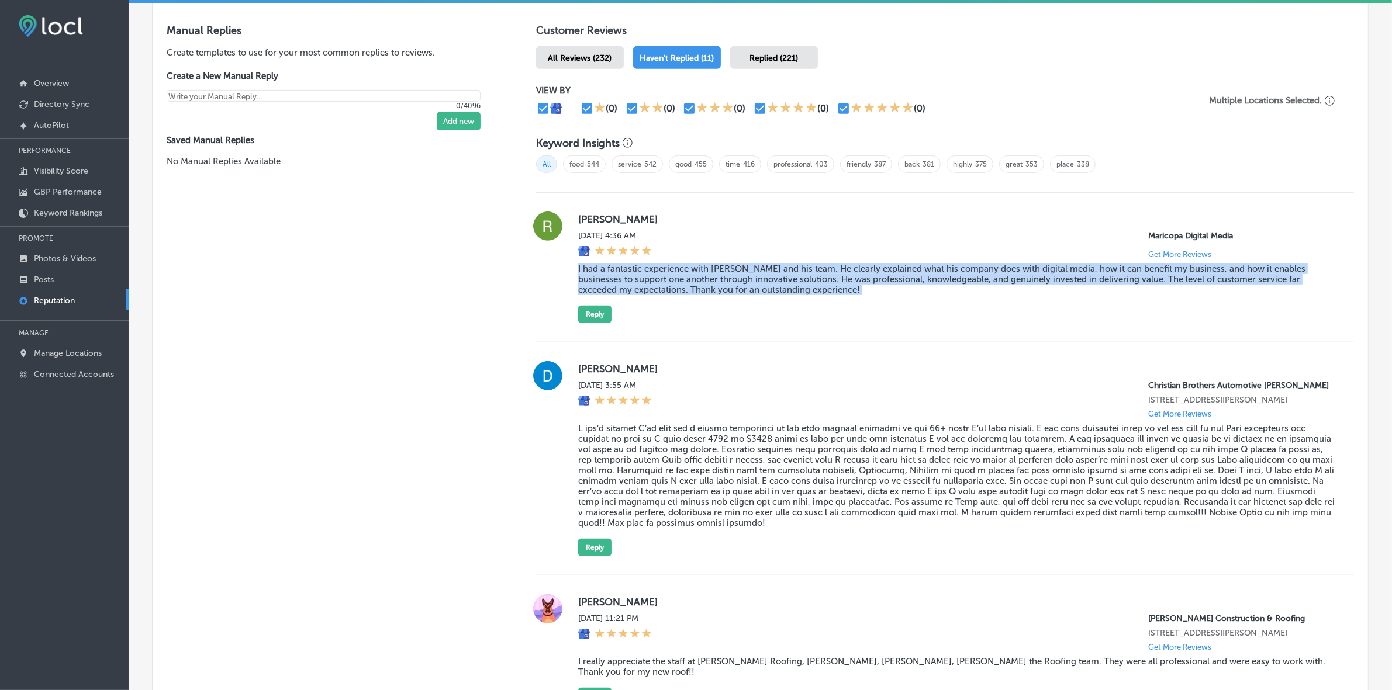
click at [627, 279] on blockquote "I had a fantastic experience with [PERSON_NAME] and his team. He clearly explai…" at bounding box center [956, 280] width 757 height 32
click at [585, 317] on button "Reply" at bounding box center [594, 315] width 33 height 18
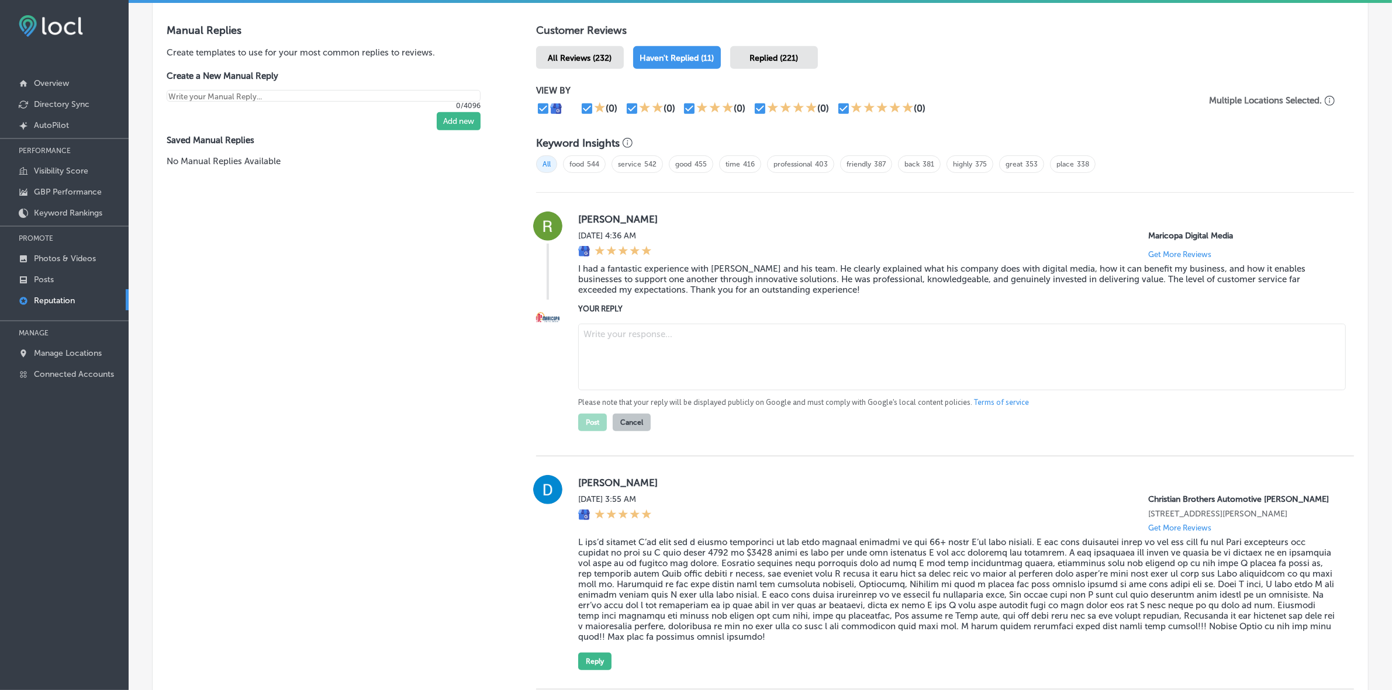
click at [661, 358] on textarea at bounding box center [962, 357] width 768 height 67
paste textarea "Thank you so much for the kind words, [PERSON_NAME]! We're so glad to hear that…"
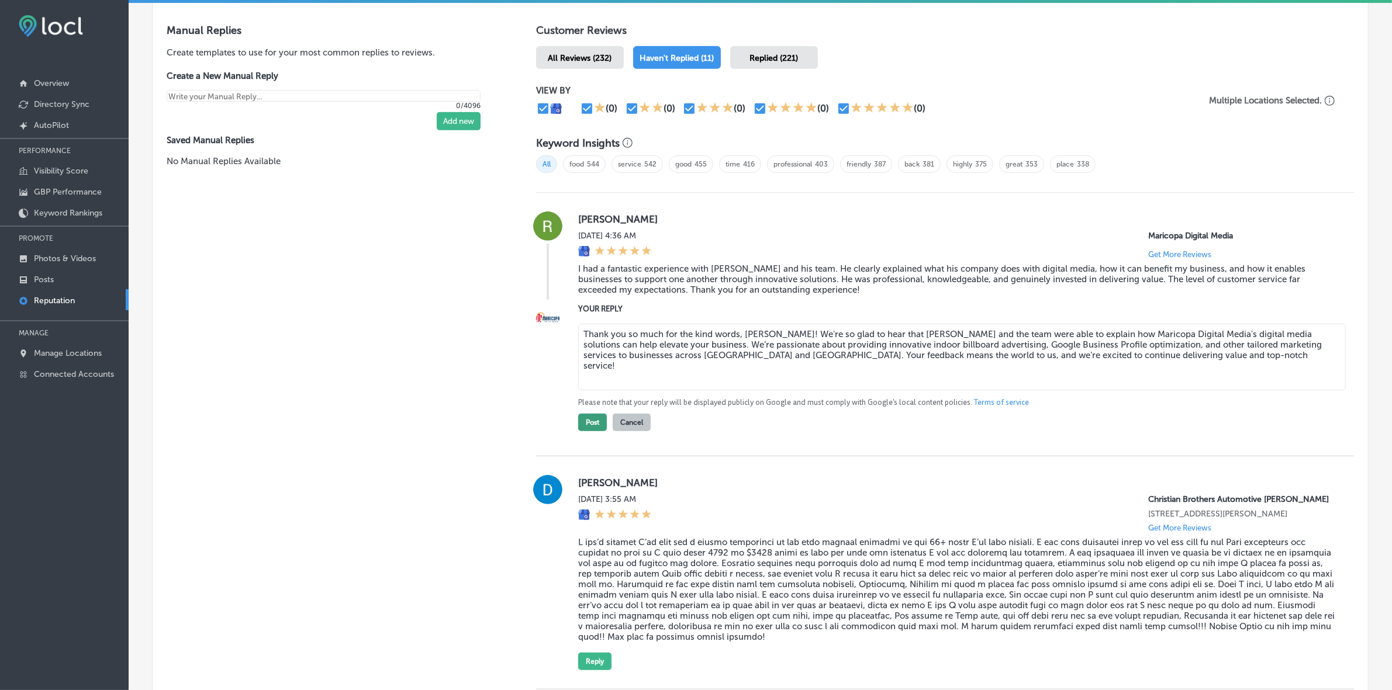
click at [583, 424] on button "Post" at bounding box center [592, 423] width 29 height 18
type textarea "x"
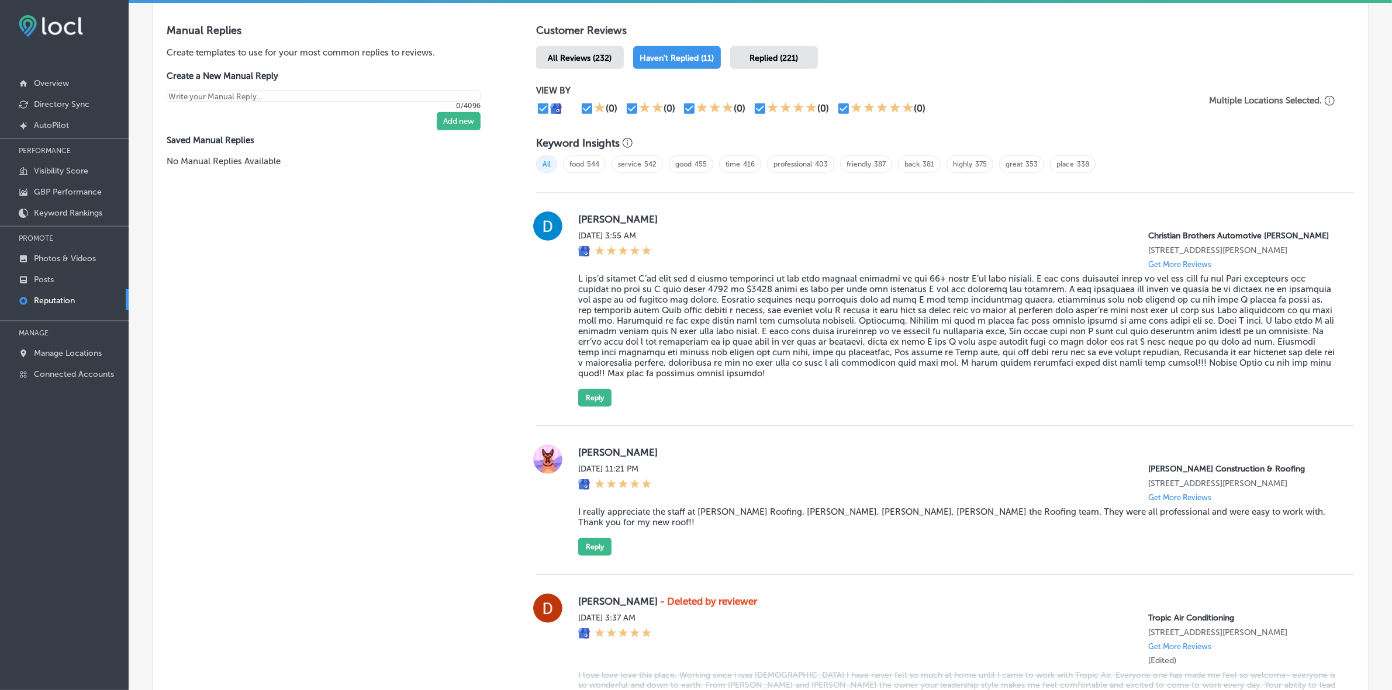
click at [584, 220] on label "[PERSON_NAME]" at bounding box center [956, 219] width 757 height 12
click at [609, 294] on blockquote at bounding box center [956, 326] width 757 height 105
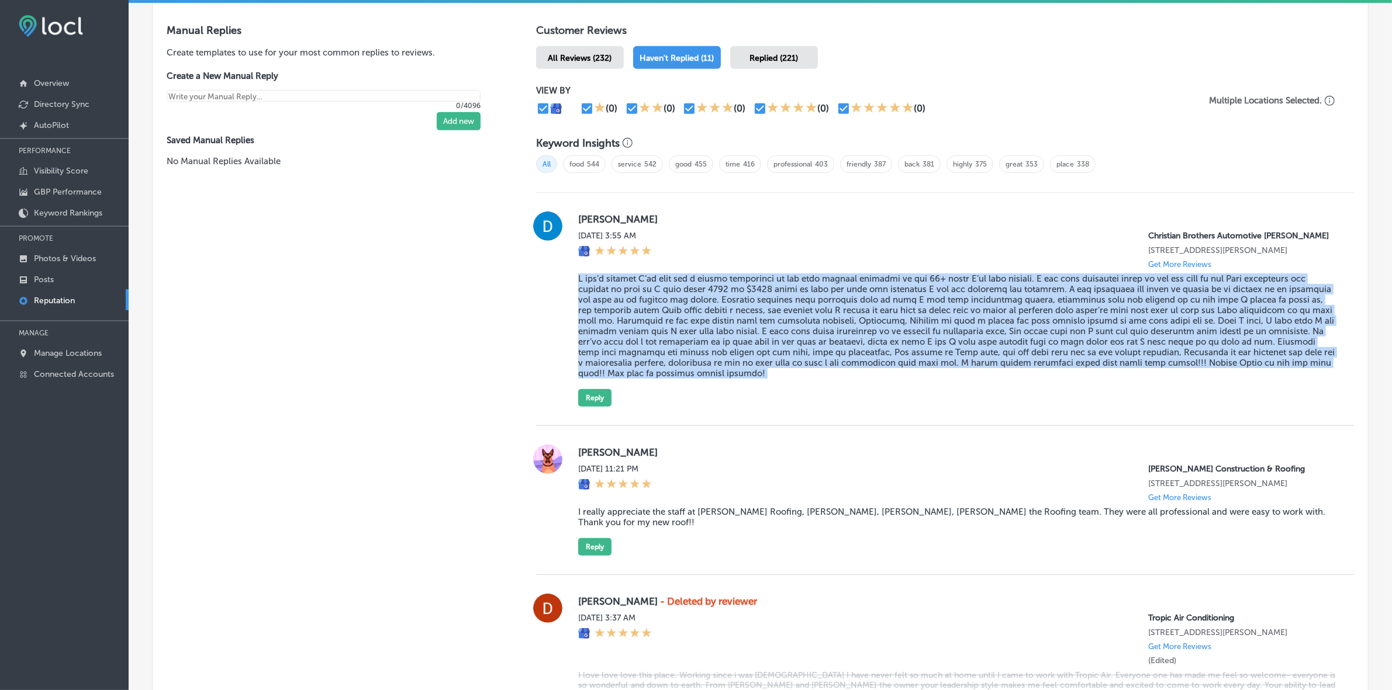
click at [609, 294] on blockquote at bounding box center [956, 326] width 757 height 105
click at [829, 309] on blockquote at bounding box center [956, 326] width 757 height 105
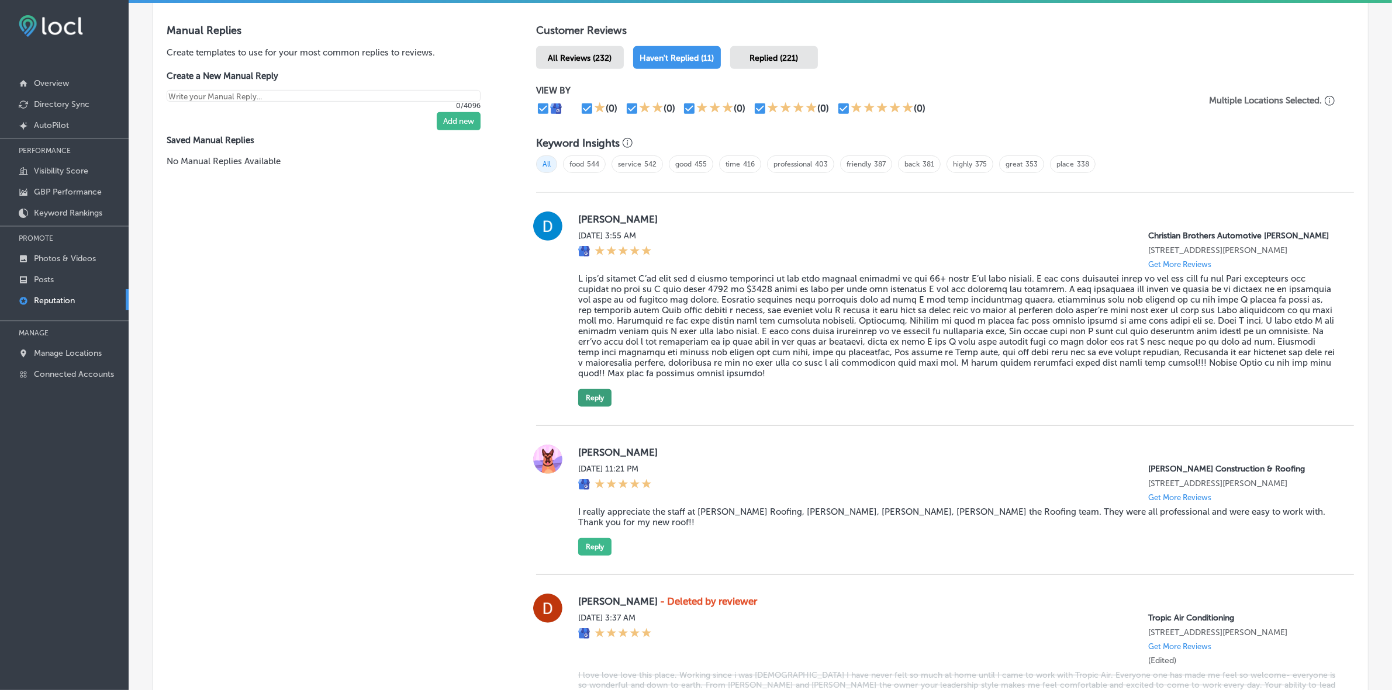
click at [595, 407] on button "Reply" at bounding box center [594, 398] width 33 height 18
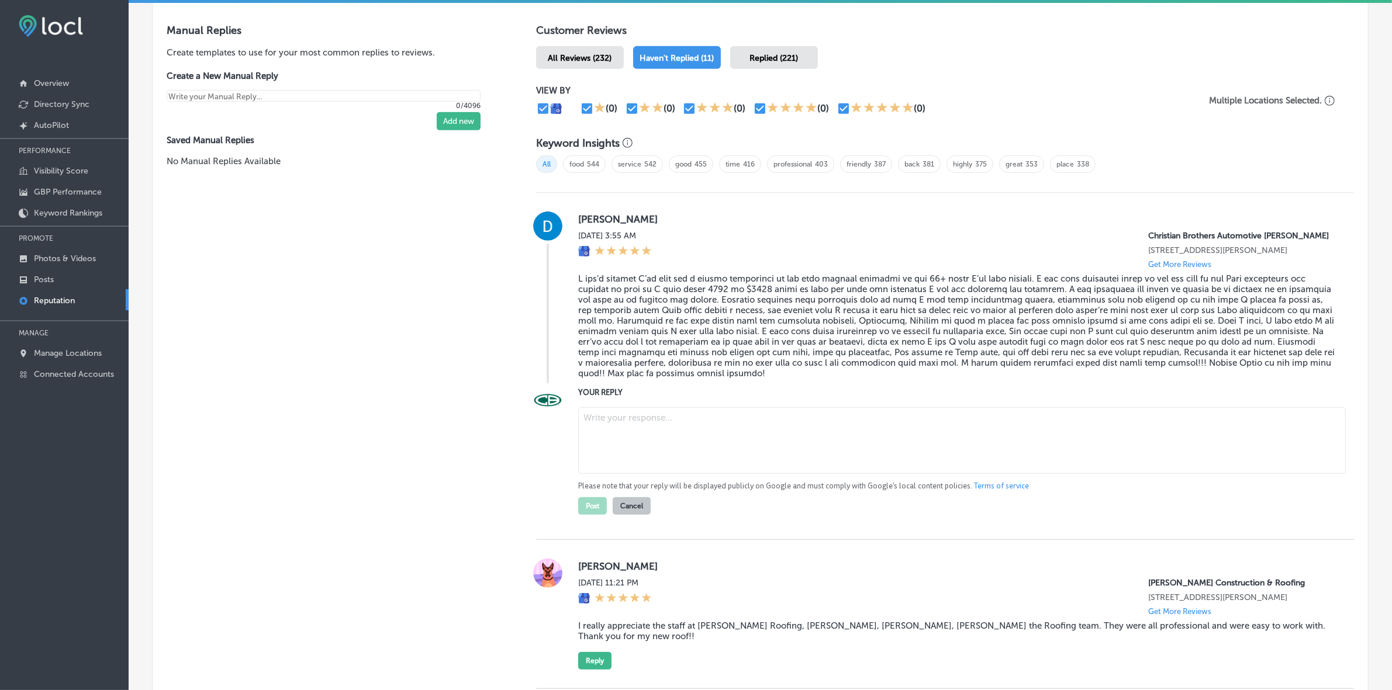
click at [640, 448] on textarea at bounding box center [962, 441] width 768 height 67
paste textarea "ChatGPT said: Thank you for the incredible review, [PERSON_NAME]! We’re thrille…"
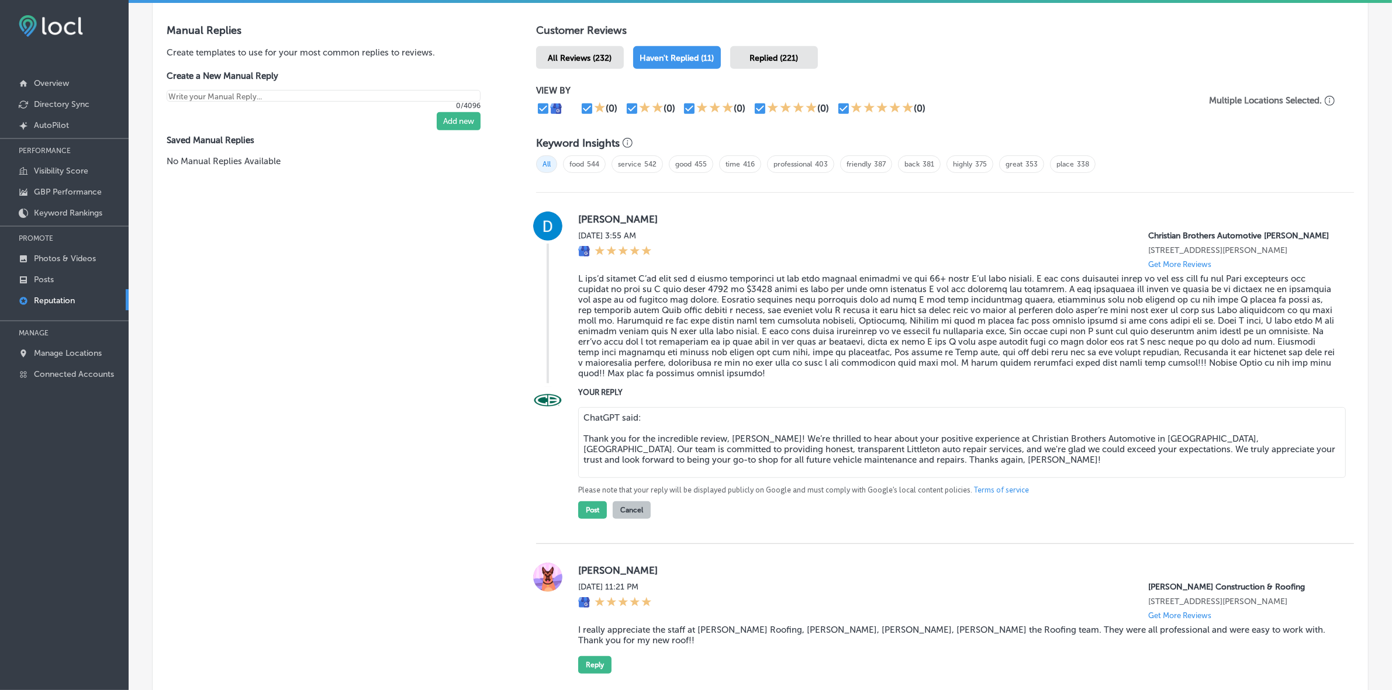
drag, startPoint x: 581, startPoint y: 448, endPoint x: 571, endPoint y: 426, distance: 24.3
click at [571, 426] on div "YOUR REPLY ChatGPT said: Thank you for the incredible review, [PERSON_NAME]! We…" at bounding box center [945, 452] width 818 height 133
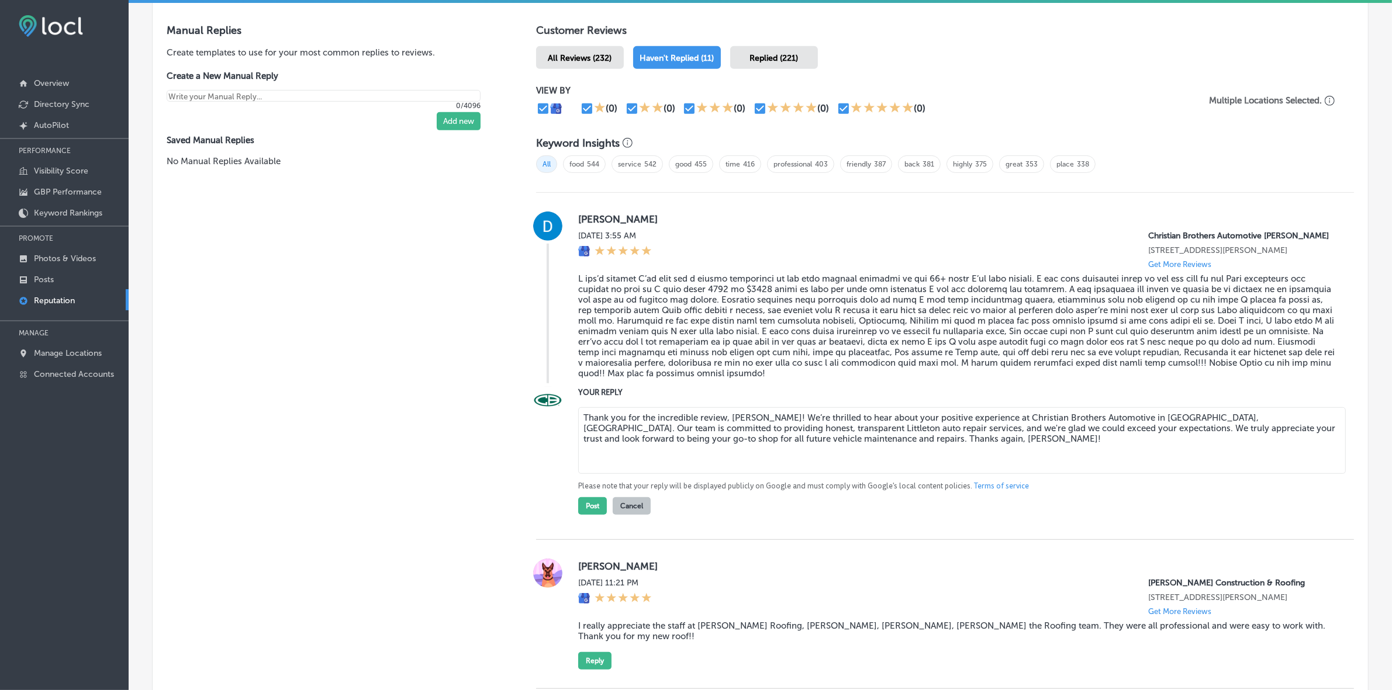
click at [801, 430] on textarea "Thank you for the incredible review, [PERSON_NAME]! We’re thrilled to hear abou…" at bounding box center [962, 441] width 768 height 67
click at [801, 429] on textarea "Thank you for the incredible review, [PERSON_NAME]! We’re thrilled to hear abou…" at bounding box center [962, 441] width 768 height 67
type textarea "Thank you for the incredible review, [PERSON_NAME]! We’re glad to hear about yo…"
click at [594, 462] on button "Post" at bounding box center [592, 507] width 29 height 18
type textarea "x"
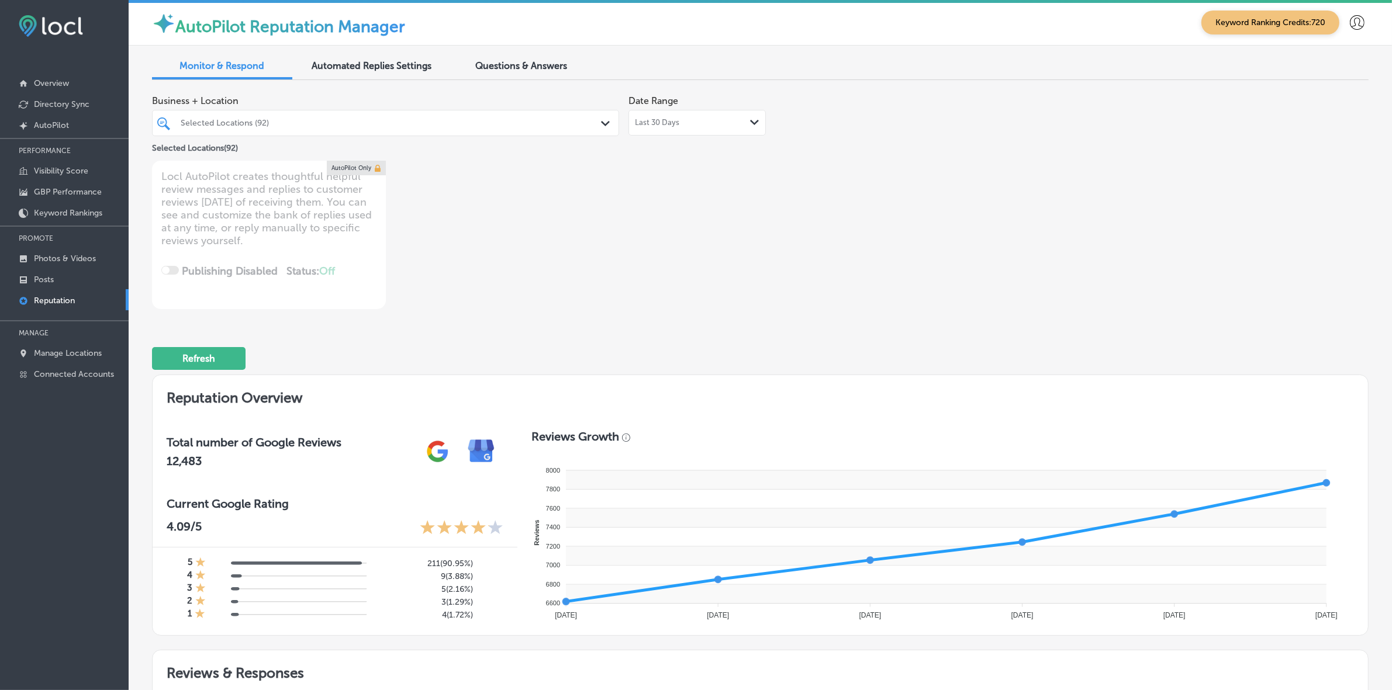
scroll to position [0, 0]
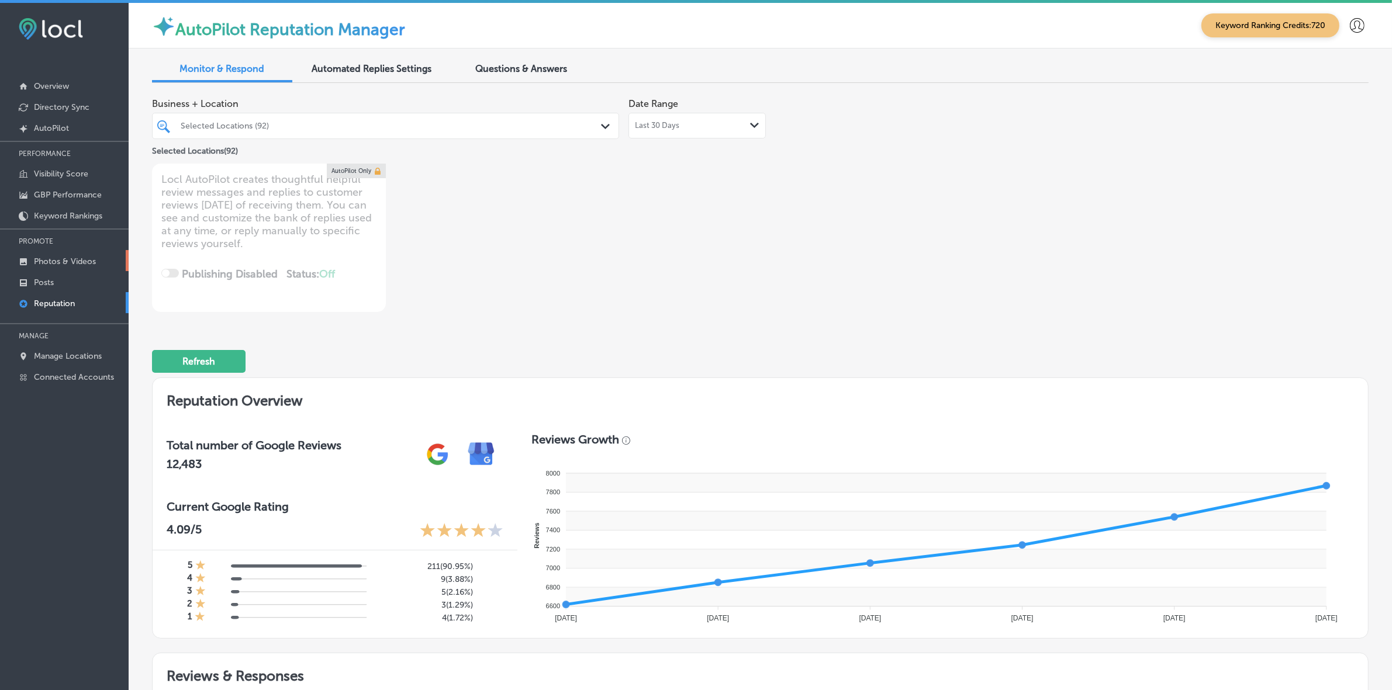
click at [75, 259] on p "Photos & Videos" at bounding box center [65, 262] width 62 height 10
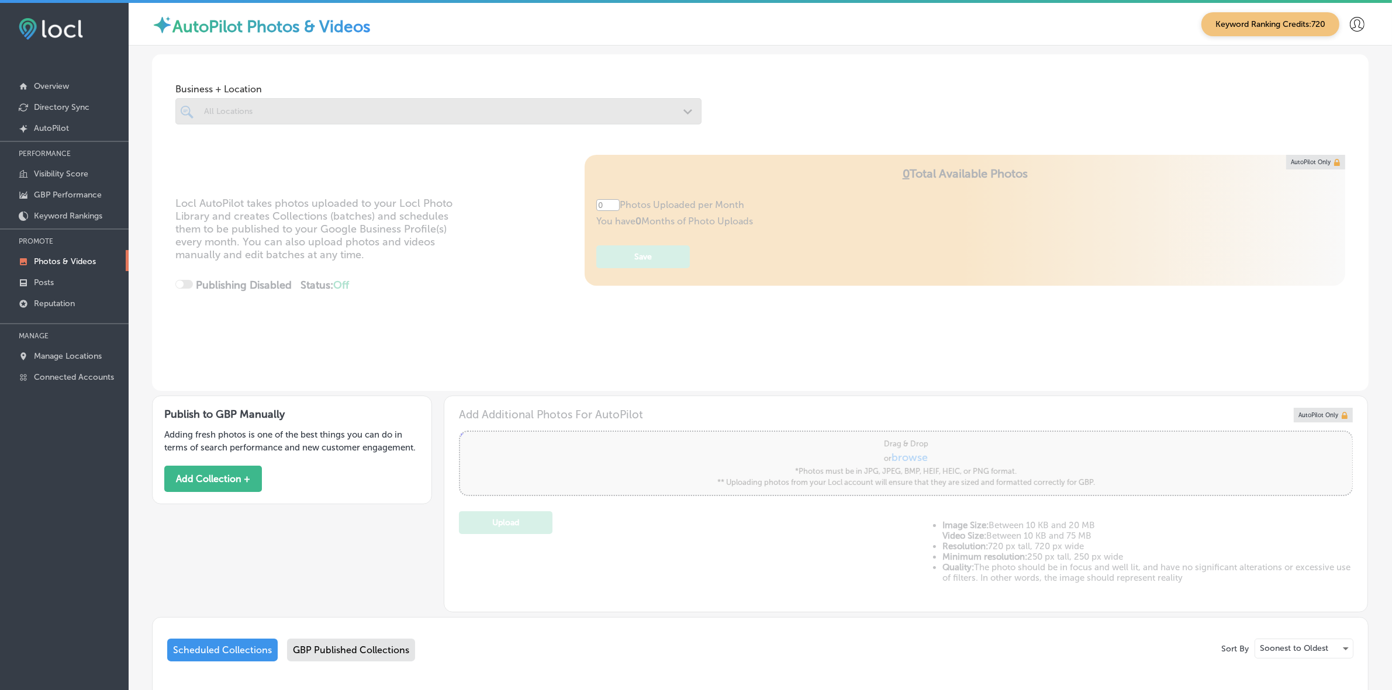
type input "5"
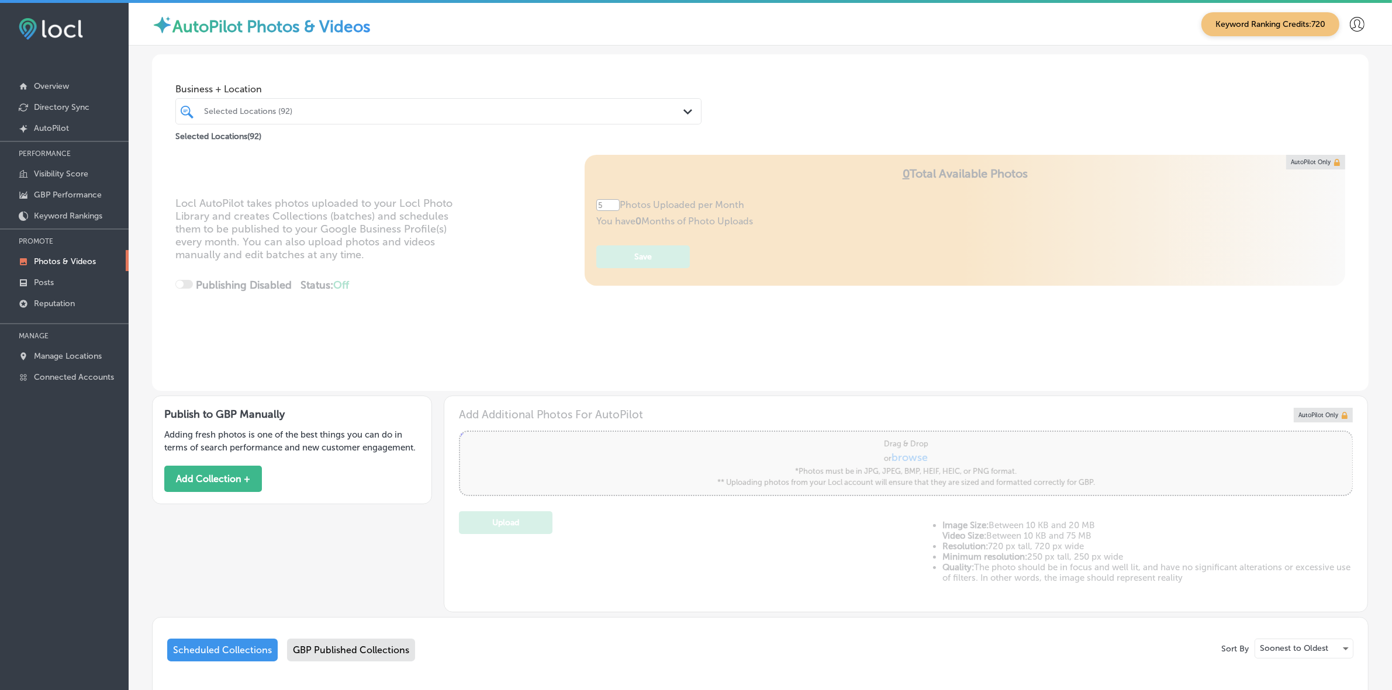
click at [314, 108] on div "Selected Locations (92)" at bounding box center [444, 111] width 481 height 10
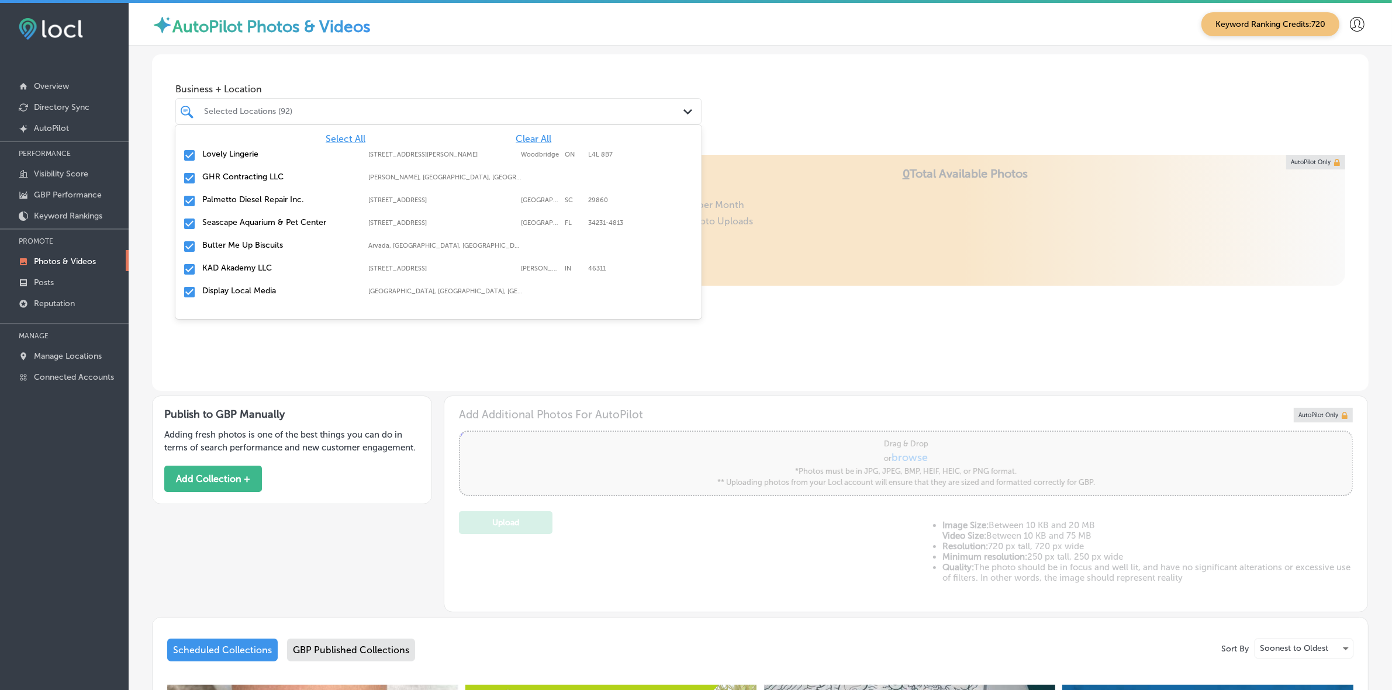
click at [529, 135] on span "Clear All" at bounding box center [534, 138] width 36 height 11
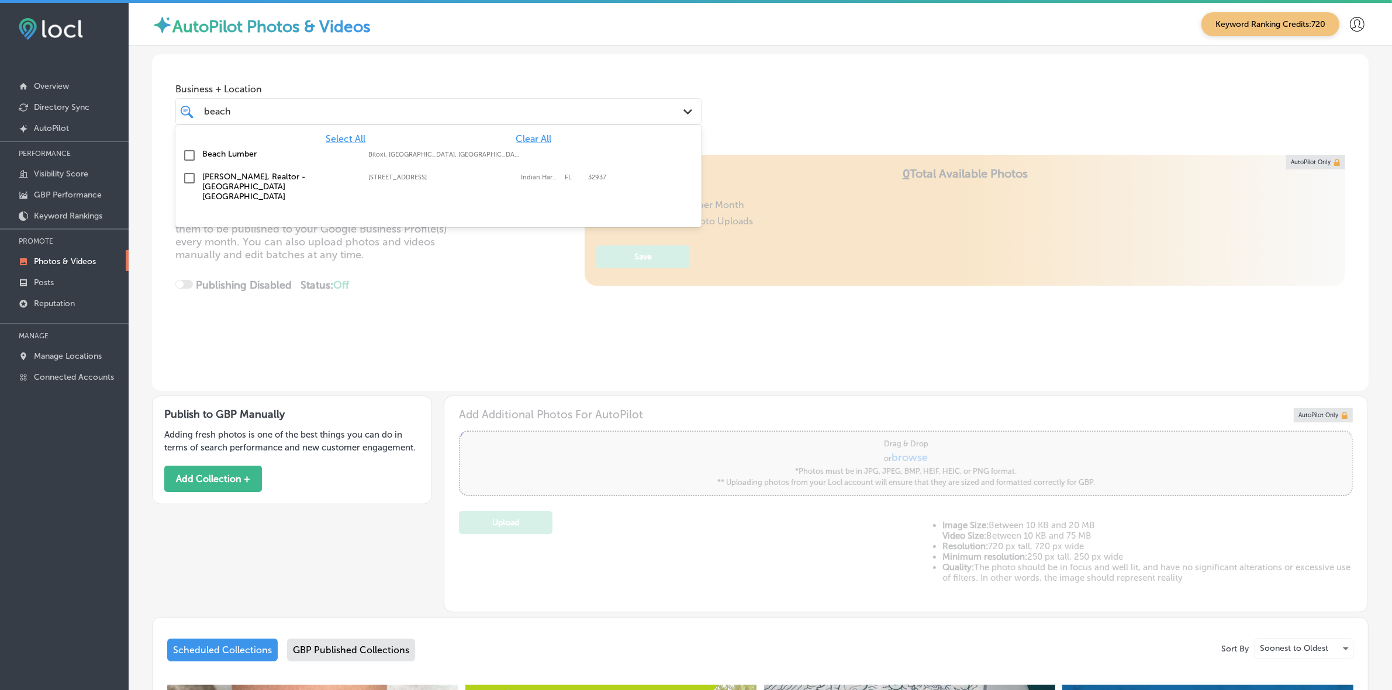
click at [477, 156] on label "Biloxi, [GEOGRAPHIC_DATA], [GEOGRAPHIC_DATA] | [PERSON_NAME], [GEOGRAPHIC_DATA]…" at bounding box center [445, 155] width 154 height 8
type input "beach"
click at [958, 103] on div "Business + Location option focused, 2 of 152. 3 results available for search te…" at bounding box center [760, 98] width 1217 height 89
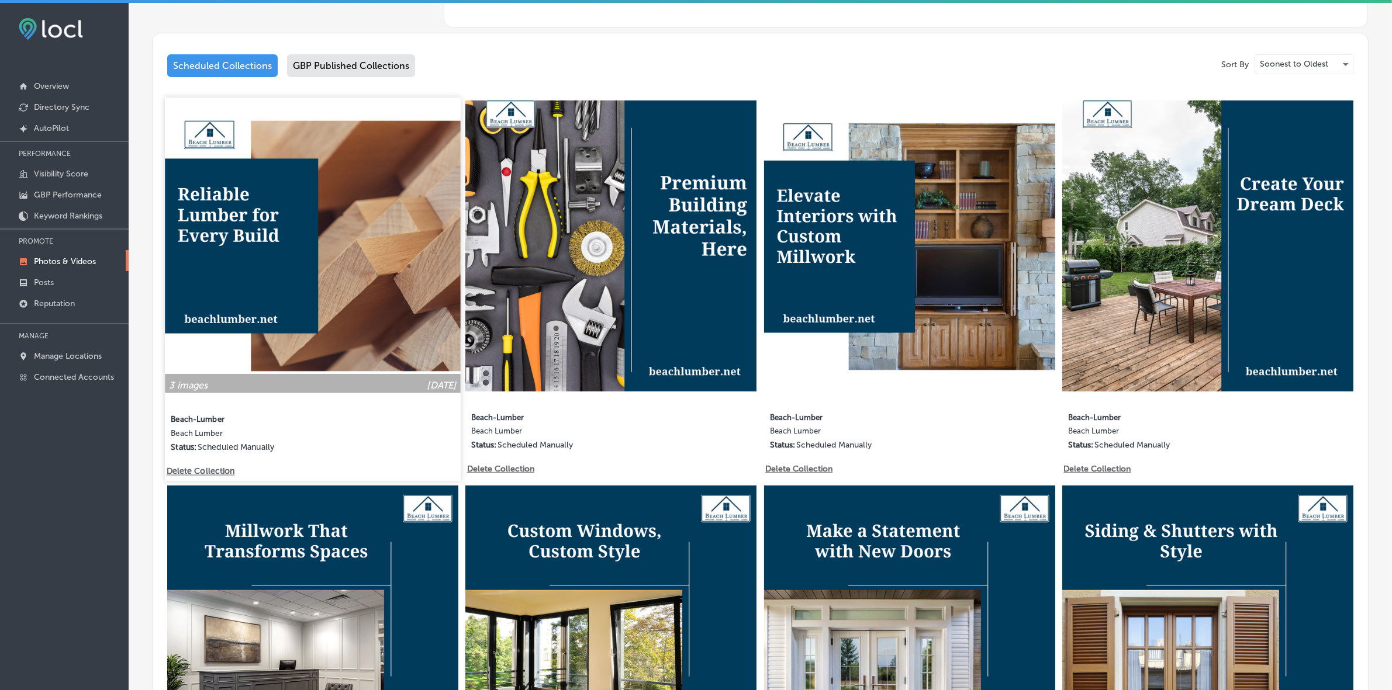
scroll to position [866, 0]
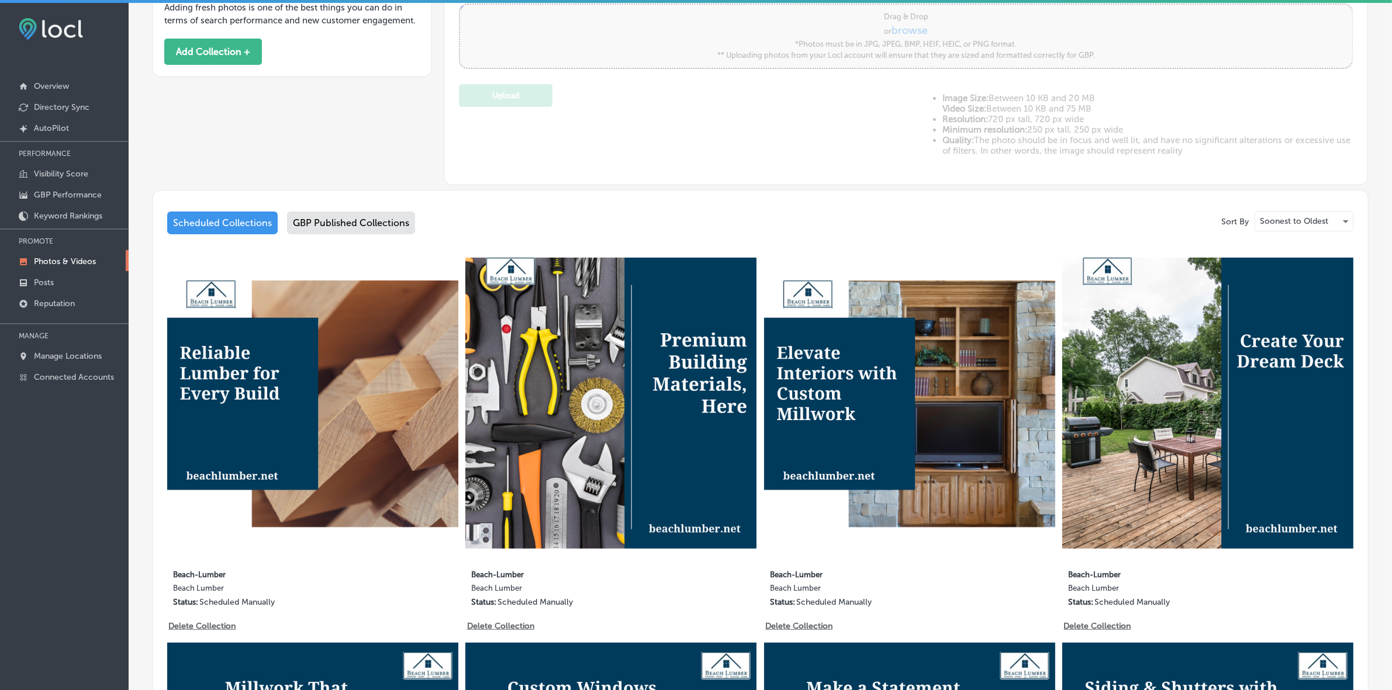
click at [393, 215] on div "GBP Published Collections" at bounding box center [351, 223] width 128 height 23
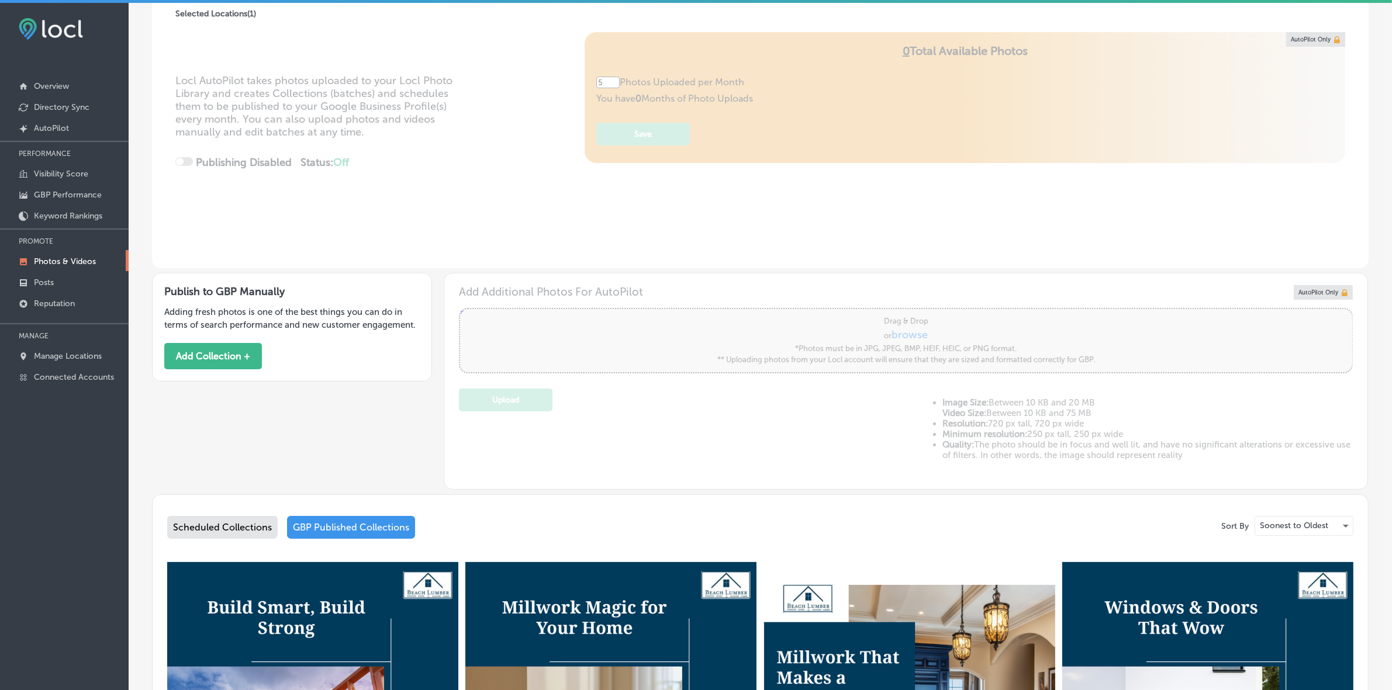
scroll to position [427, 0]
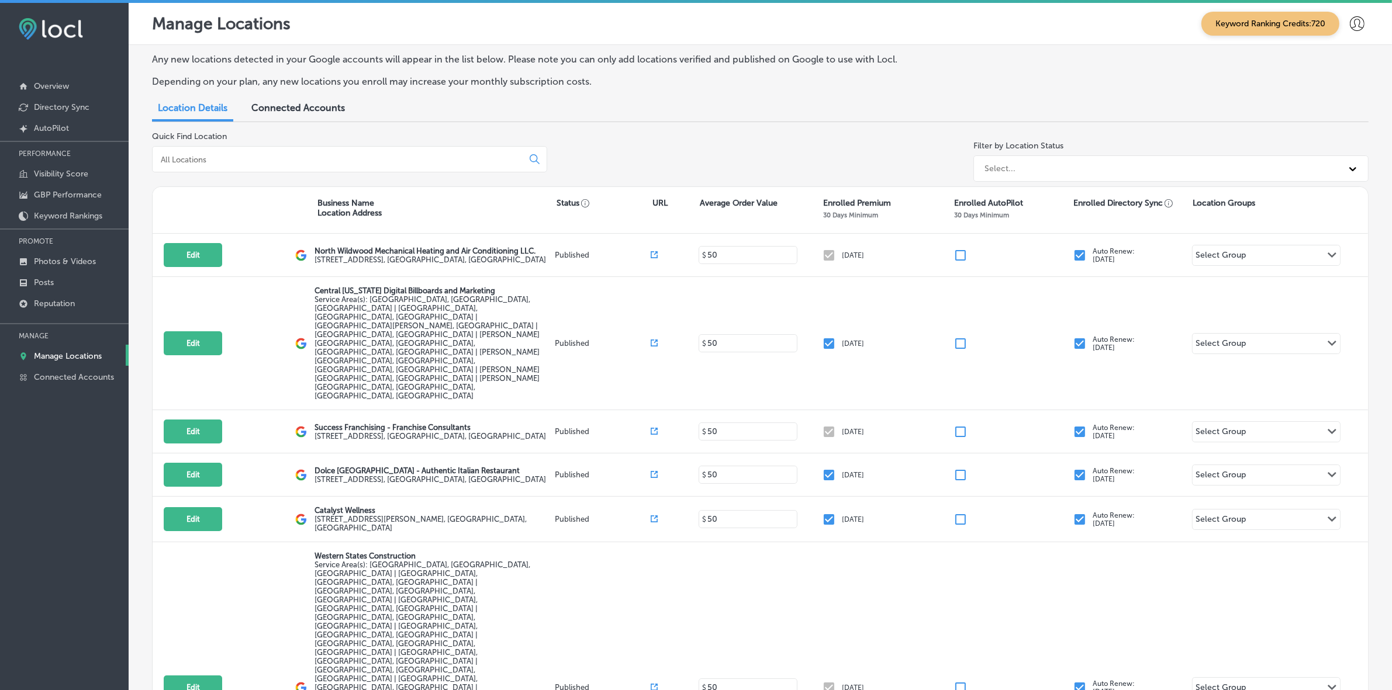
click at [377, 176] on div "Quick Find Location" at bounding box center [349, 159] width 395 height 55
click at [372, 154] on input at bounding box center [340, 159] width 361 height 11
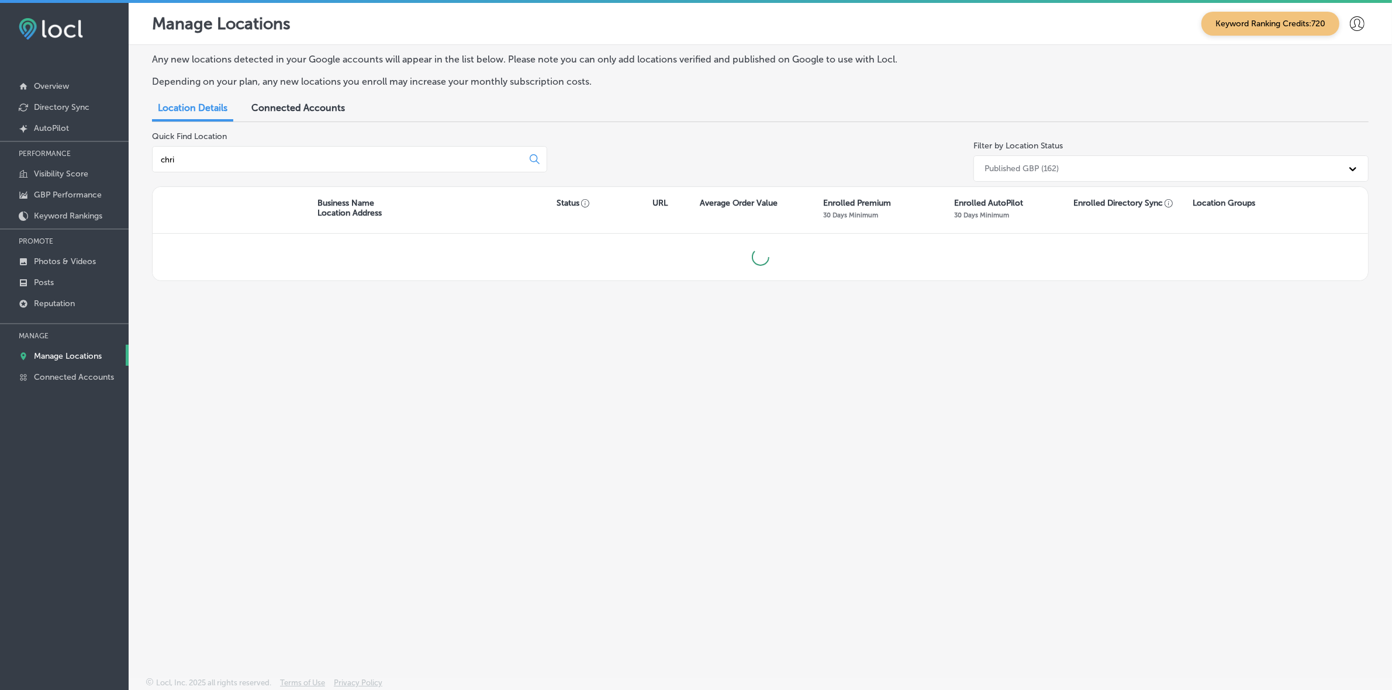
type input "chris"
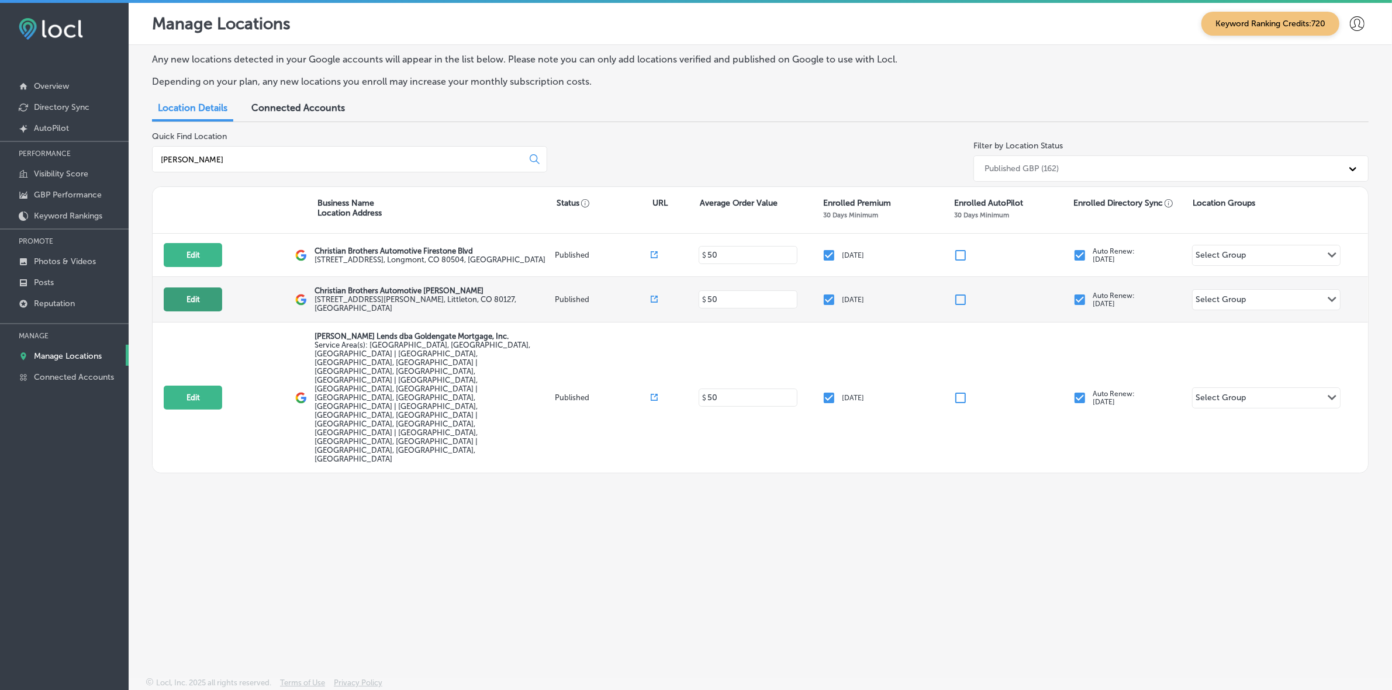
click at [202, 300] on button "Edit" at bounding box center [193, 300] width 58 height 24
select select "US"
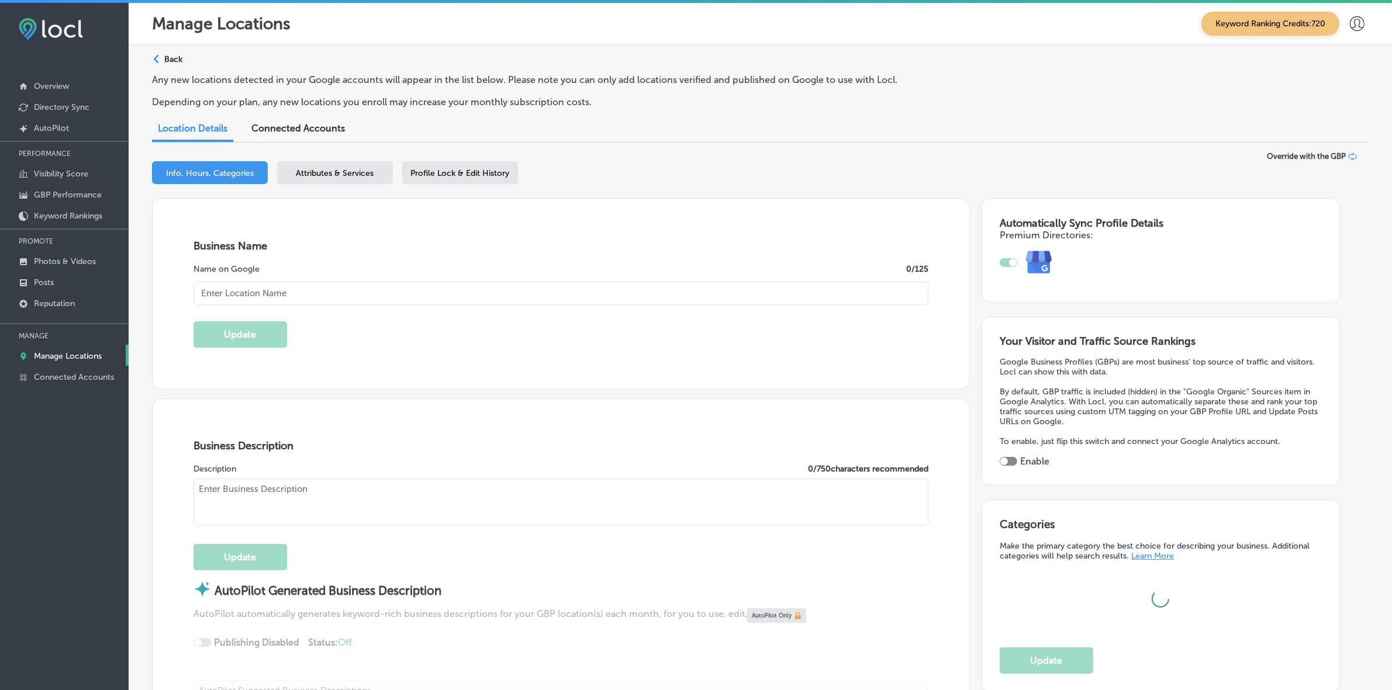
type input "Christian Brothers Automotive [PERSON_NAME]"
type input "[STREET_ADDRESS][PERSON_NAME]"
type input "Littleton"
type input "80127"
type input "US"
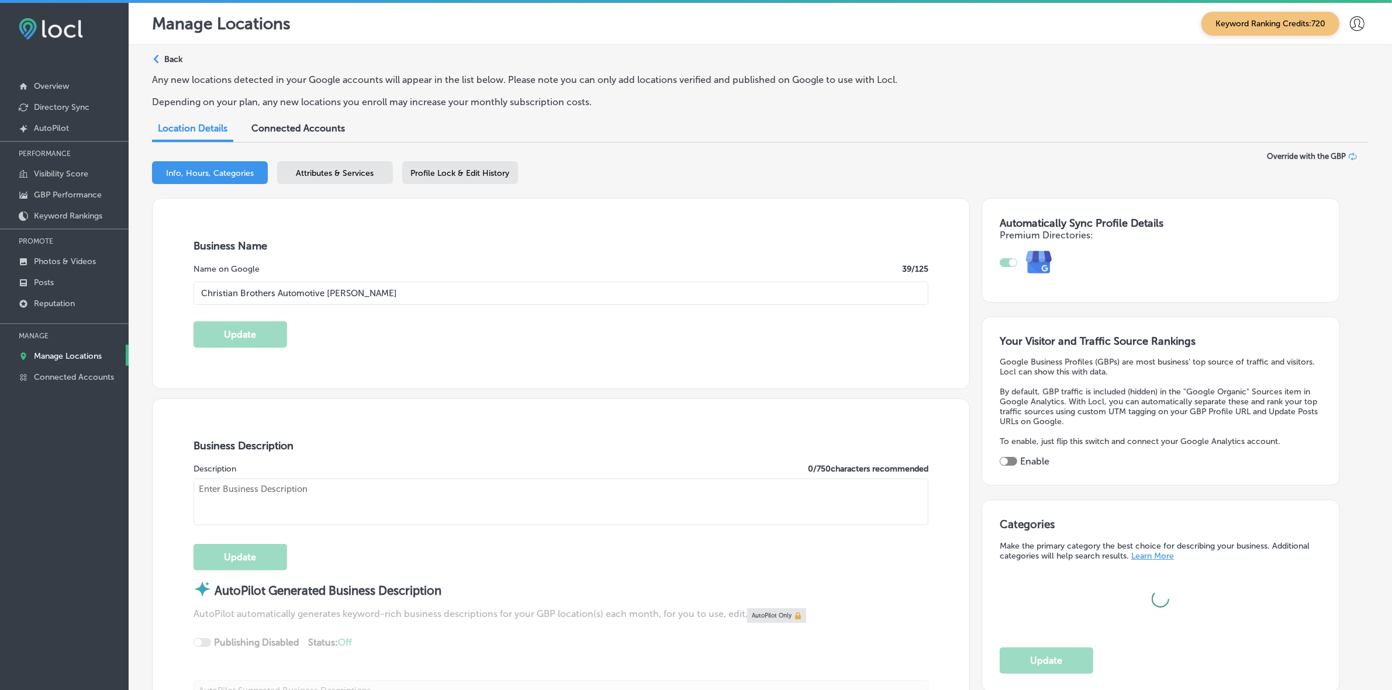
type input "https://www.cbac.com/ken-caryl/"
type textarea "Christian Brothers Automotive in Littleton, CO, offers reliable, transparent au…"
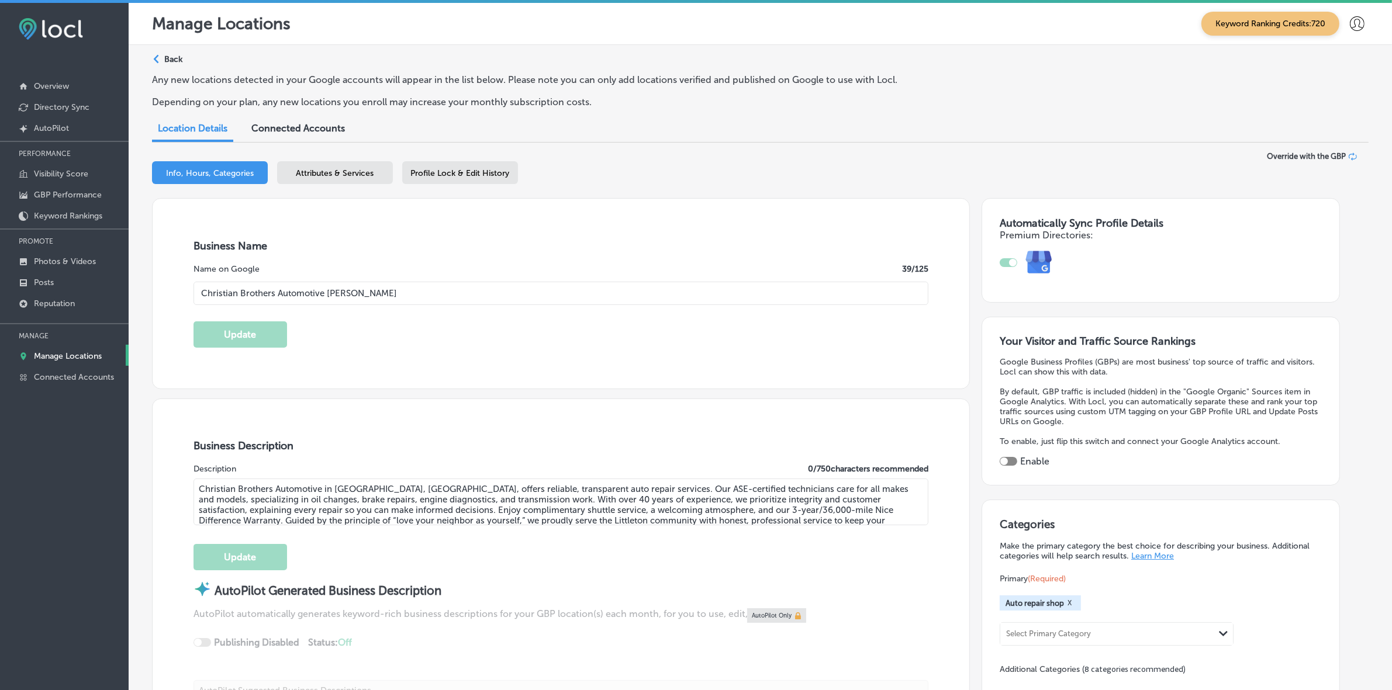
checkbox input "true"
type input "+1 720 336 5880"
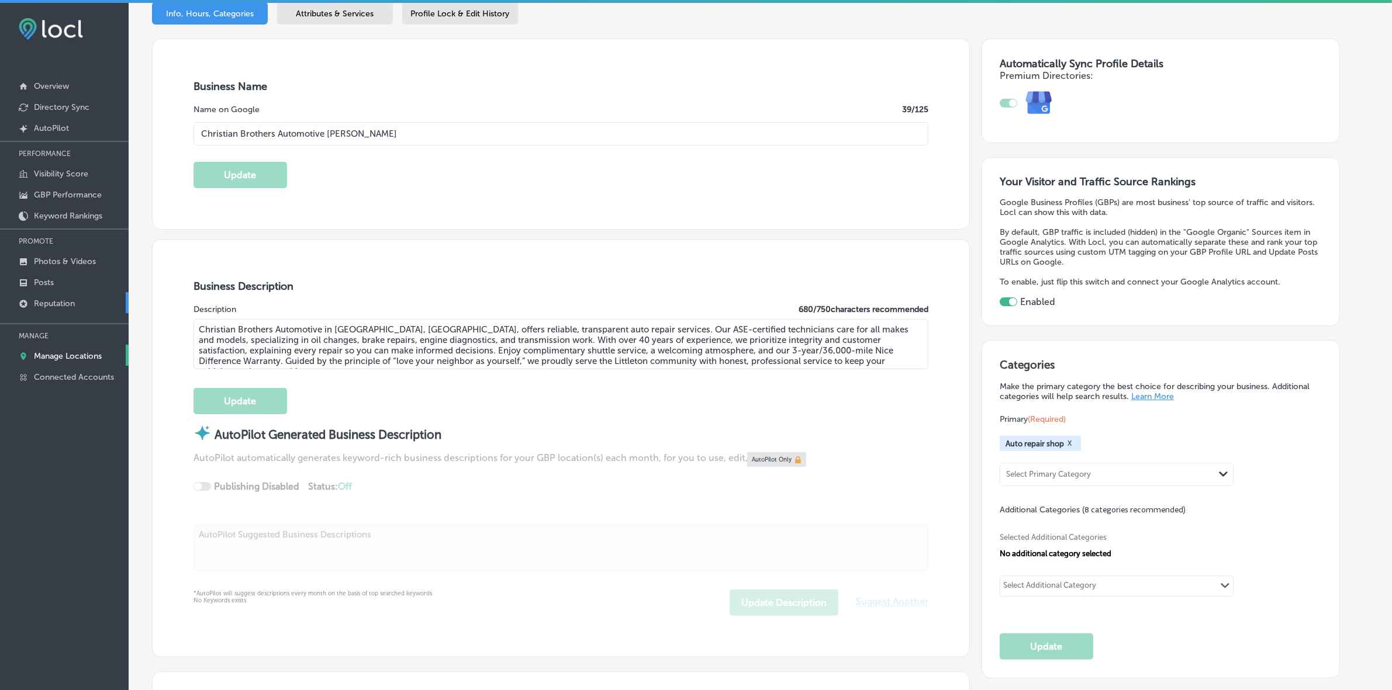
scroll to position [146, 0]
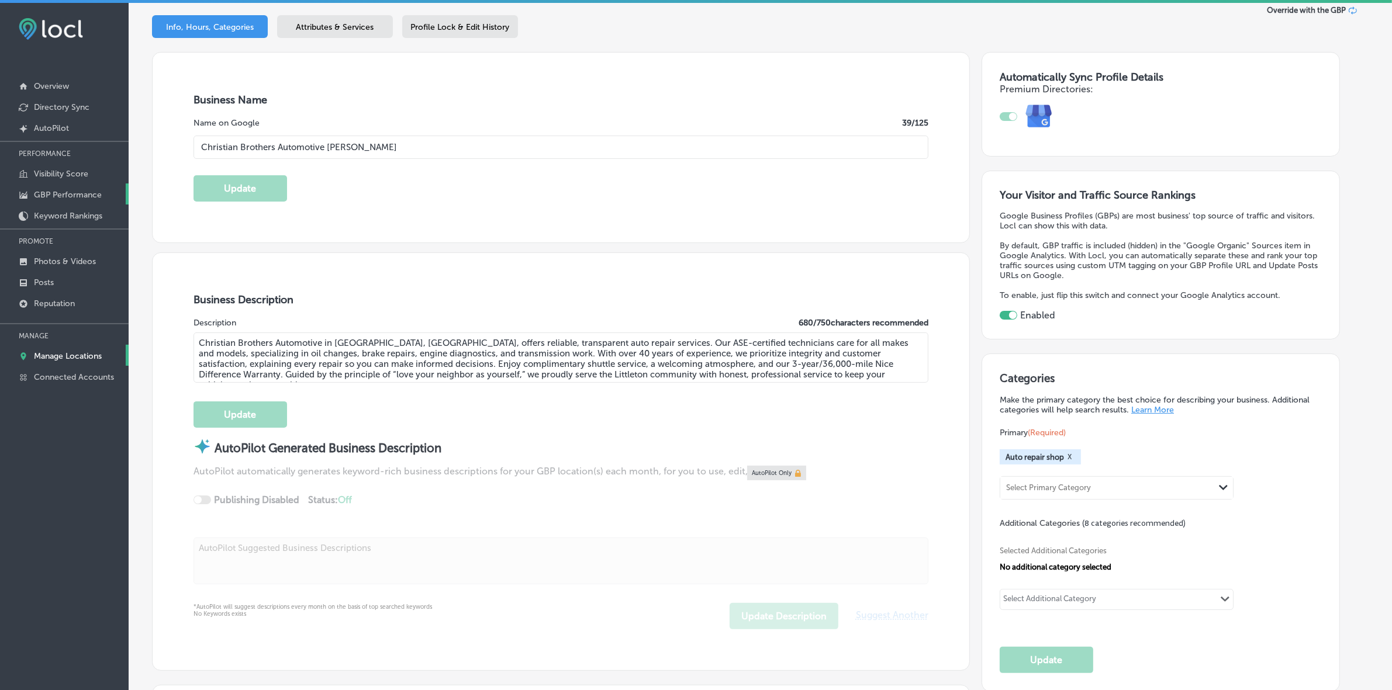
click at [71, 191] on p "GBP Performance" at bounding box center [68, 195] width 68 height 10
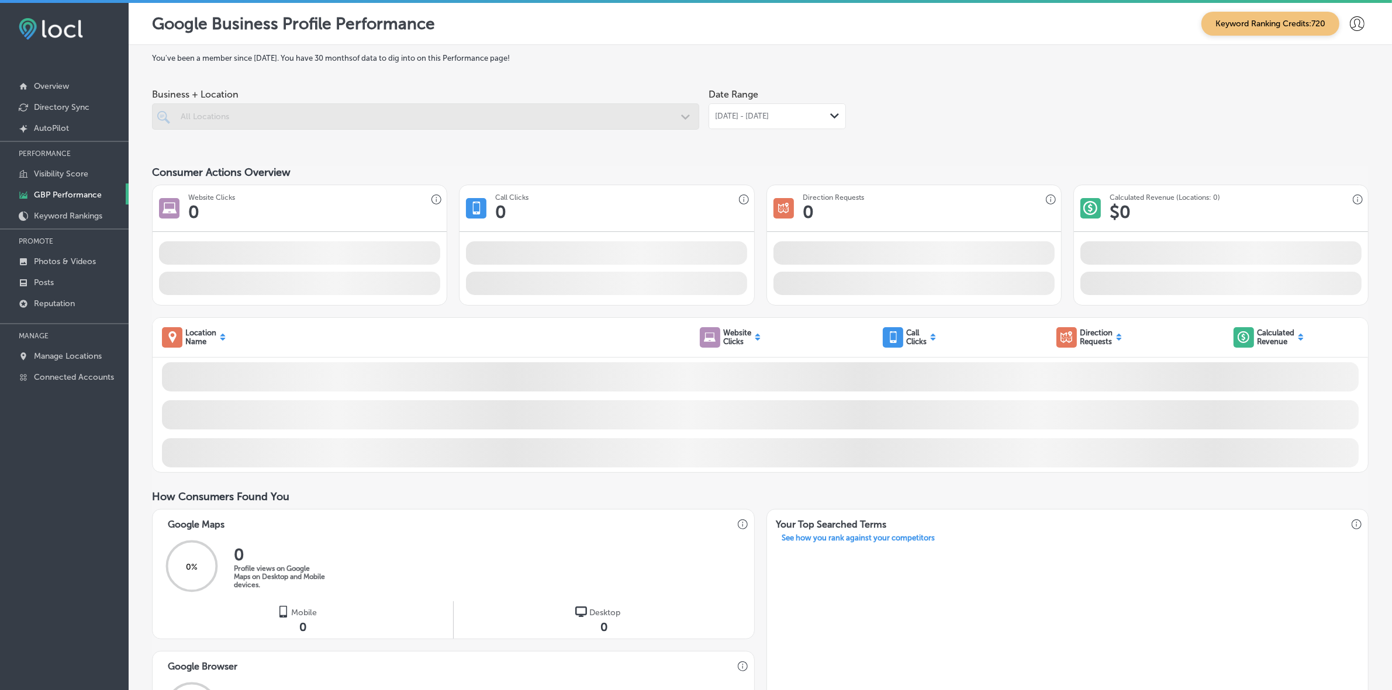
drag, startPoint x: 781, startPoint y: 116, endPoint x: 755, endPoint y: 129, distance: 29.0
click at [769, 116] on span "Jul 01, 2025 - Jul 31, 2025" at bounding box center [742, 116] width 54 height 9
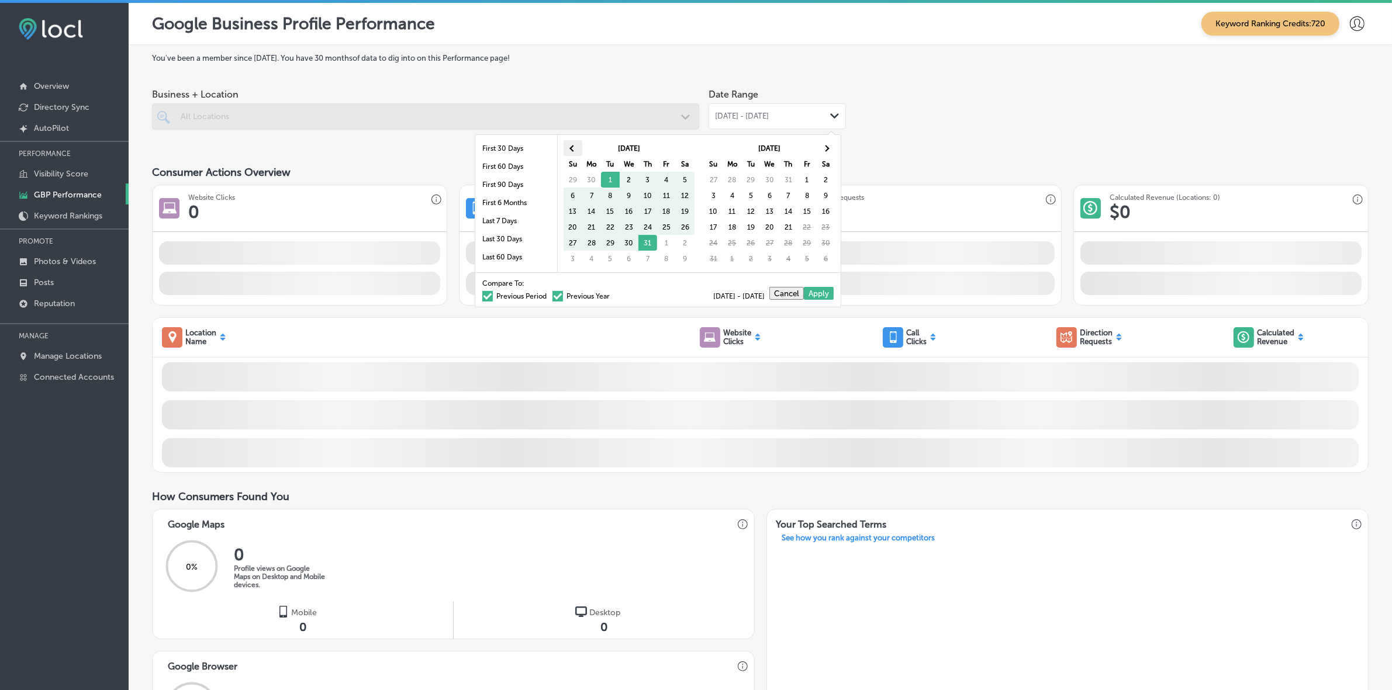
click at [574, 150] on th at bounding box center [573, 148] width 19 height 16
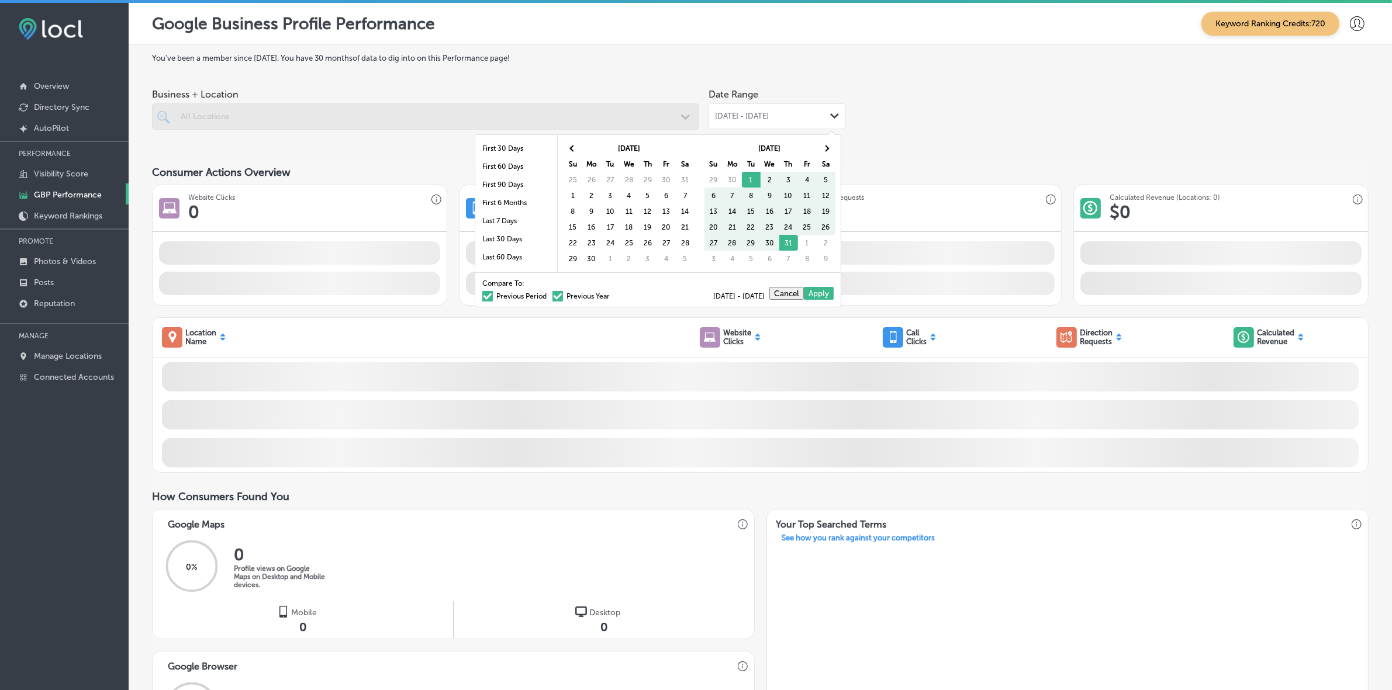
click at [574, 150] on th at bounding box center [573, 148] width 19 height 16
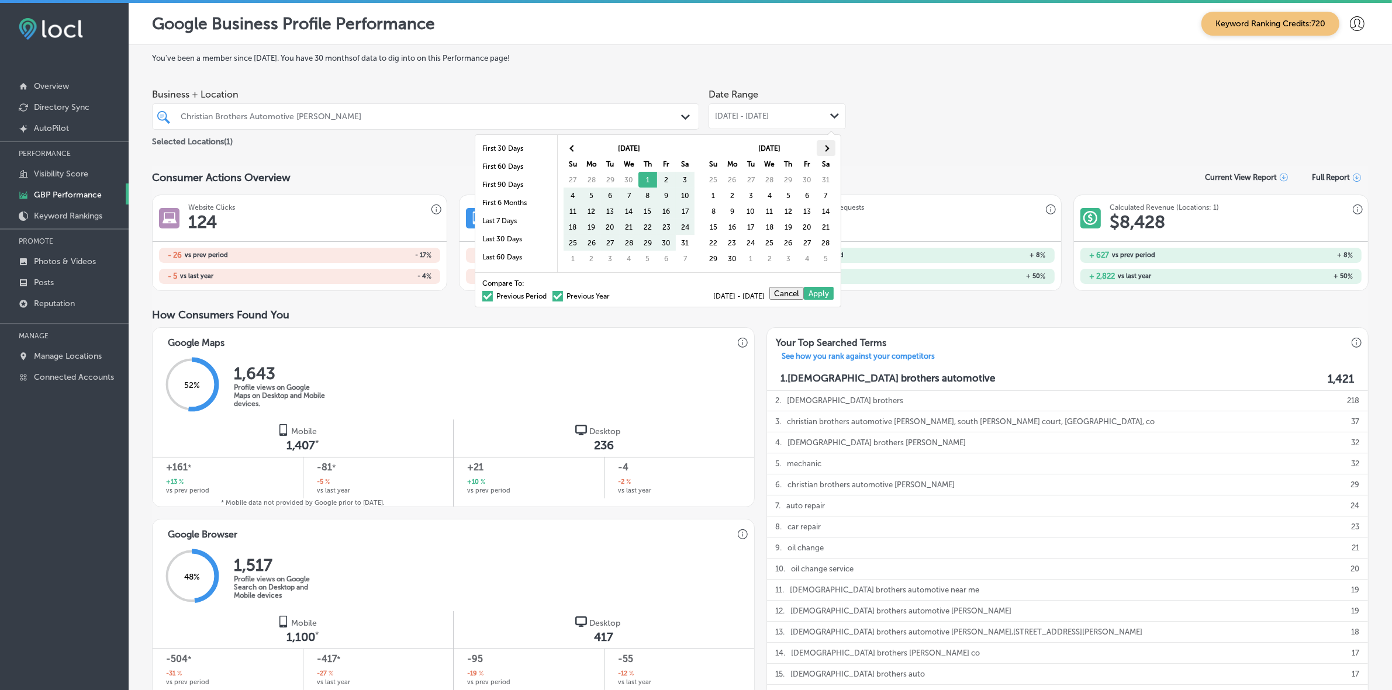
click at [830, 149] on th at bounding box center [826, 148] width 19 height 16
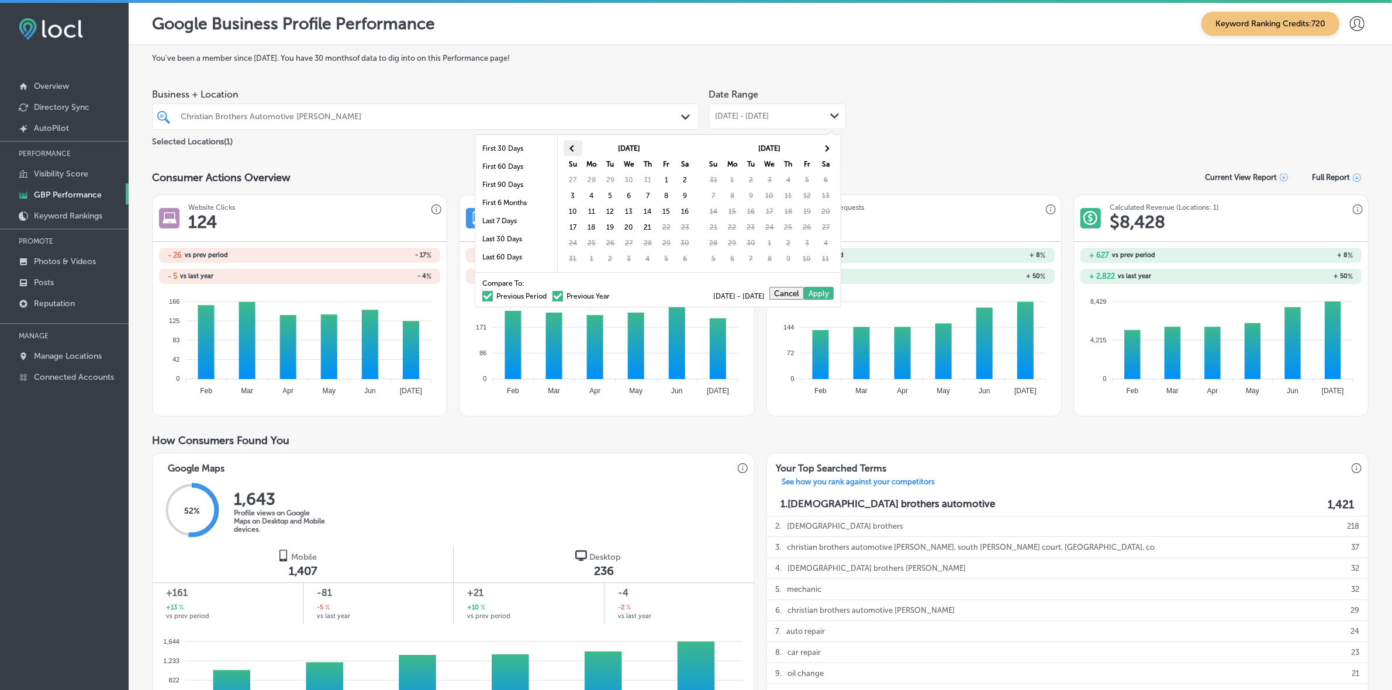
click at [570, 144] on th at bounding box center [573, 148] width 19 height 16
click at [571, 144] on th at bounding box center [573, 148] width 19 height 16
click at [826, 150] on span at bounding box center [826, 148] width 6 height 6
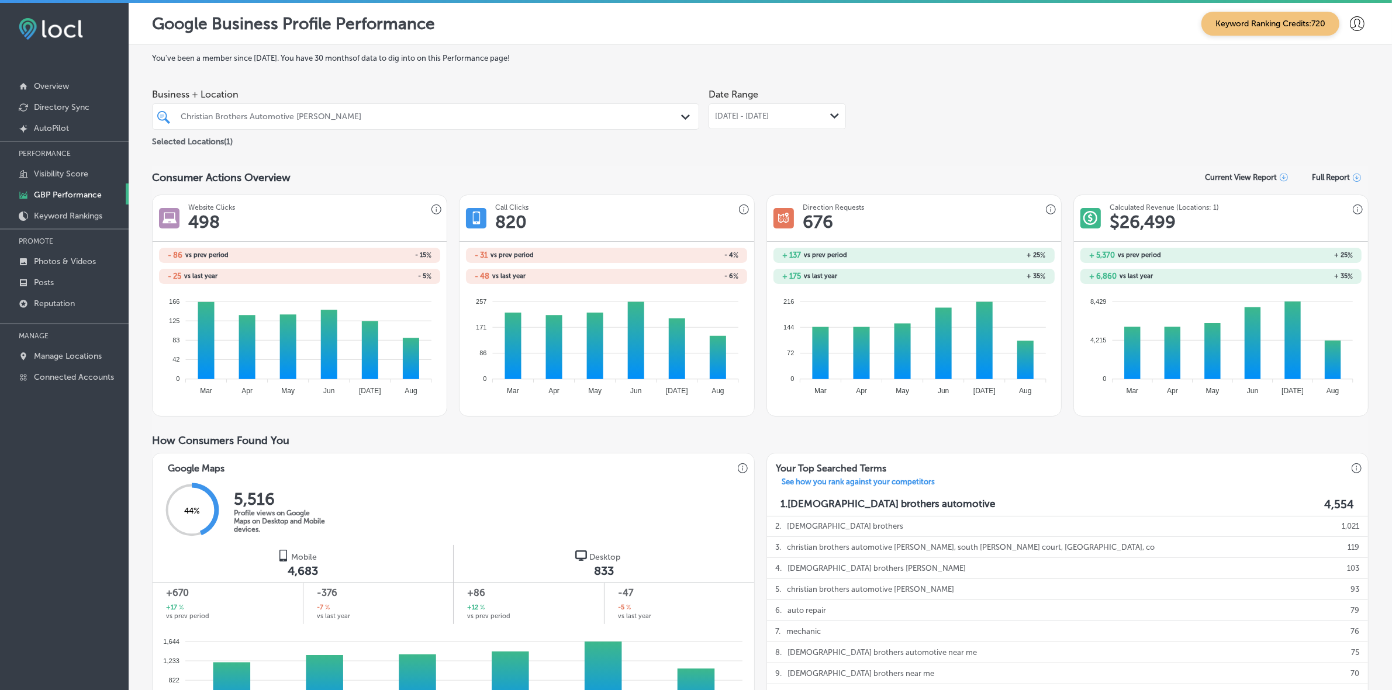
click at [834, 112] on div "May 01, 2025 - Aug 21, 2025 Path Created with Sketch." at bounding box center [777, 116] width 137 height 26
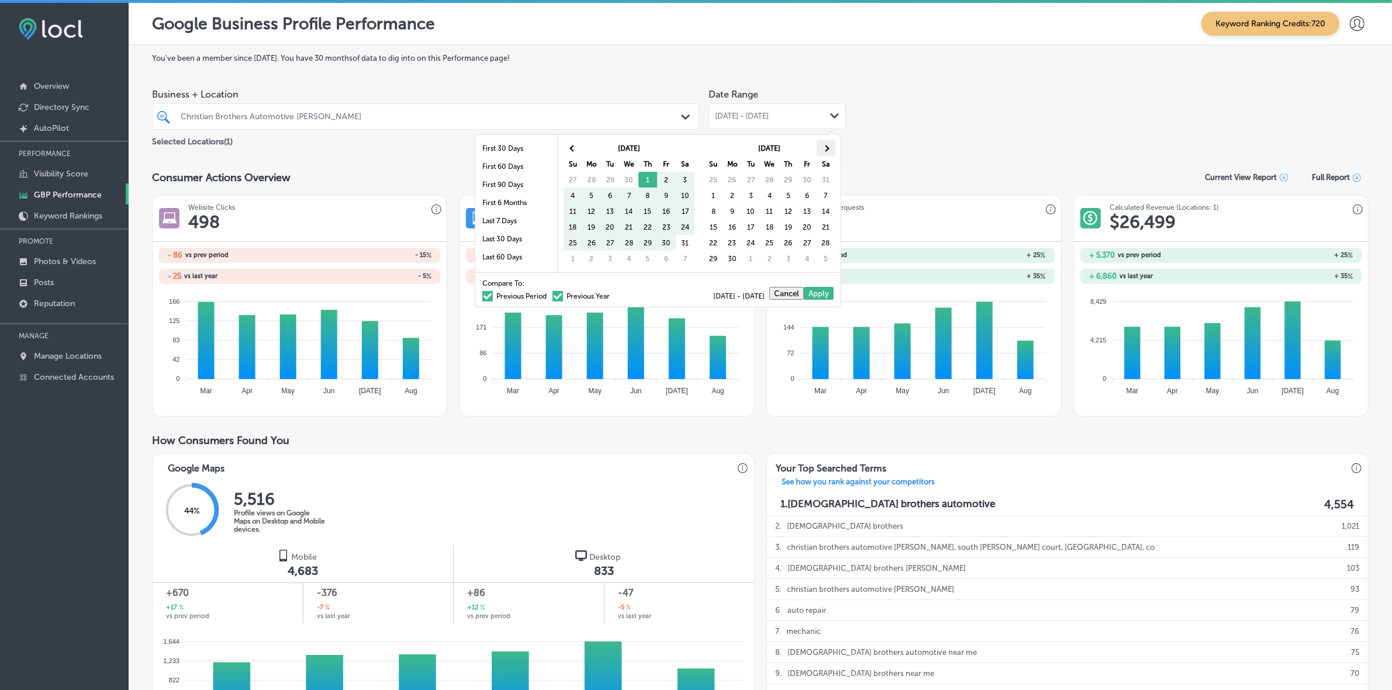
click at [825, 144] on th at bounding box center [826, 148] width 19 height 16
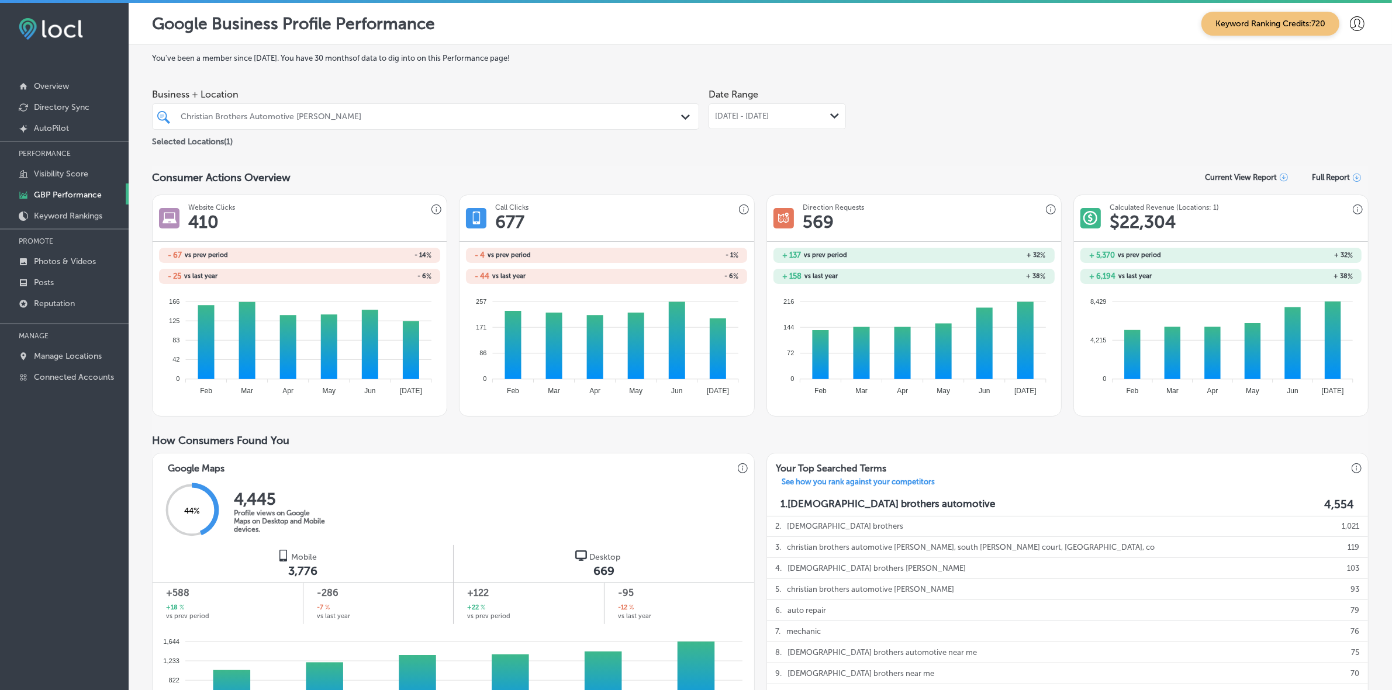
click at [830, 115] on icon "Path Created with Sketch." at bounding box center [834, 115] width 9 height 5
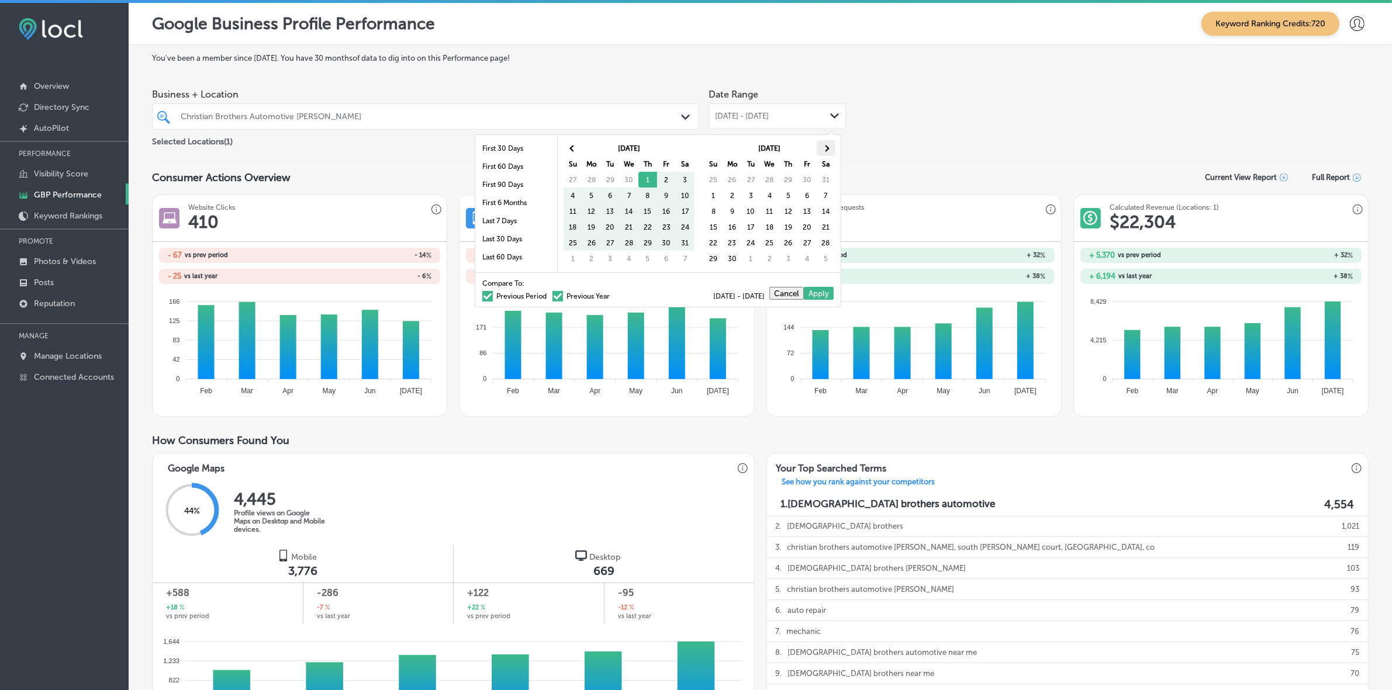
click at [830, 147] on th at bounding box center [826, 148] width 19 height 16
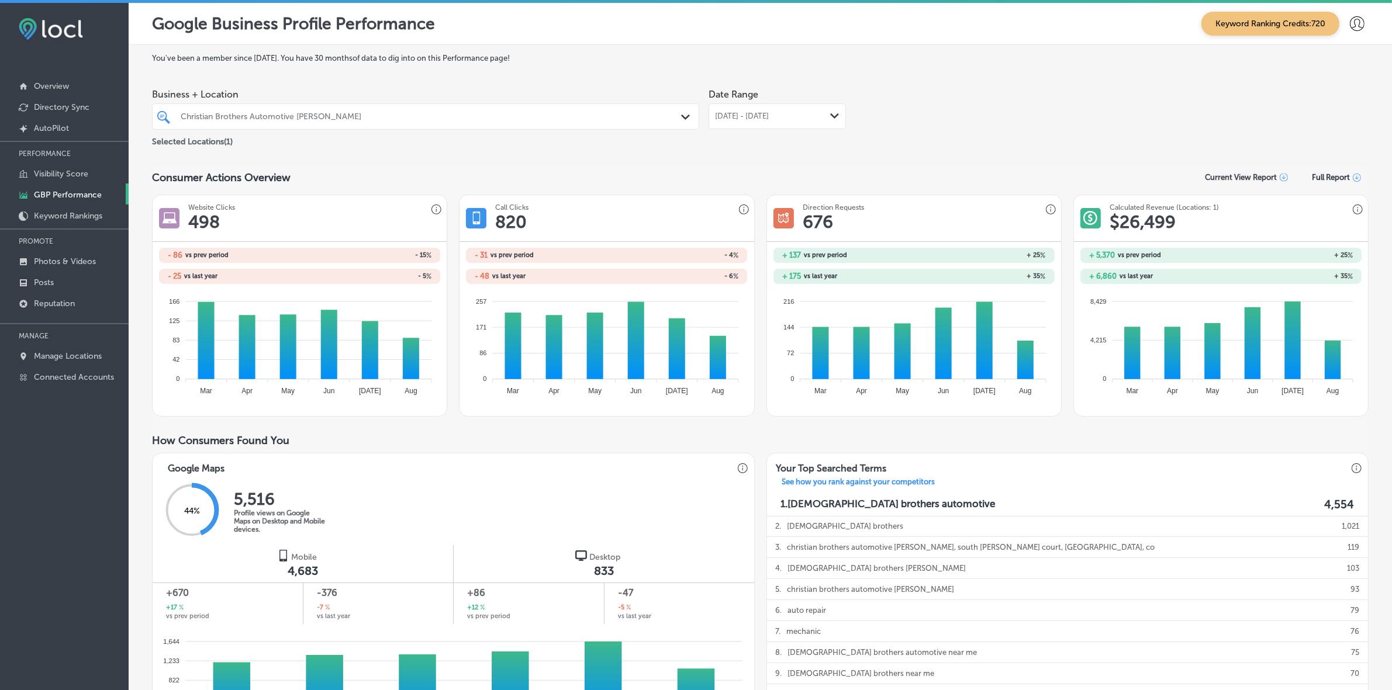
click at [796, 103] on div "Date Range May 01, 2025 - Aug 21, 2025 Path Created with Sketch." at bounding box center [777, 106] width 137 height 46
click at [769, 114] on span "May 01, 2025 - Aug 21, 2025" at bounding box center [742, 116] width 54 height 9
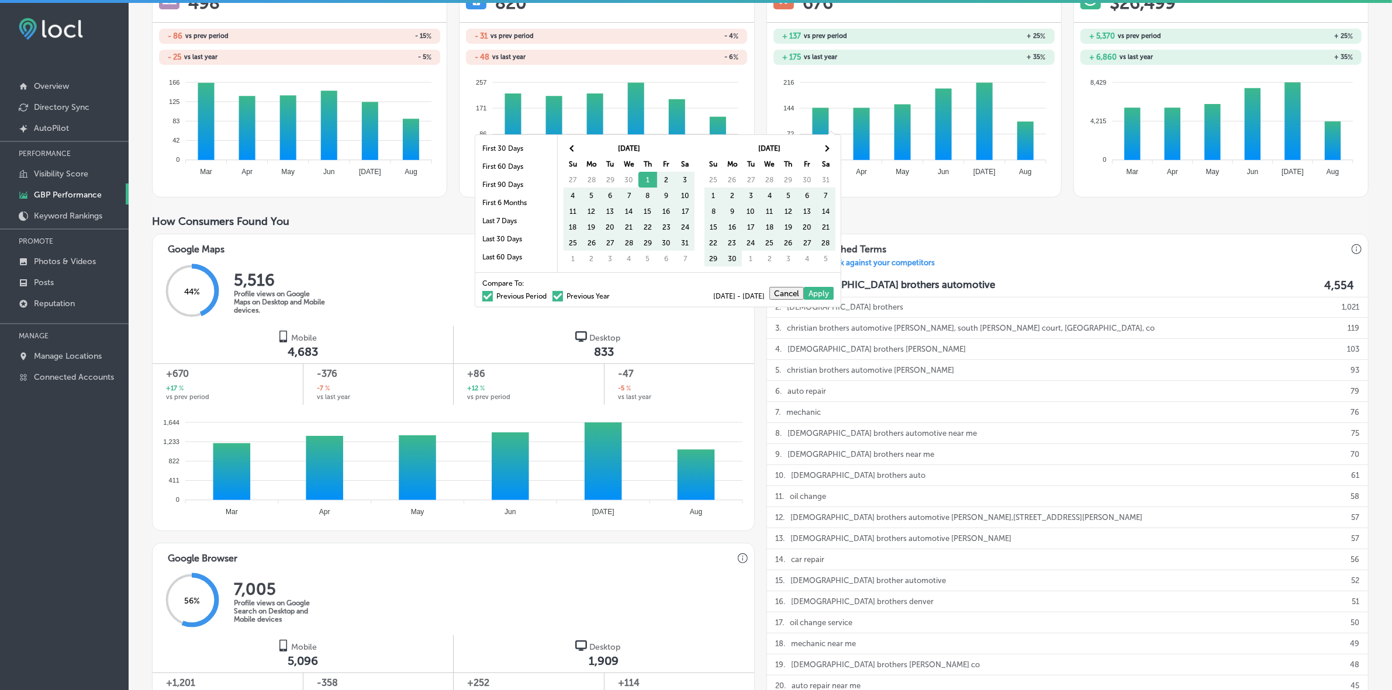
scroll to position [292, 0]
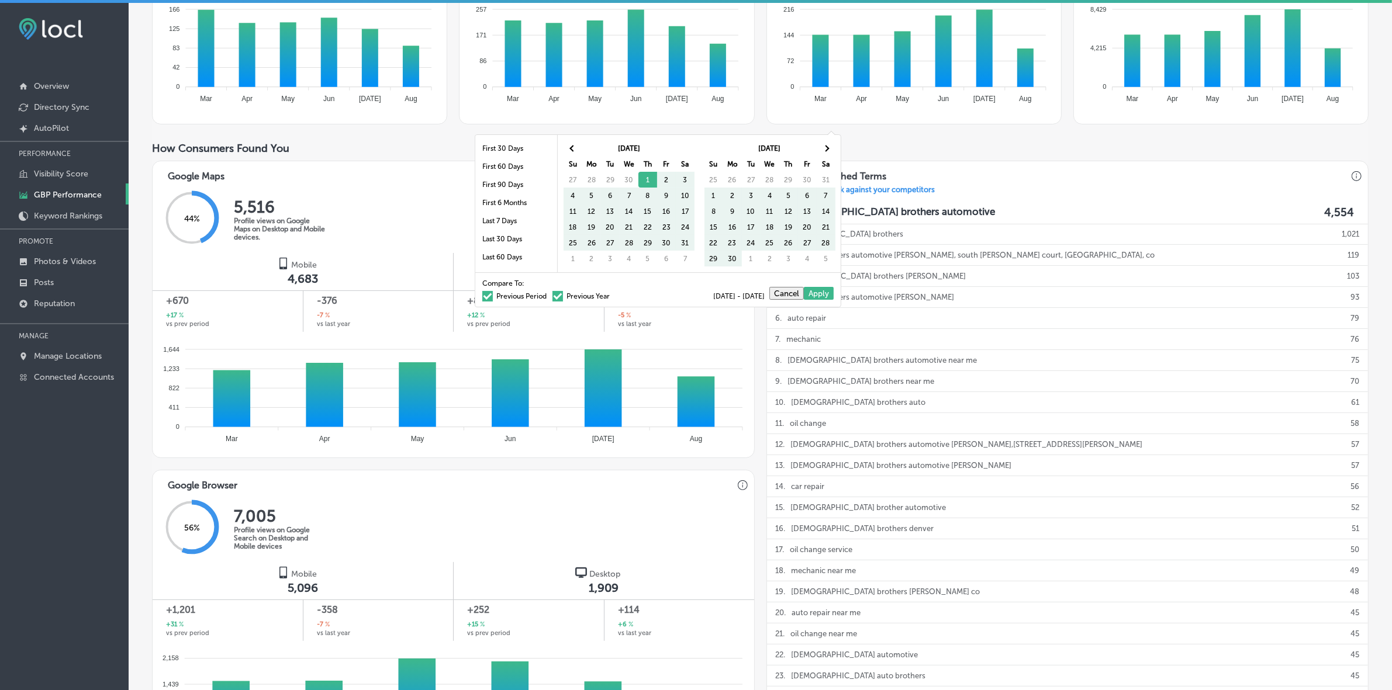
click at [553, 296] on span at bounding box center [558, 296] width 11 height 11
click at [612, 295] on input "Previous Year" at bounding box center [612, 295] width 0 height 0
